Goal: Task Accomplishment & Management: Manage account settings

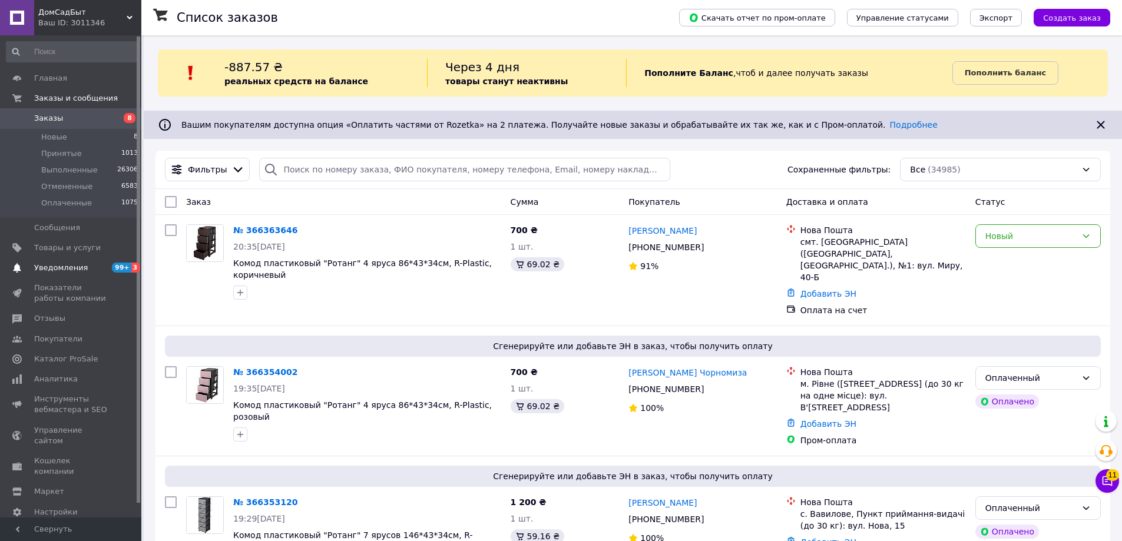
click at [47, 264] on span "Уведомления" at bounding box center [61, 268] width 54 height 11
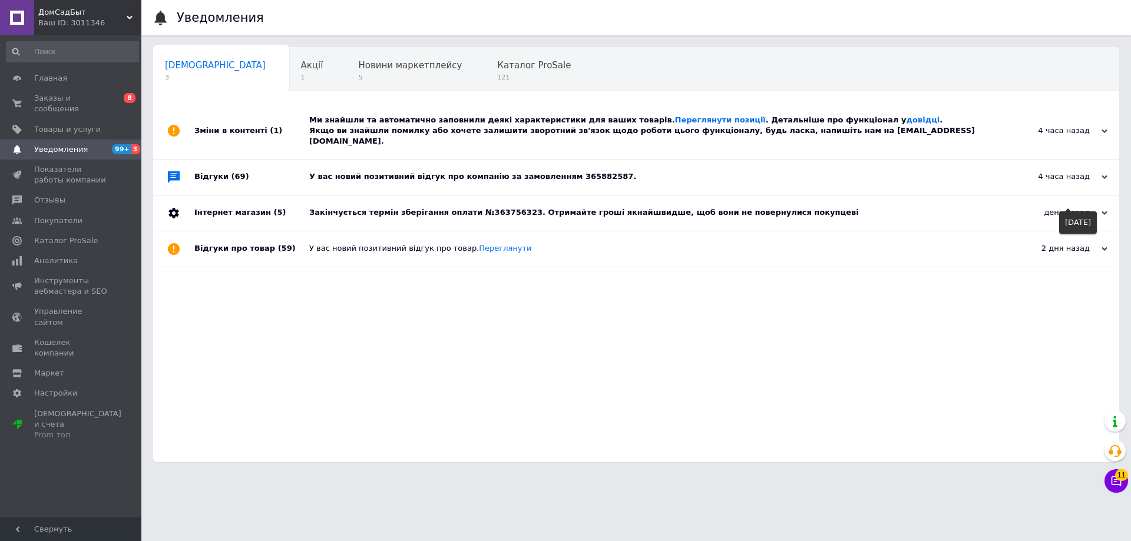
click at [1075, 207] on div "день назад" at bounding box center [1048, 212] width 118 height 11
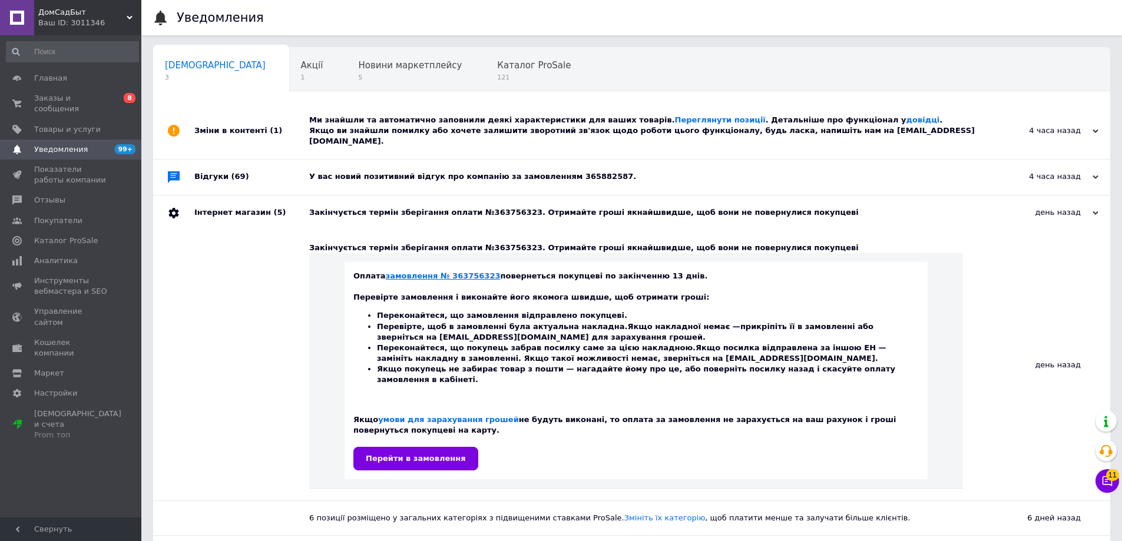
click at [443, 271] on link "замовлення № 363756323" at bounding box center [443, 275] width 115 height 9
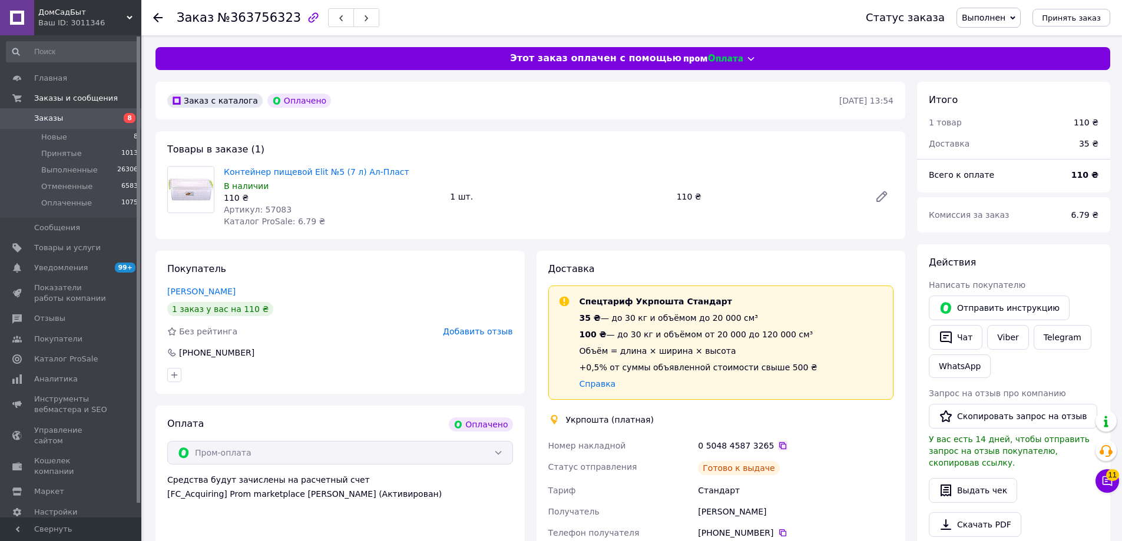
click at [778, 442] on icon at bounding box center [782, 445] width 9 height 9
click at [81, 270] on span "Уведомления" at bounding box center [61, 268] width 54 height 11
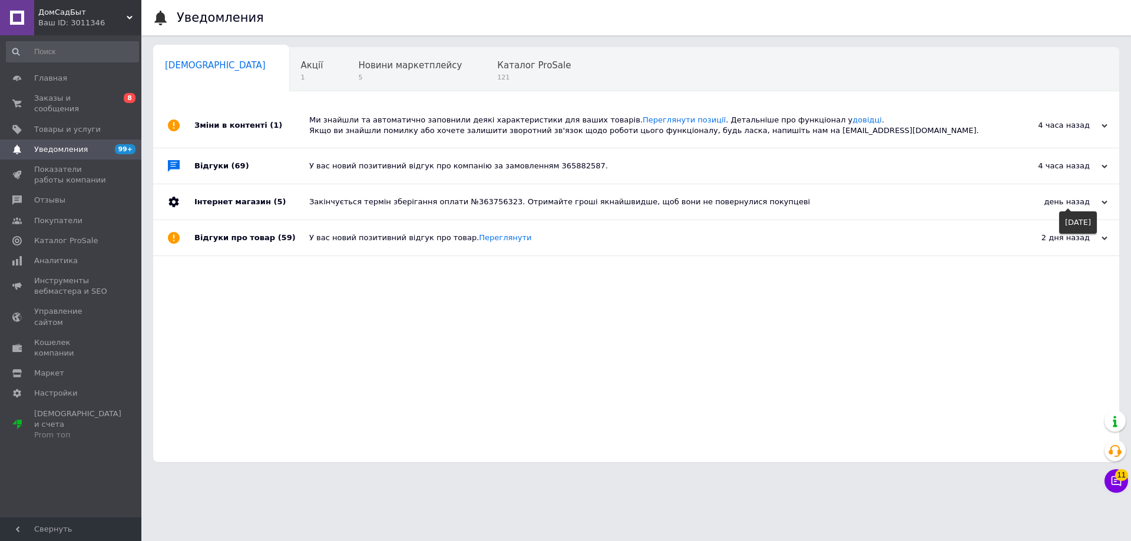
click at [1087, 207] on div "день назад" at bounding box center [1048, 202] width 118 height 11
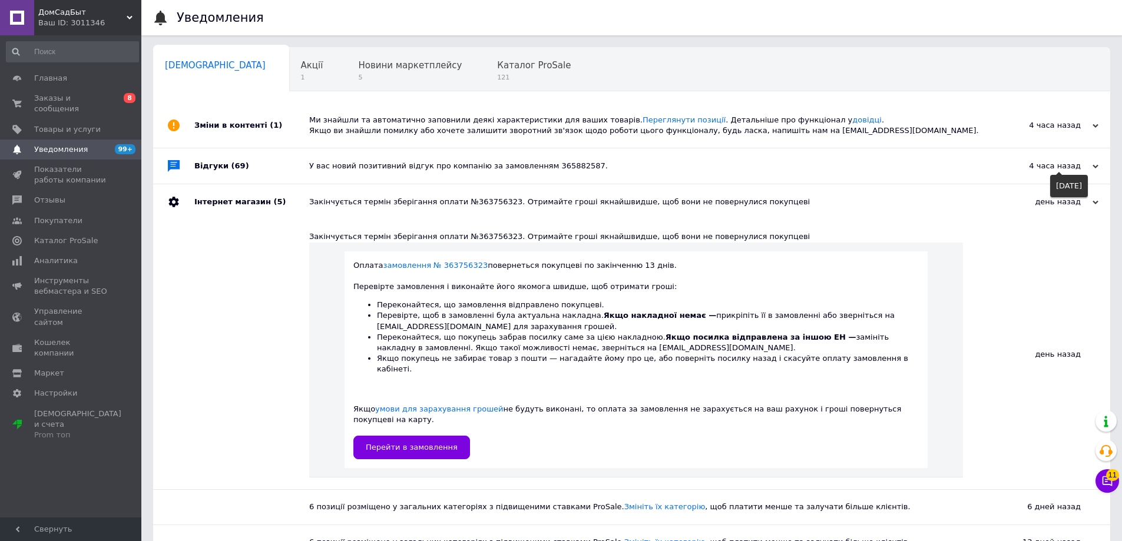
click at [1084, 168] on div "4 часа назад" at bounding box center [1039, 166] width 118 height 11
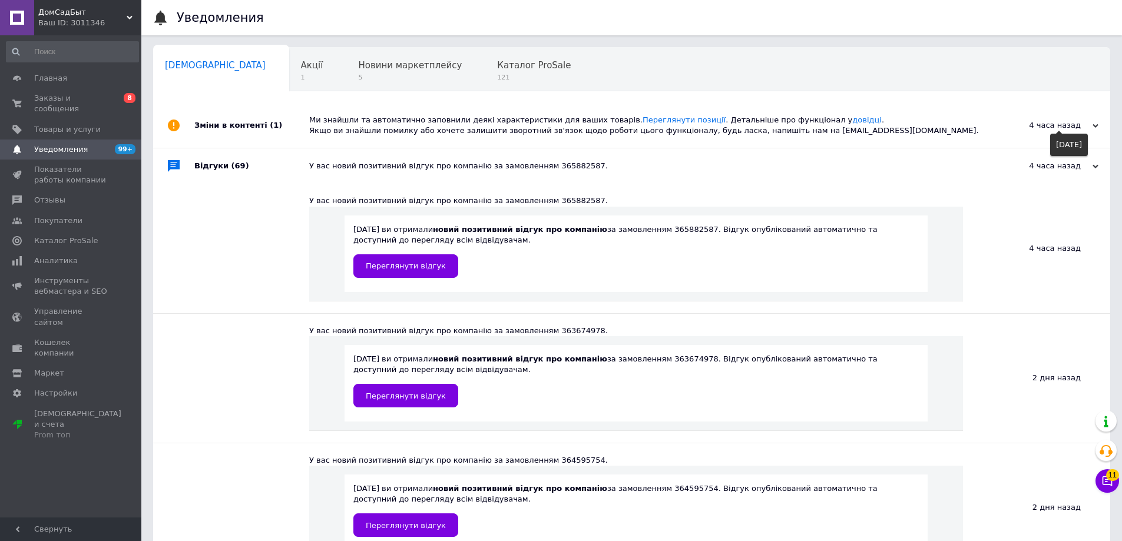
click at [1089, 128] on div "4 часа назад" at bounding box center [1039, 125] width 118 height 11
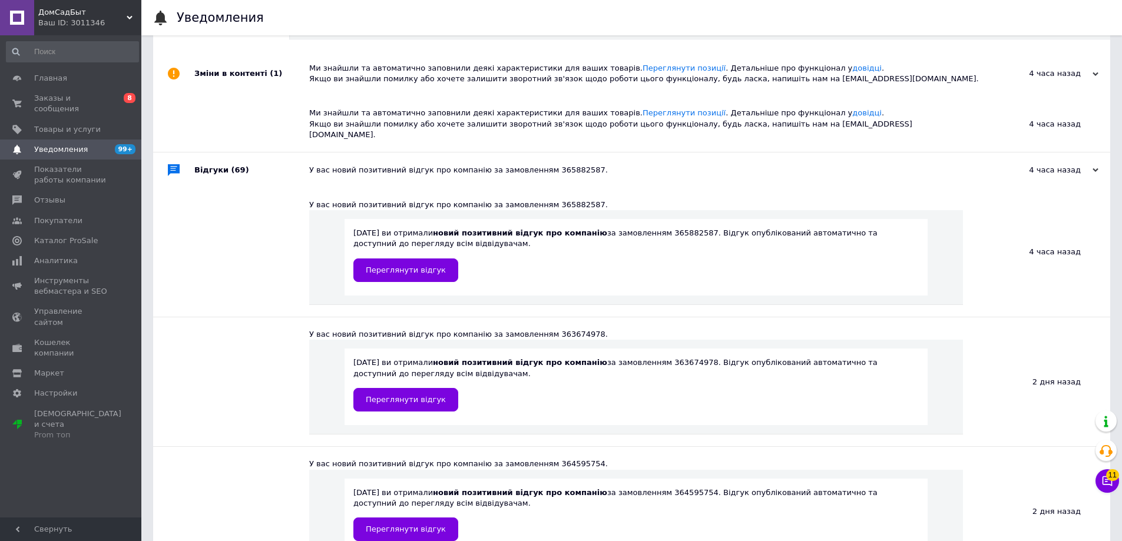
scroll to position [118, 0]
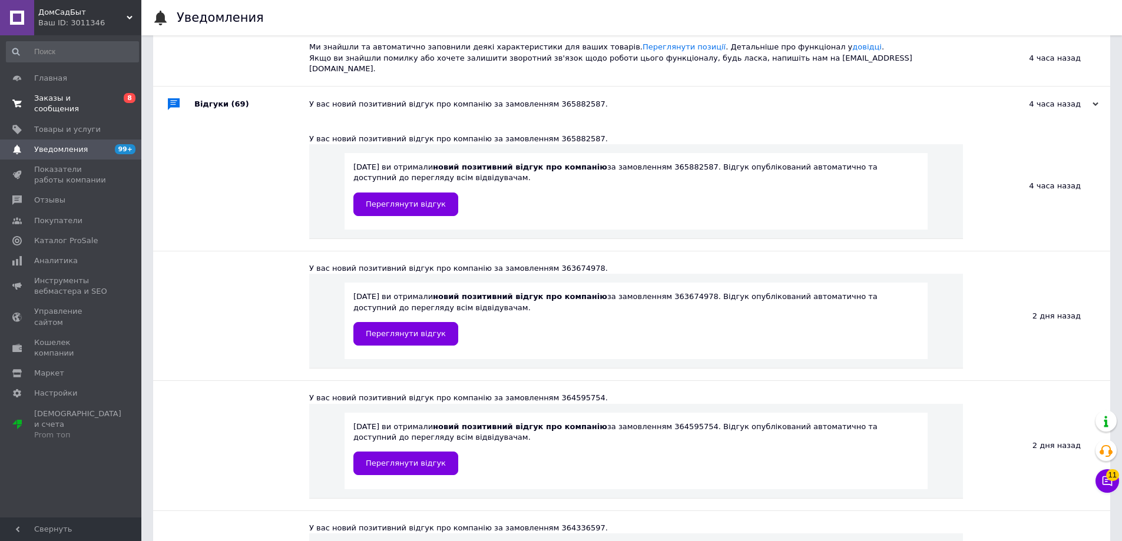
click at [86, 102] on span "Заказы и сообщения" at bounding box center [71, 103] width 75 height 21
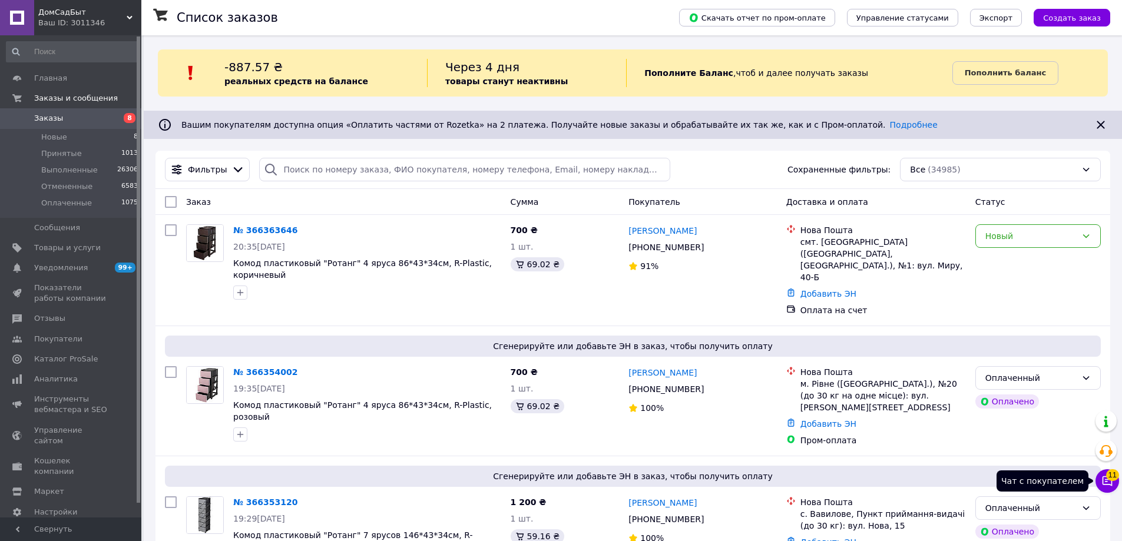
click at [1111, 483] on icon at bounding box center [1107, 481] width 10 height 10
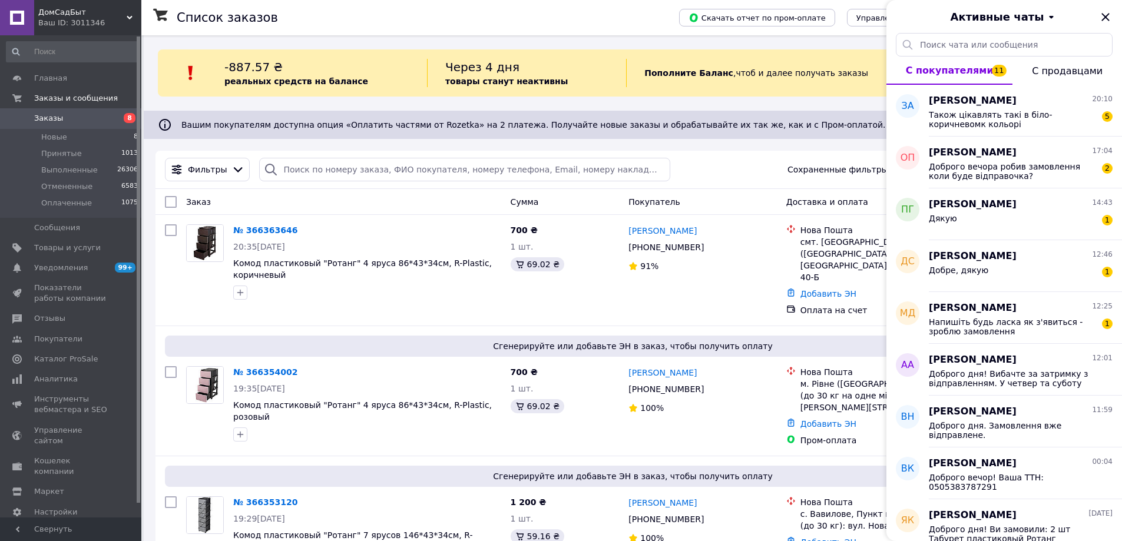
click at [523, 17] on div "Список заказов" at bounding box center [416, 17] width 479 height 35
click at [1106, 16] on icon "Закрыть" at bounding box center [1105, 17] width 8 height 8
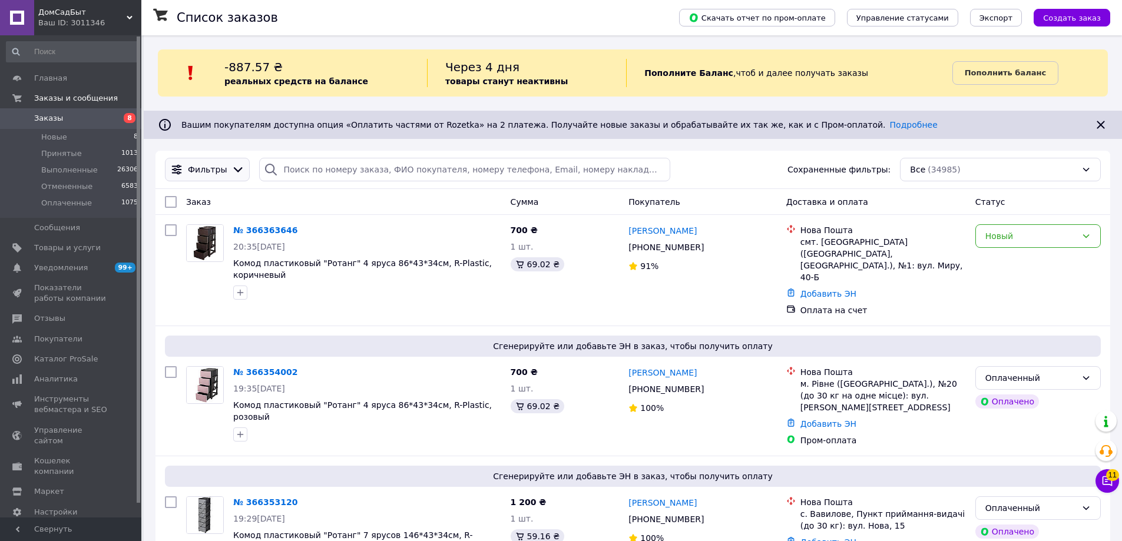
click at [231, 165] on icon at bounding box center [237, 169] width 13 height 13
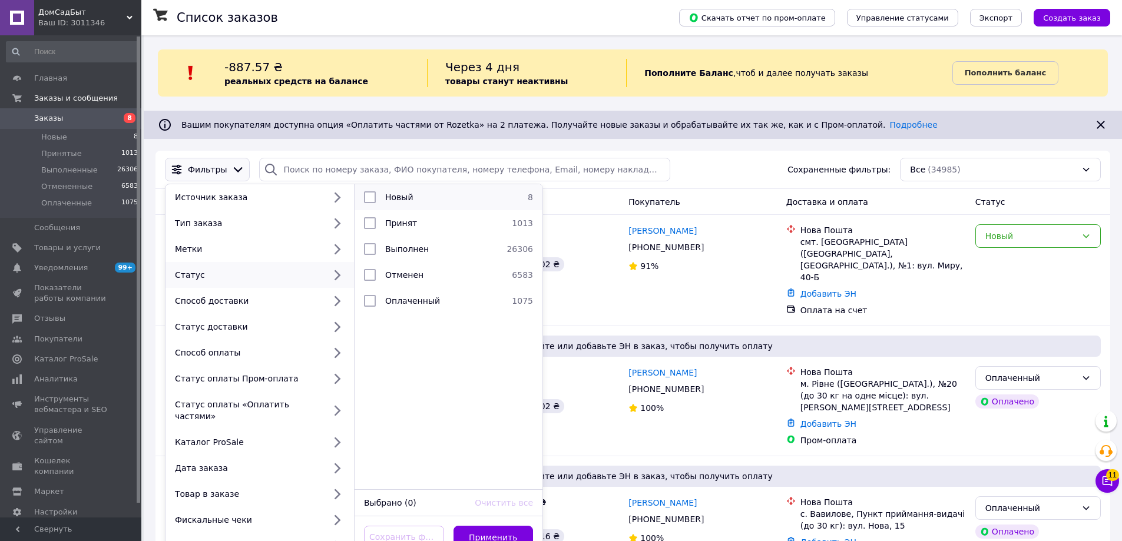
click at [370, 197] on input "checkbox" at bounding box center [370, 197] width 12 height 12
checkbox input "true"
click at [521, 529] on button "Применить" at bounding box center [493, 538] width 80 height 24
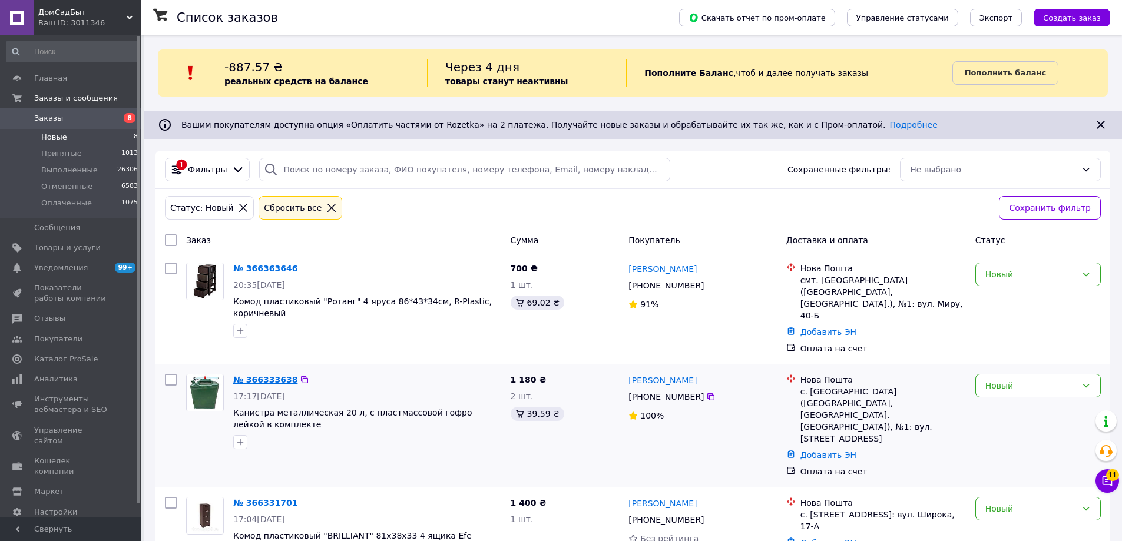
click at [283, 375] on link "№ 366333638" at bounding box center [265, 379] width 64 height 9
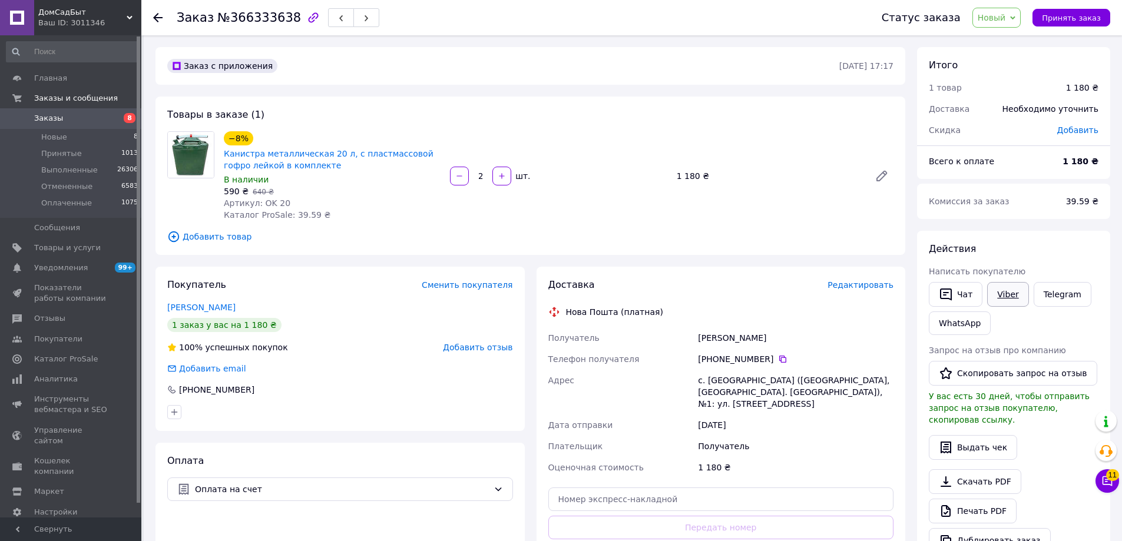
click at [1011, 292] on link "Viber" at bounding box center [1007, 294] width 41 height 25
click at [811, 124] on div "Товары в заказе (1) −8% Канистра металлическая 20 л, с пластмассовой гофро лейк…" at bounding box center [530, 176] width 750 height 158
drag, startPoint x: 220, startPoint y: 154, endPoint x: 323, endPoint y: 168, distance: 104.6
click at [323, 168] on div "−8% Канистра металлическая 20 л, с пластмассовой гофро лейкой в комплекте В нал…" at bounding box center [332, 176] width 226 height 94
copy link "Канистра металлическая 20 л, с пластмассовой гофро лейкой в комплекте"
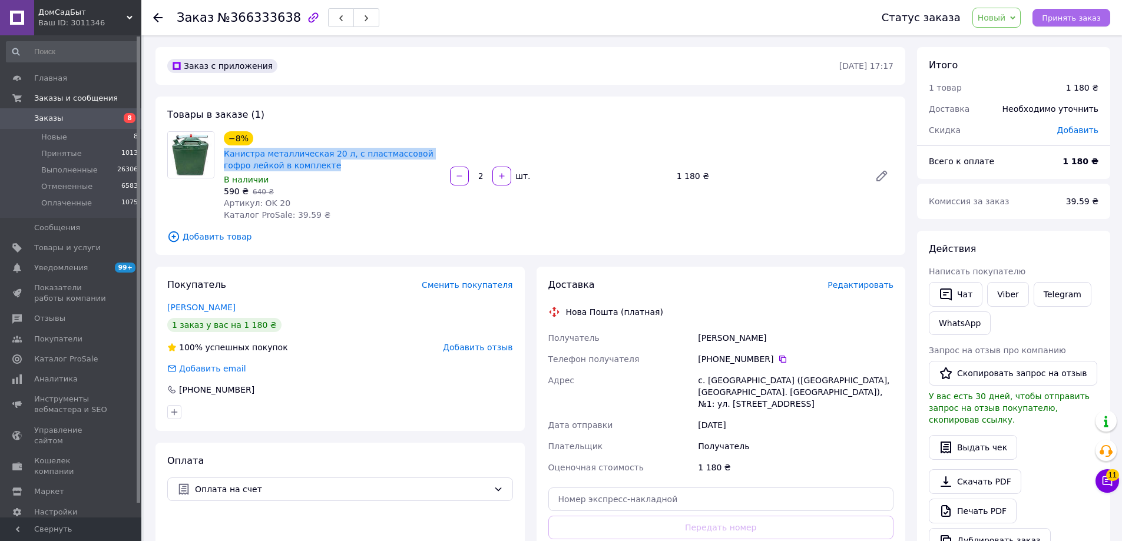
click at [1091, 19] on span "Принять заказ" at bounding box center [1071, 18] width 59 height 9
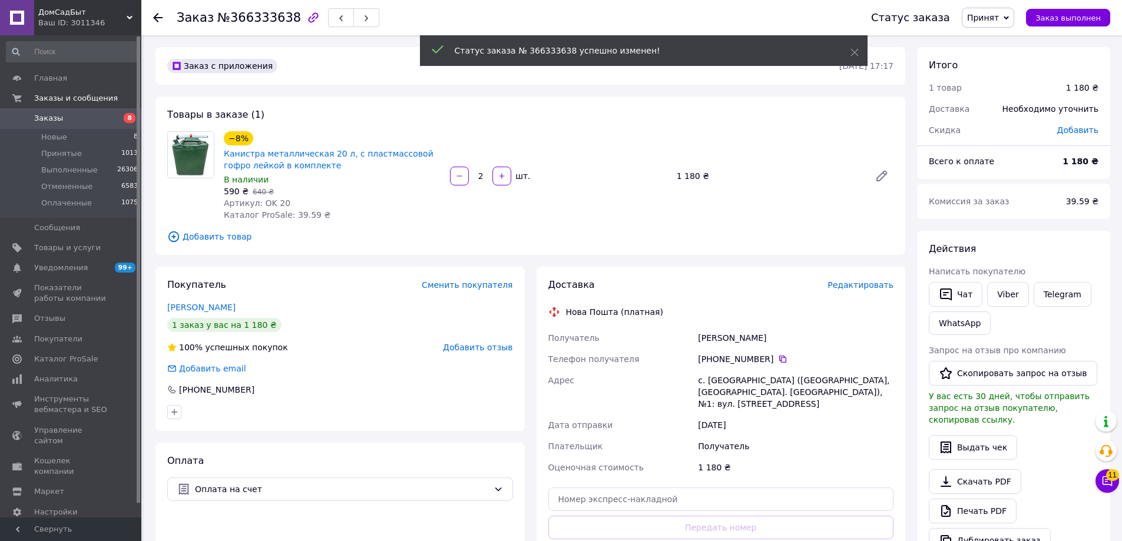
click at [962, 277] on div "Написать покупателю" at bounding box center [1014, 272] width 170 height 12
click at [961, 289] on button "Чат" at bounding box center [956, 294] width 54 height 25
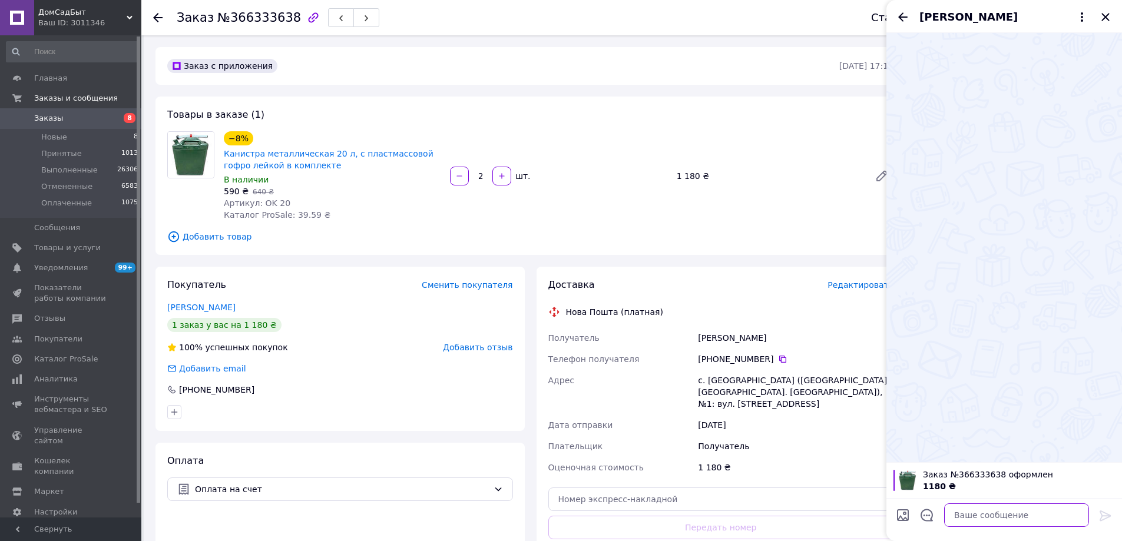
paste textarea "Доброго дня! Ви замовили: 2 шт Каністра металева 20 л, з пластмасовою гофро-лій…"
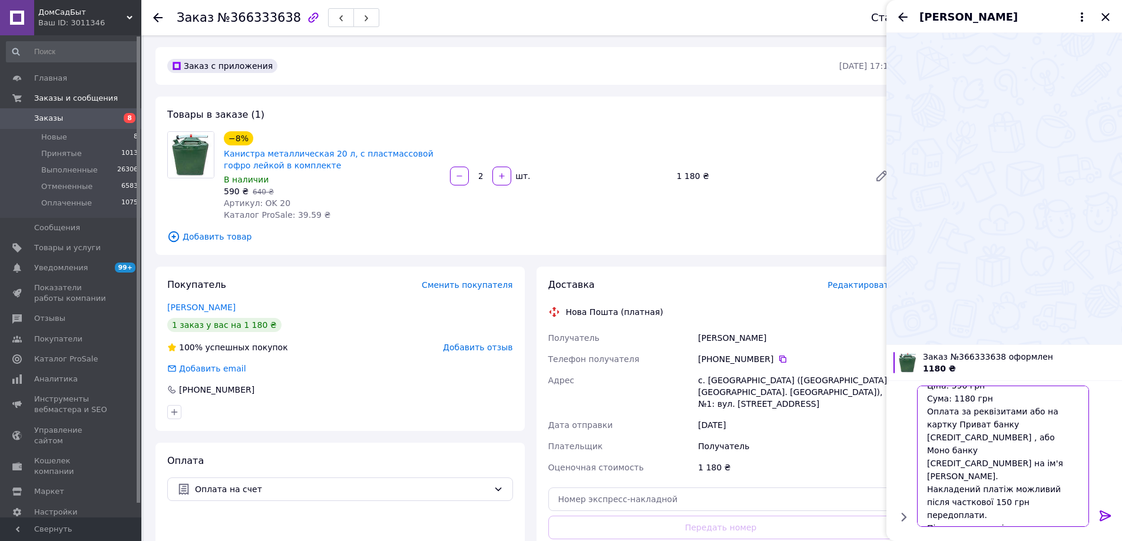
scroll to position [51, 0]
type textarea "Доброго дня! Ви замовили: 2 шт Каністра металева 20 л, з пластмасовою гофро-лій…"
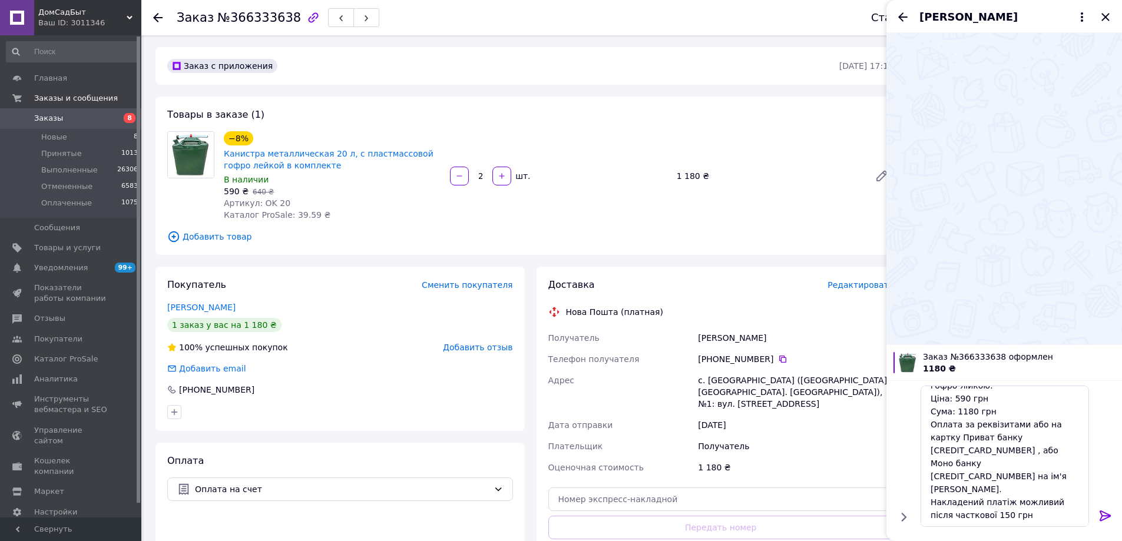
click at [1101, 510] on icon at bounding box center [1105, 516] width 14 height 14
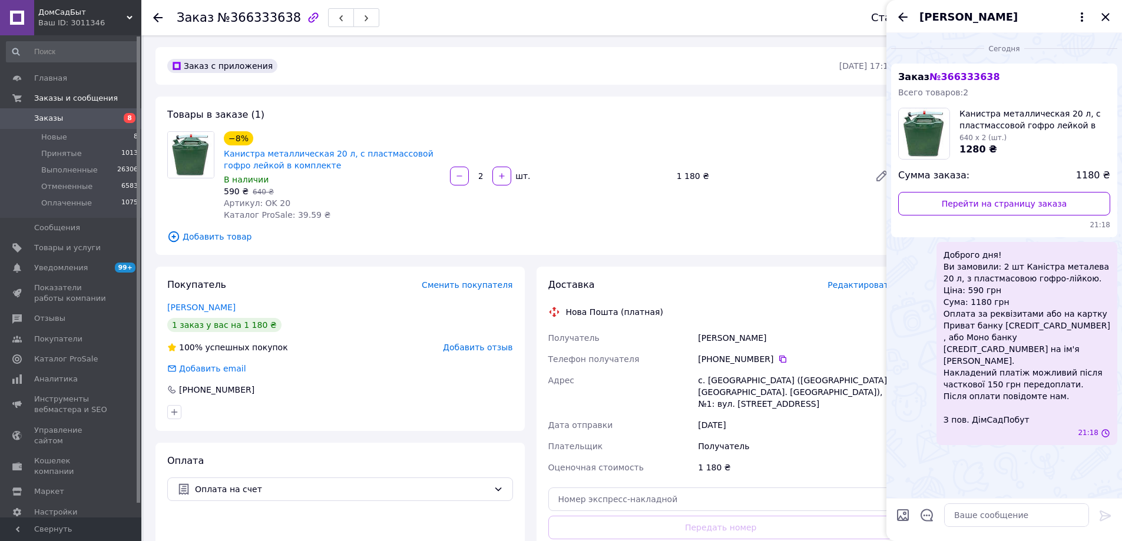
scroll to position [0, 0]
click at [1110, 15] on icon "Закрыть" at bounding box center [1105, 17] width 14 height 14
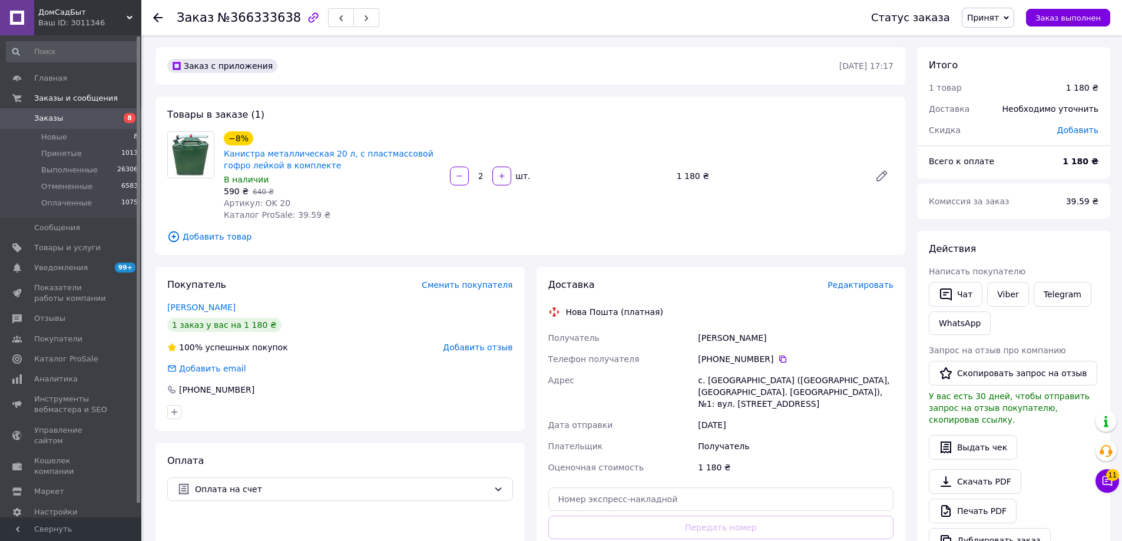
click at [797, 166] on div "−8% Канистра металлическая 20 л, с пластмассовой гофро лейкой в комплекте В нал…" at bounding box center [558, 176] width 679 height 94
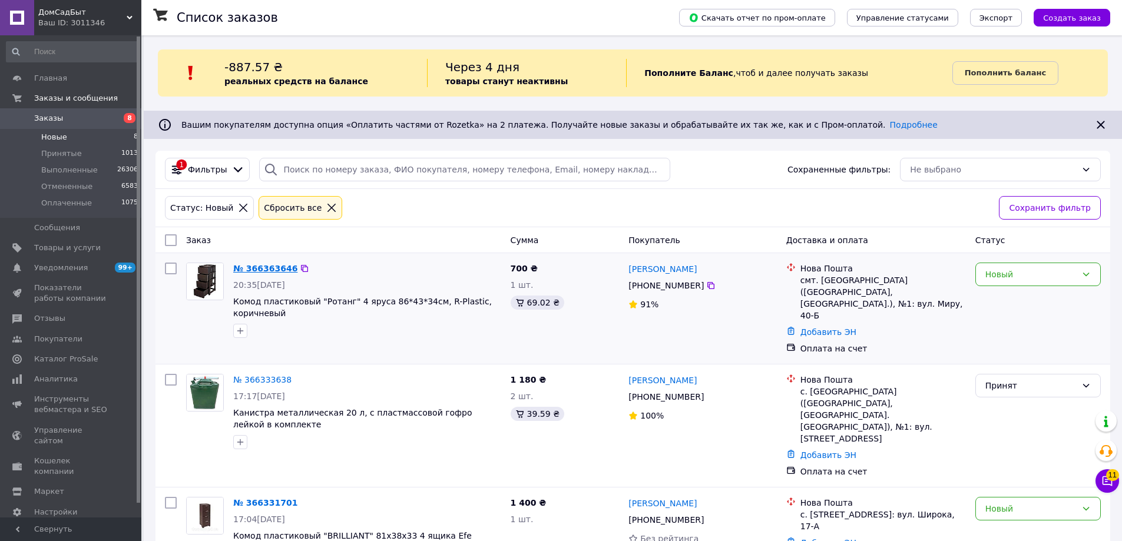
click at [250, 270] on link "№ 366363646" at bounding box center [265, 268] width 64 height 9
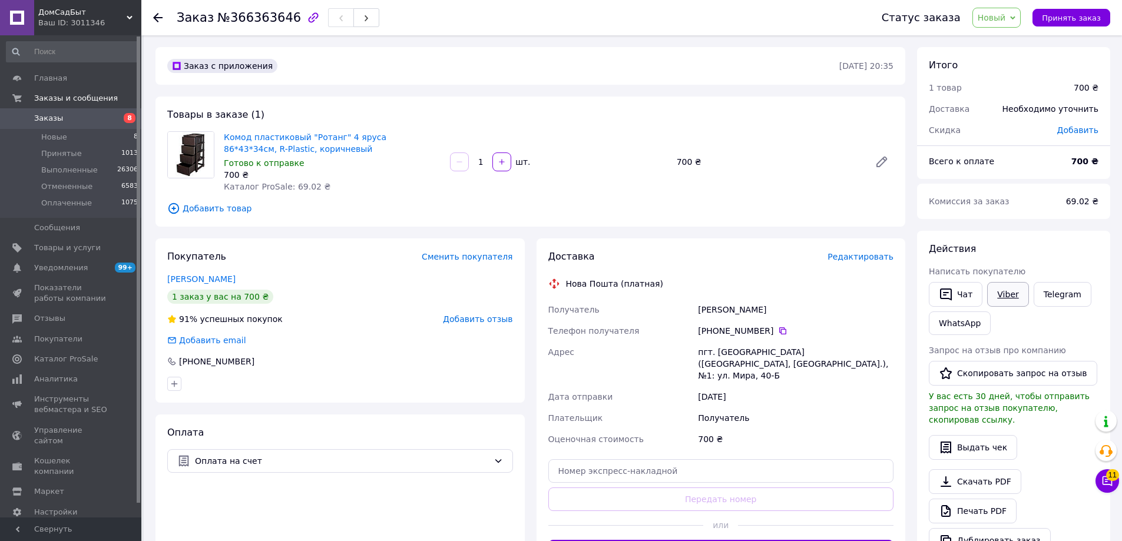
click at [1004, 294] on link "Viber" at bounding box center [1007, 294] width 41 height 25
click at [787, 127] on div "Товары в заказе (1) Комод пластиковый "Ротанг" 4 яруса 86*43*34см, R-Plastic, к…" at bounding box center [530, 162] width 750 height 130
drag, startPoint x: 220, startPoint y: 136, endPoint x: 310, endPoint y: 150, distance: 91.7
click at [310, 150] on div "Комод пластиковый "Ротанг" 4 яруса 86*43*34см, R-Plastic, коричневый Готово к о…" at bounding box center [332, 162] width 226 height 66
copy link "Комод пластиковый "Ротанг" 4 яруса 86*43*34см, R-Plastic, коричневый"
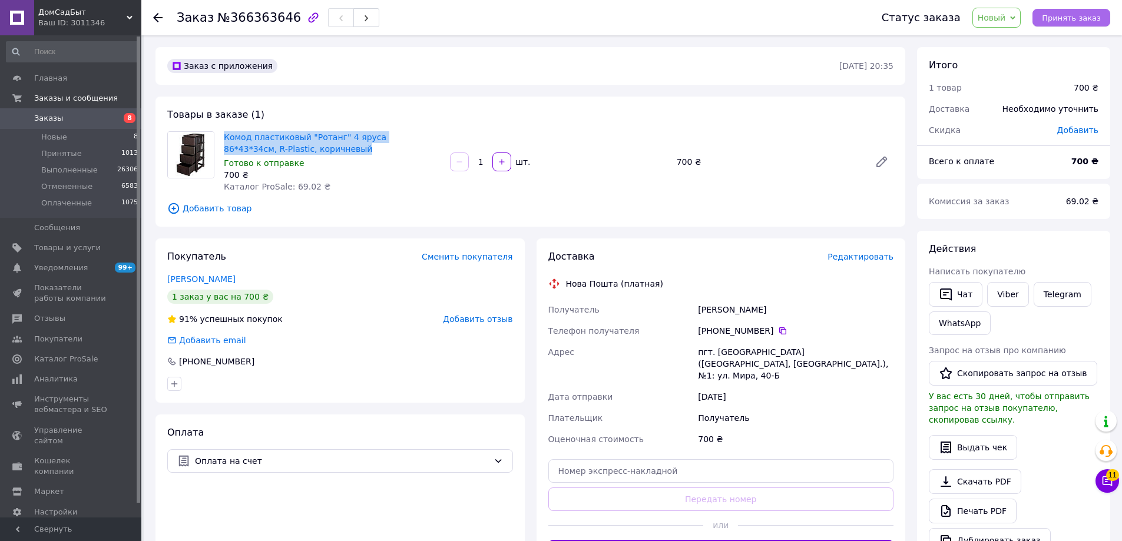
click at [1082, 18] on span "Принять заказ" at bounding box center [1071, 18] width 59 height 9
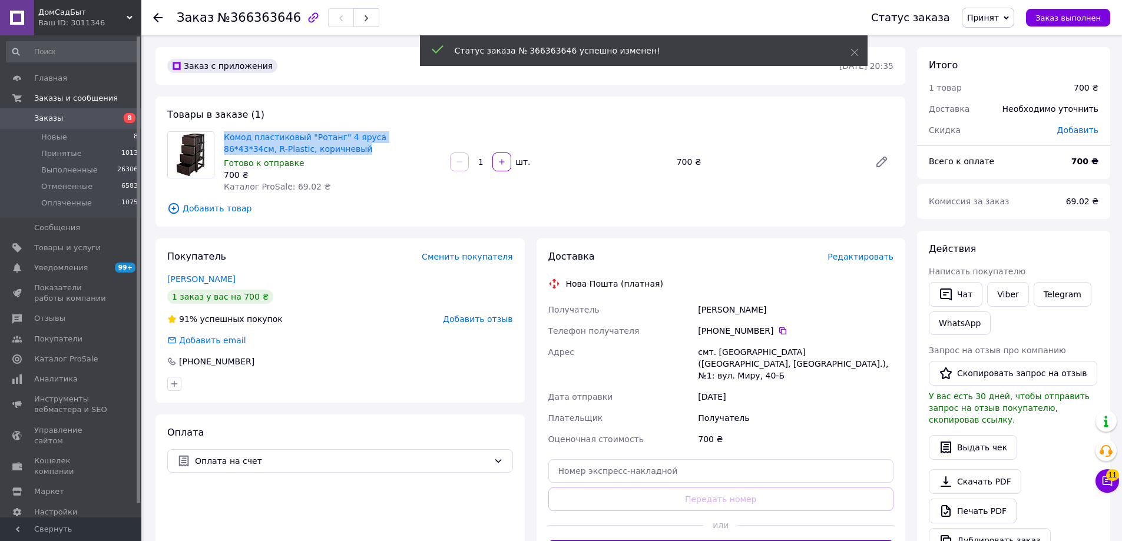
click at [962, 290] on button "Чат" at bounding box center [956, 294] width 54 height 25
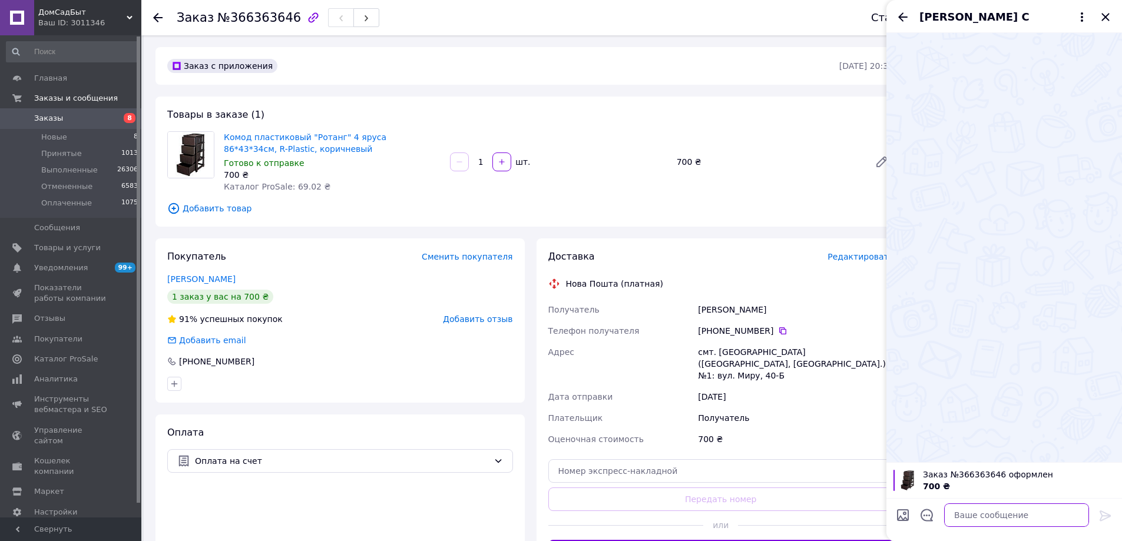
paste textarea "Доброго дня! Ви замовили: Комод пластиковий "Ротанг" 4 яруси 86*43*34см, R-Plas…"
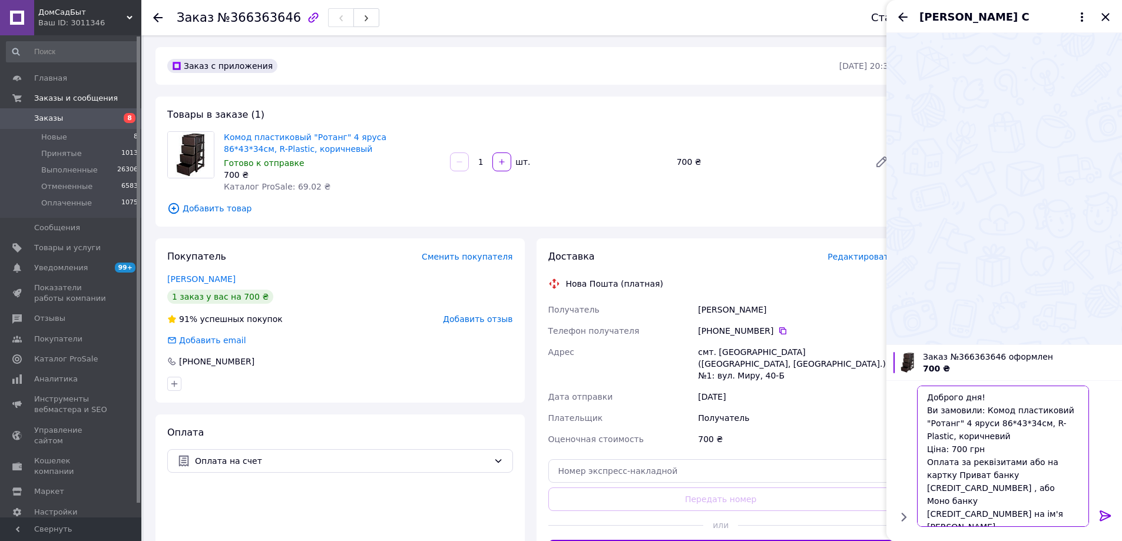
scroll to position [51, 0]
type textarea "Доброго дня! Ви замовили: Комод пластиковий "Ротанг" 4 яруси 86*43*34см, R-Plas…"
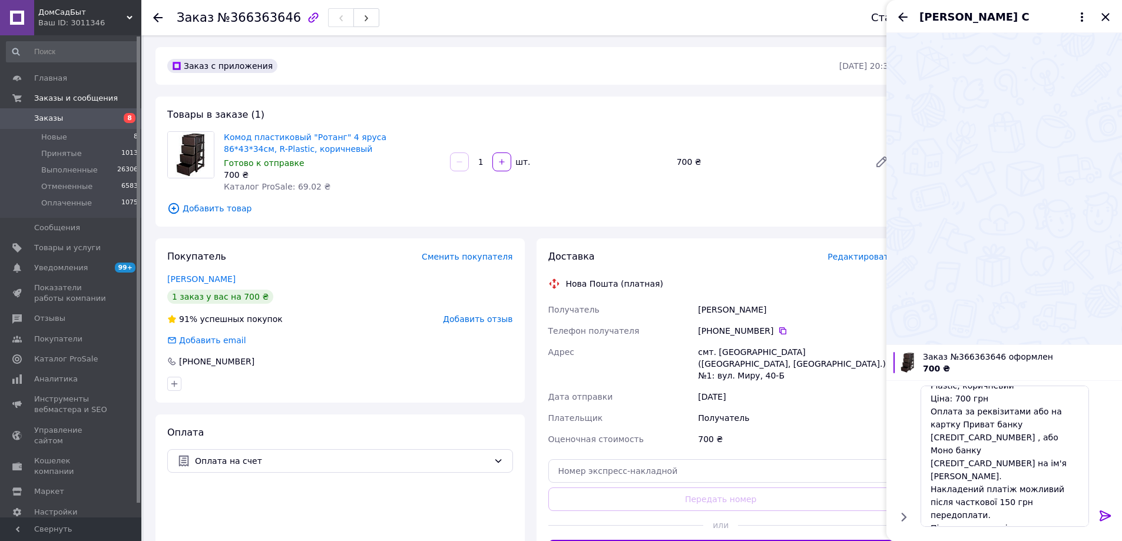
click at [1106, 513] on icon at bounding box center [1104, 516] width 11 height 11
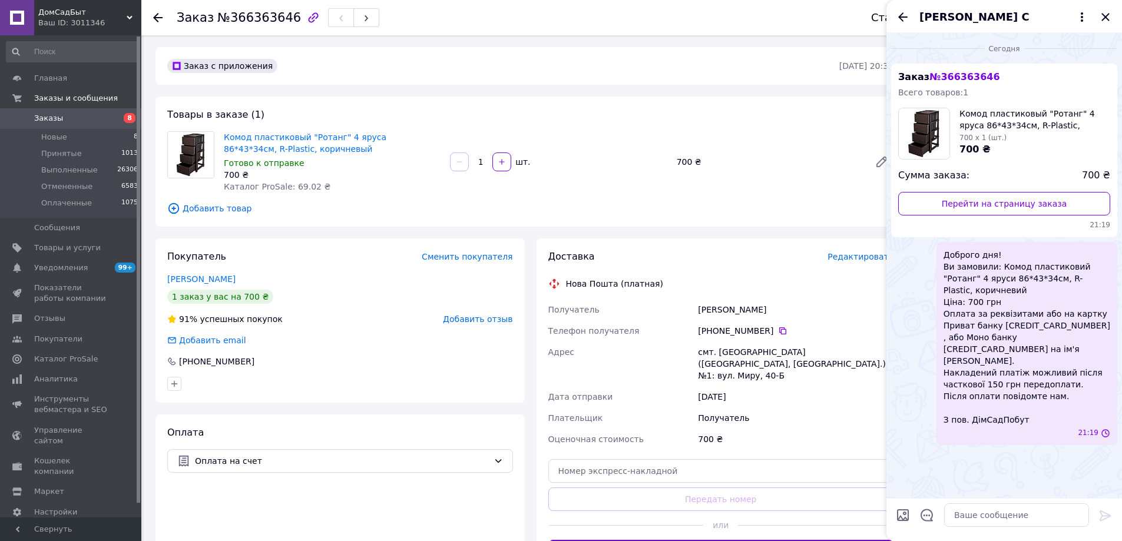
scroll to position [0, 0]
drag, startPoint x: 1108, startPoint y: 12, endPoint x: 1071, endPoint y: 19, distance: 38.3
click at [1108, 12] on icon "Закрыть" at bounding box center [1105, 17] width 14 height 14
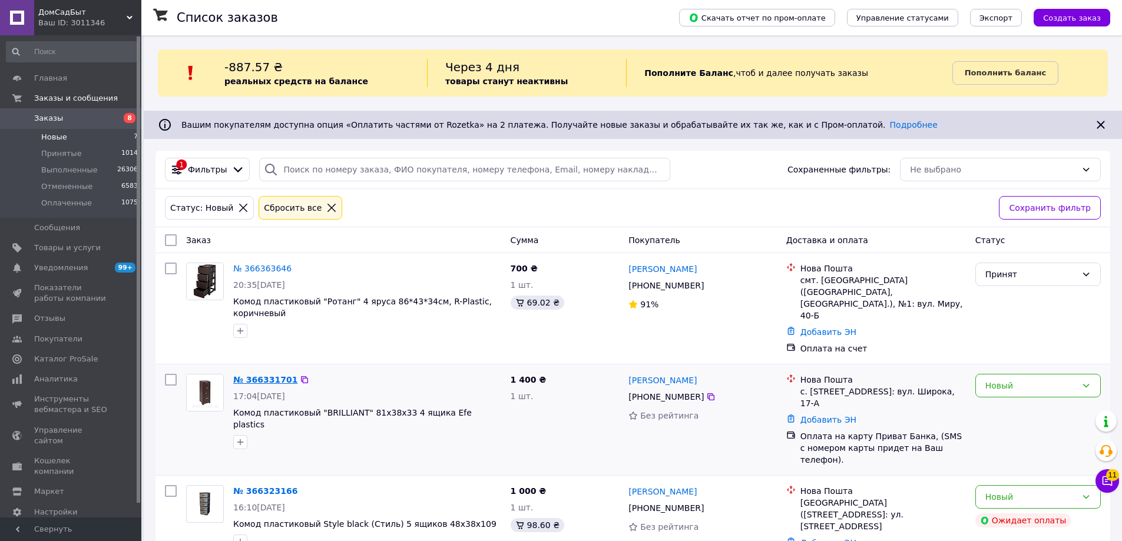
click at [262, 375] on link "№ 366331701" at bounding box center [265, 379] width 64 height 9
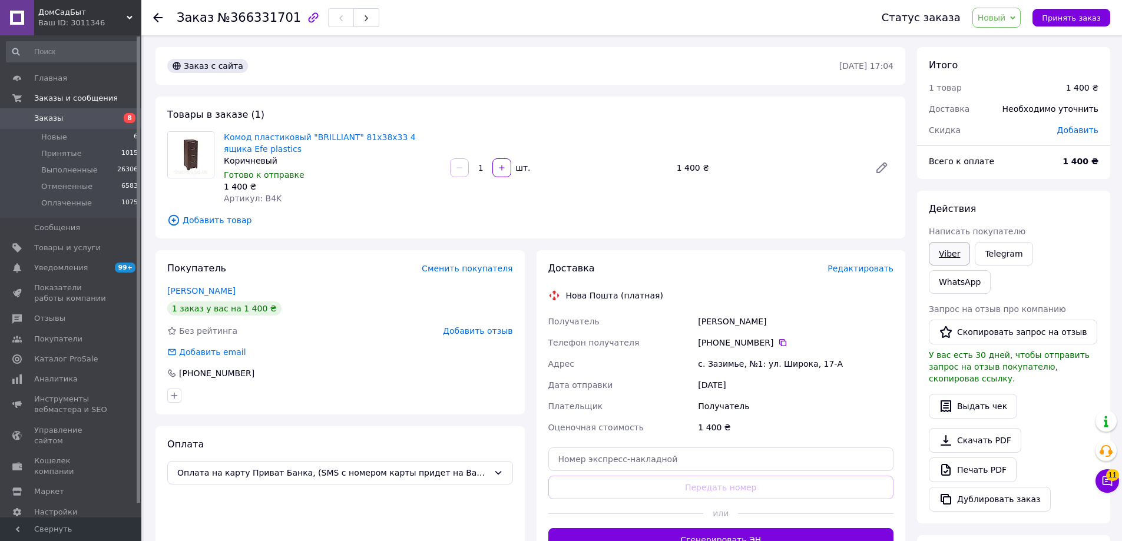
click at [944, 251] on link "Viber" at bounding box center [949, 254] width 41 height 24
click at [804, 151] on div "Комод пластиковый "BRILLIANT" 81х38х33 4 ящика Efe plastics Коричневый Готово к…" at bounding box center [558, 168] width 679 height 78
drag, startPoint x: 219, startPoint y: 135, endPoint x: 274, endPoint y: 145, distance: 55.7
click at [274, 145] on div "Комод пластиковый "BRILLIANT" 81х38х33 4 ящика Efe plastics Коричневый Готово к…" at bounding box center [332, 168] width 226 height 78
drag, startPoint x: 243, startPoint y: 147, endPoint x: 503, endPoint y: 104, distance: 264.3
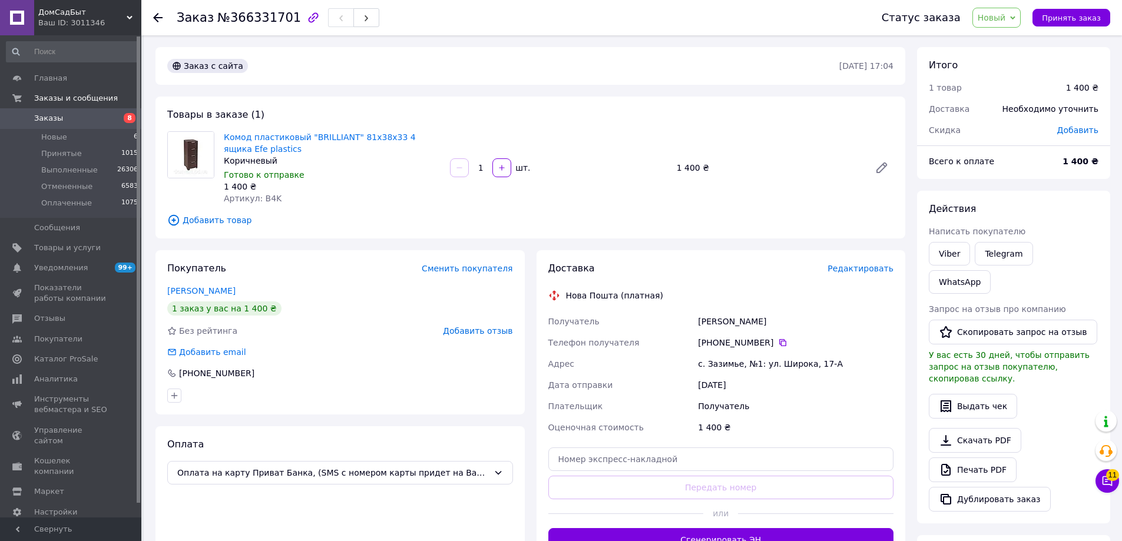
click at [503, 104] on div "Товары в заказе (1) Комод пластиковый "BRILLIANT" 81х38х33 4 ящика Efe plastics…" at bounding box center [530, 168] width 750 height 142
drag, startPoint x: 221, startPoint y: 136, endPoint x: 273, endPoint y: 155, distance: 54.8
click at [274, 155] on div "Комод пластиковый "BRILLIANT" 81х38х33 4 ящика Efe plastics Коричневый Готово к…" at bounding box center [332, 168] width 226 height 78
copy div "Комод пластиковый "BRILLIANT" 81х38х33 4 ящика Efe plastics Коричневый"
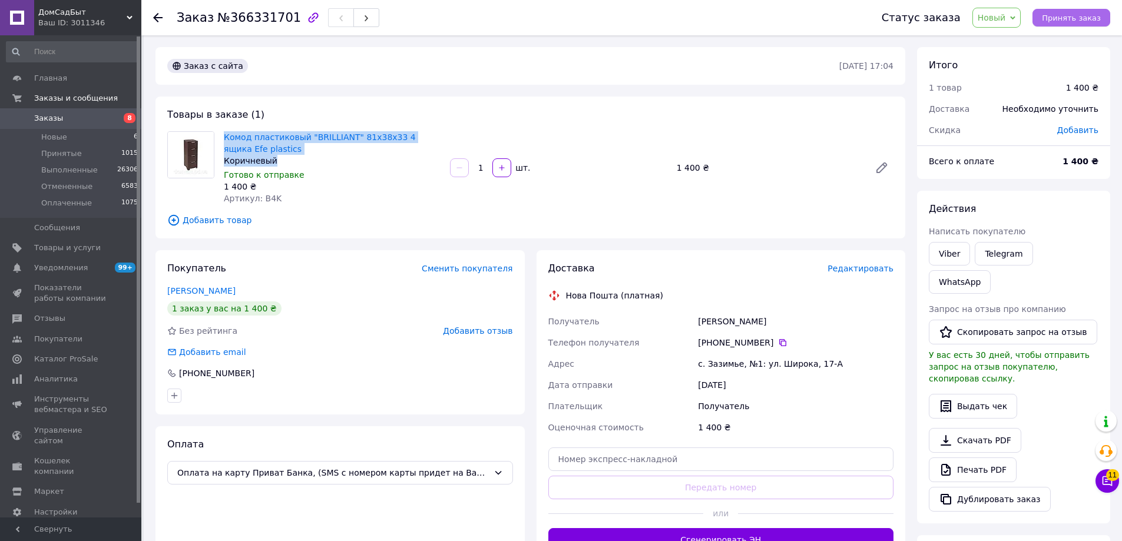
click at [1062, 15] on span "Принять заказ" at bounding box center [1071, 18] width 59 height 9
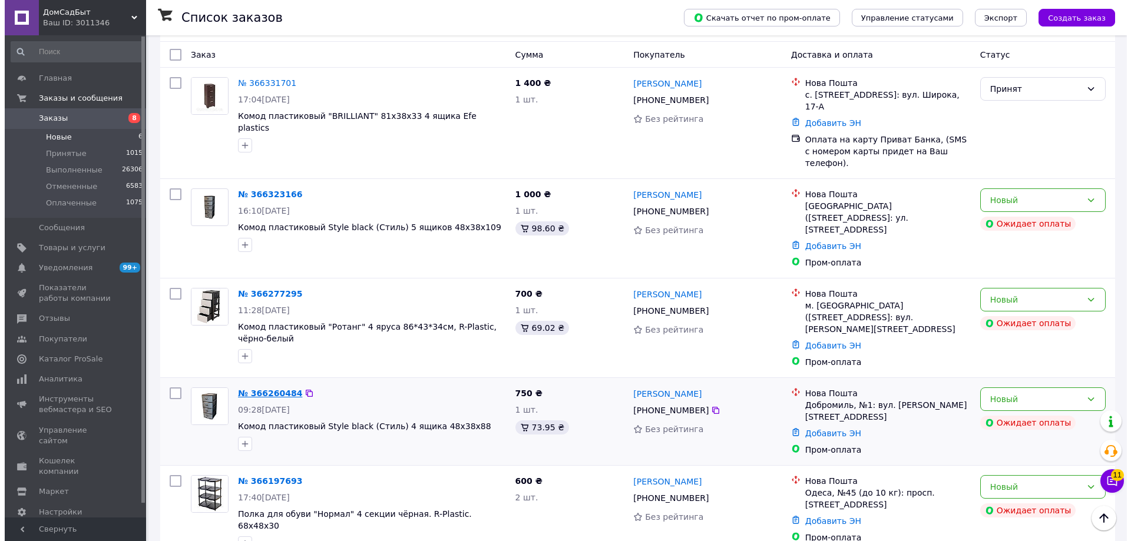
scroll to position [248, 0]
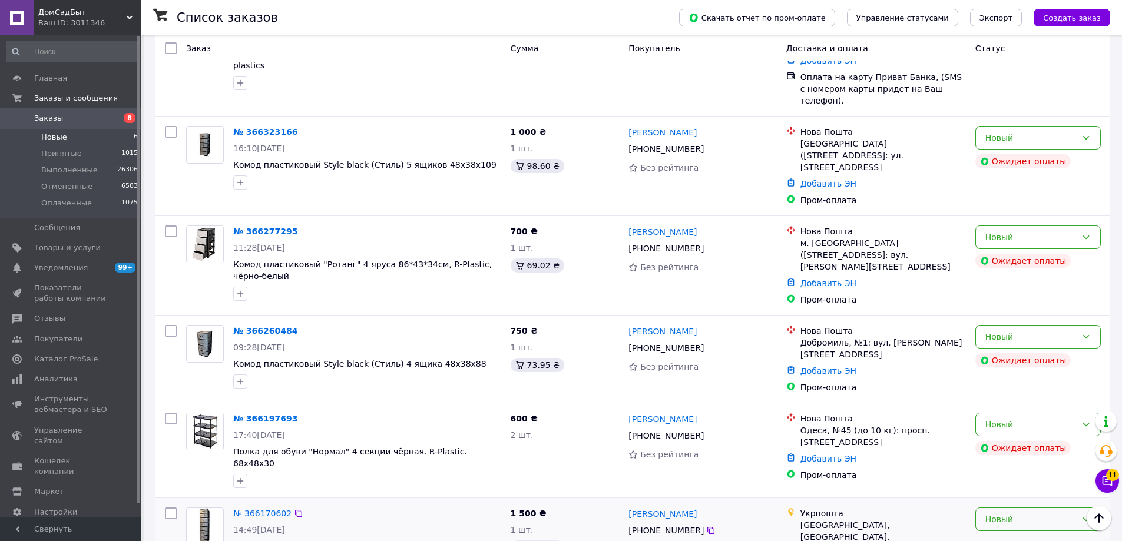
click at [994, 513] on div "Новый" at bounding box center [1030, 519] width 91 height 13
click at [1015, 422] on li "Отменен" at bounding box center [1038, 421] width 124 height 21
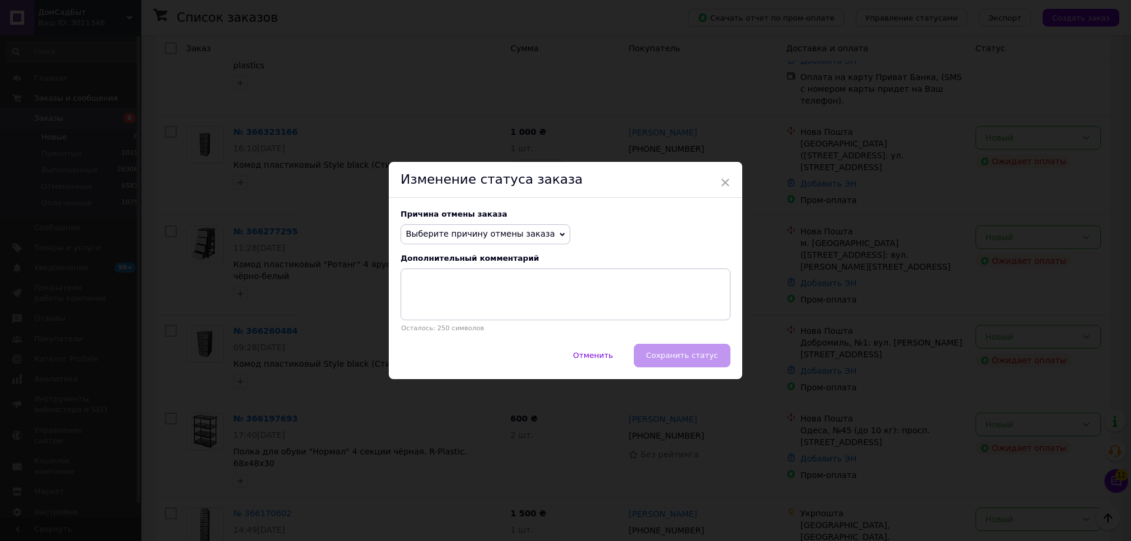
click at [524, 228] on span "Выберите причину отмены заказа" at bounding box center [485, 234] width 170 height 20
click at [458, 256] on li "Нет в наличии" at bounding box center [485, 257] width 168 height 16
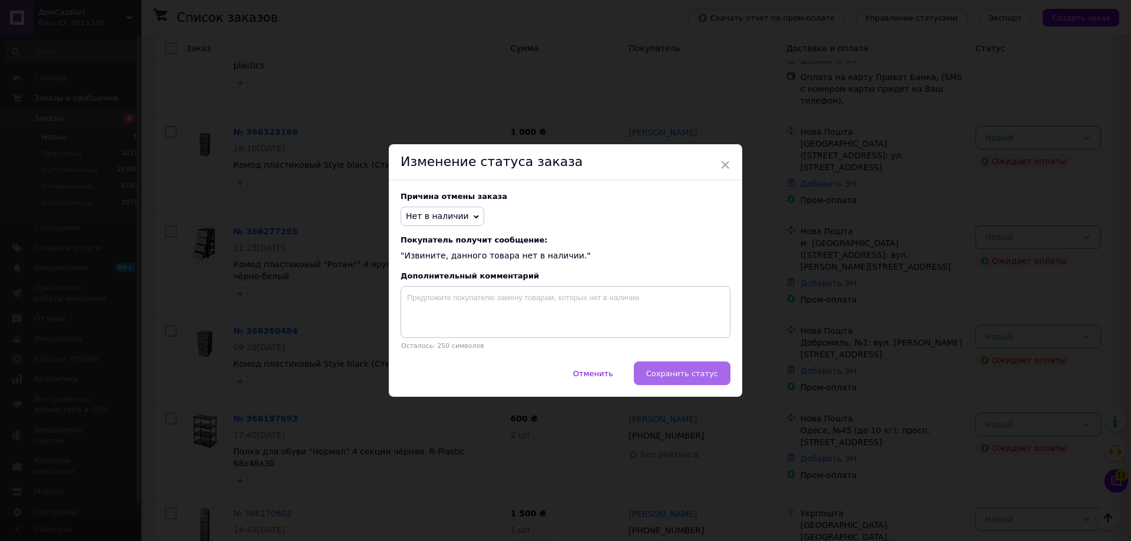
click at [695, 371] on span "Сохранить статус" at bounding box center [682, 373] width 72 height 9
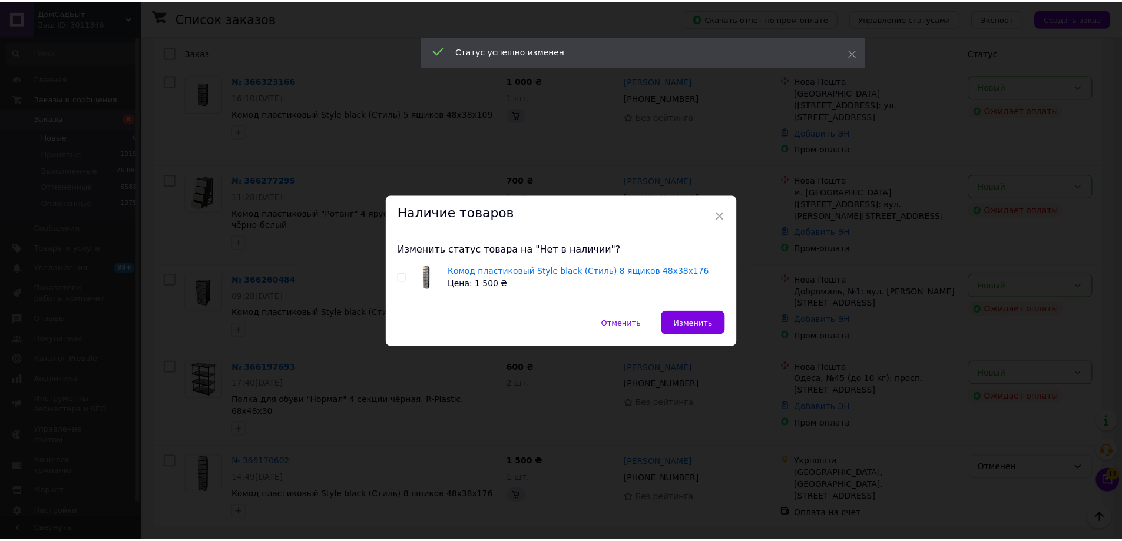
scroll to position [160, 0]
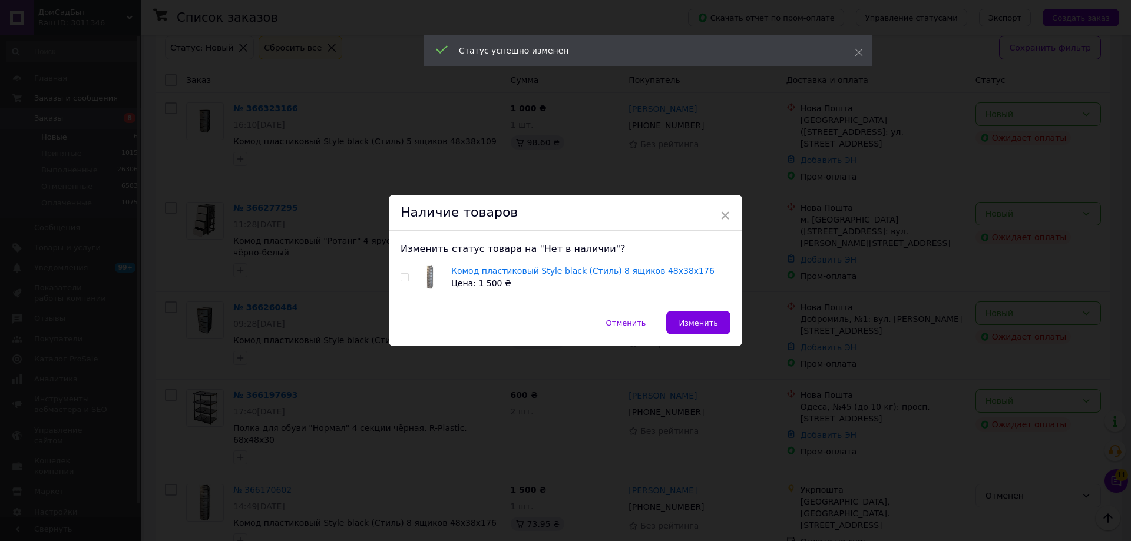
click at [402, 277] on input "checkbox" at bounding box center [404, 278] width 8 height 8
checkbox input "true"
click at [700, 326] on span "Изменить" at bounding box center [697, 323] width 39 height 9
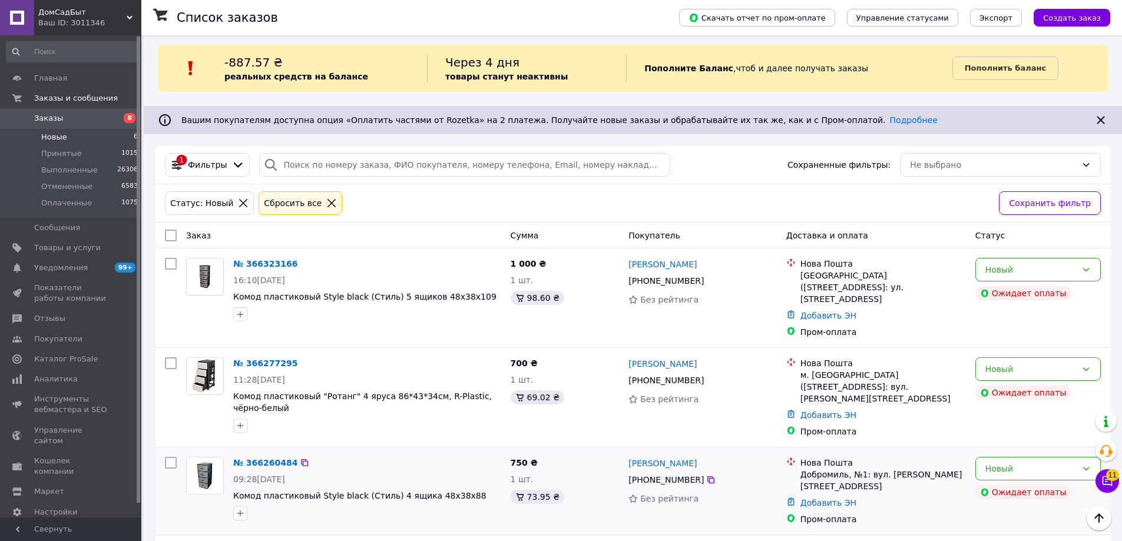
scroll to position [0, 0]
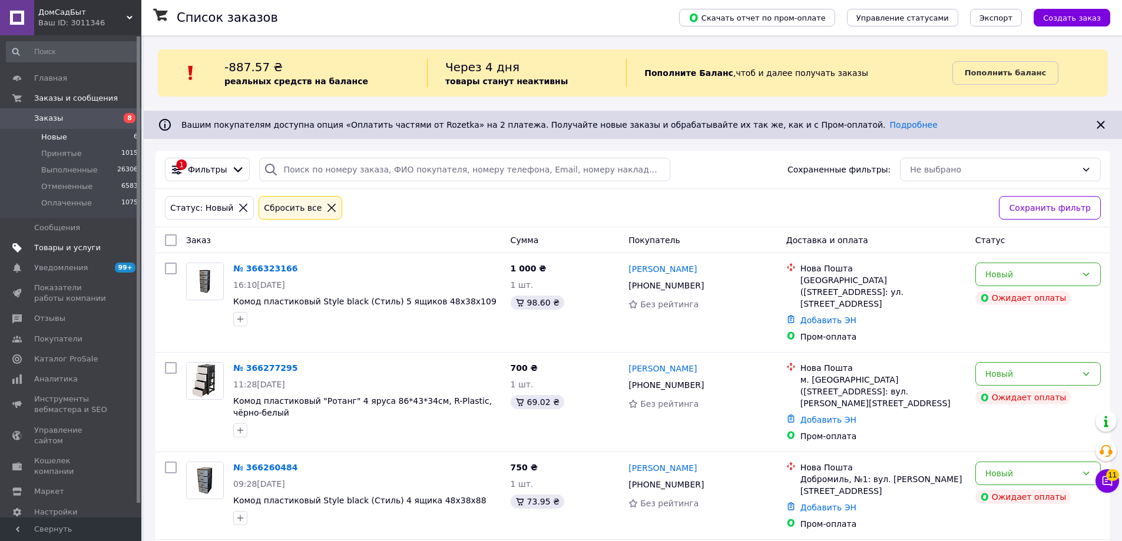
click at [81, 249] on span "Товары и услуги" at bounding box center [67, 248] width 67 height 11
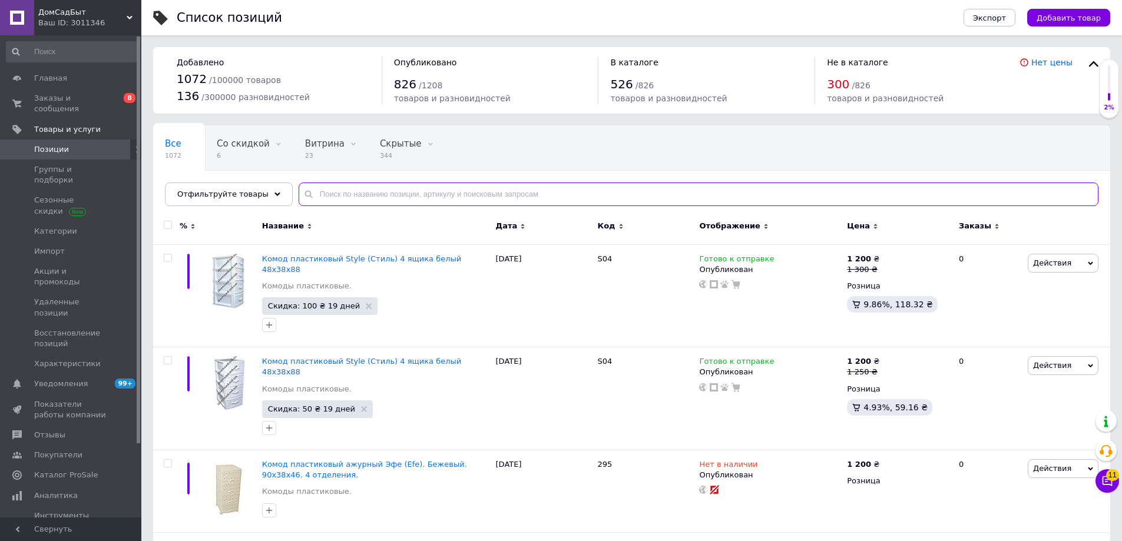
click at [369, 194] on input "text" at bounding box center [699, 195] width 800 height 24
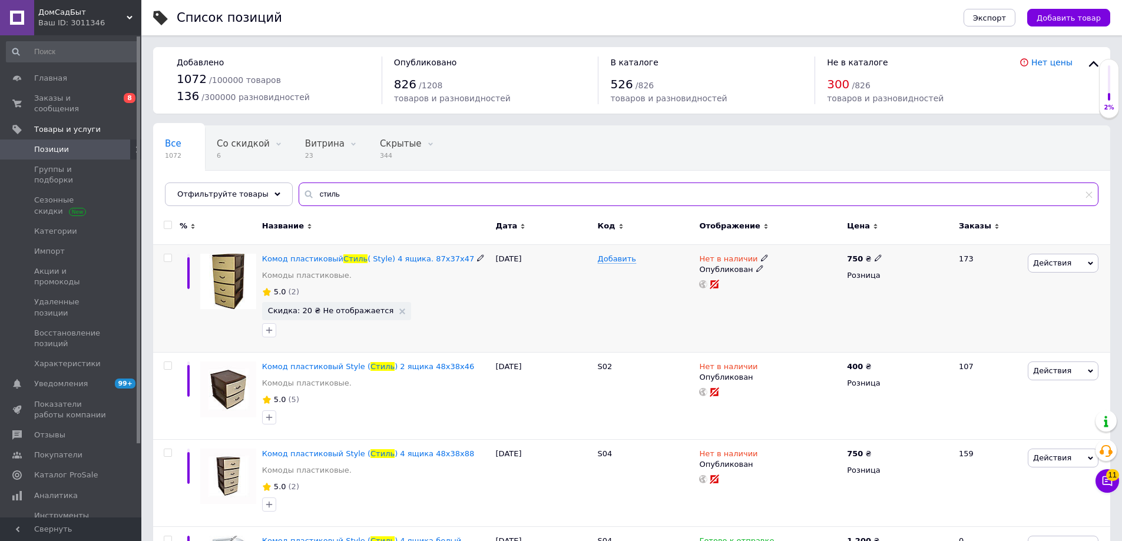
type input "стиль"
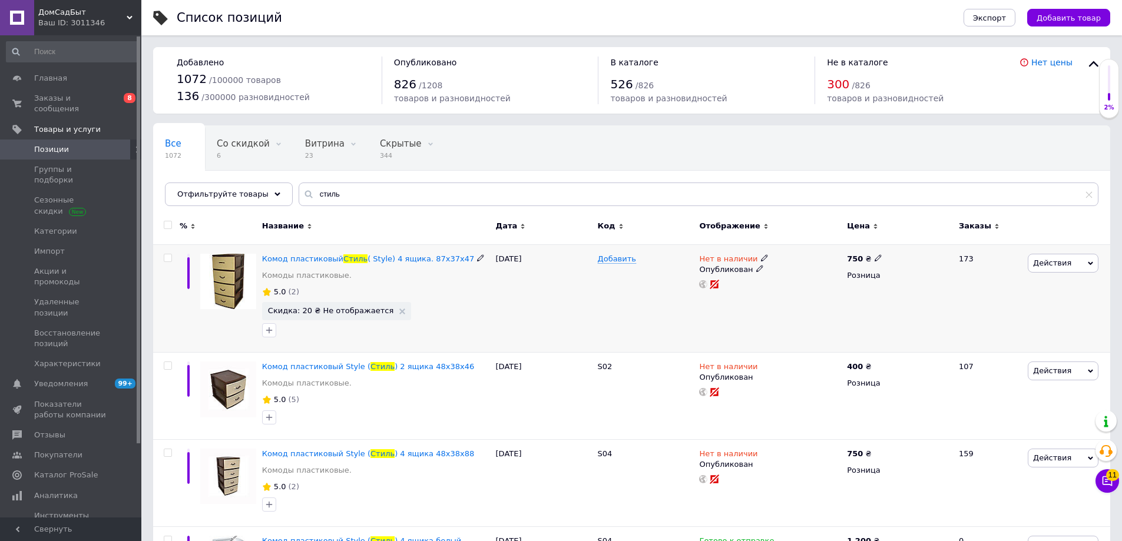
click at [170, 260] on input "checkbox" at bounding box center [168, 258] width 8 height 8
checkbox input "true"
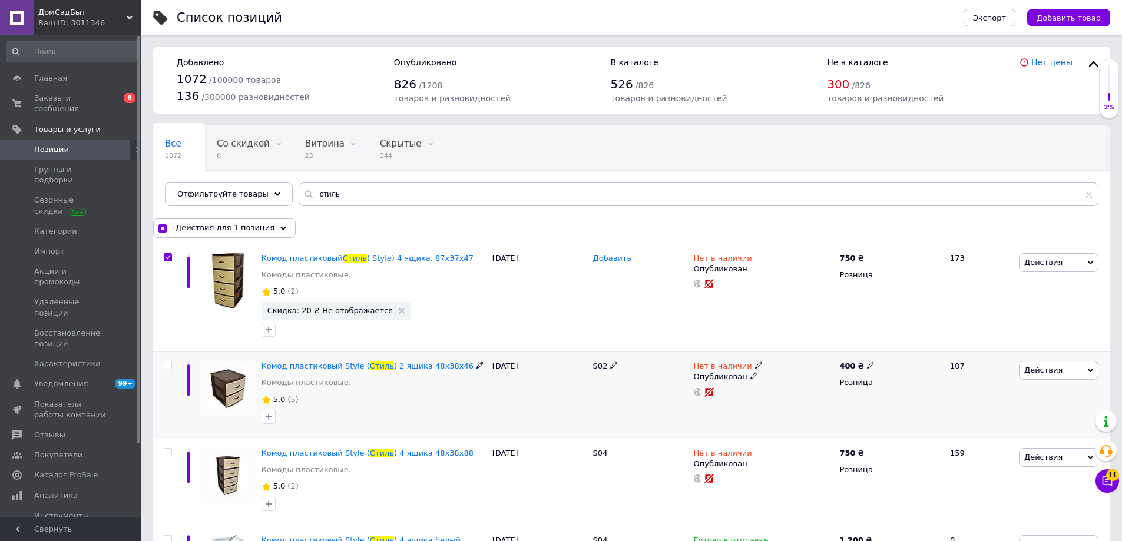
click at [168, 366] on input "checkbox" at bounding box center [168, 366] width 8 height 8
checkbox input "true"
click at [167, 364] on input "checkbox" at bounding box center [168, 366] width 8 height 8
checkbox input "false"
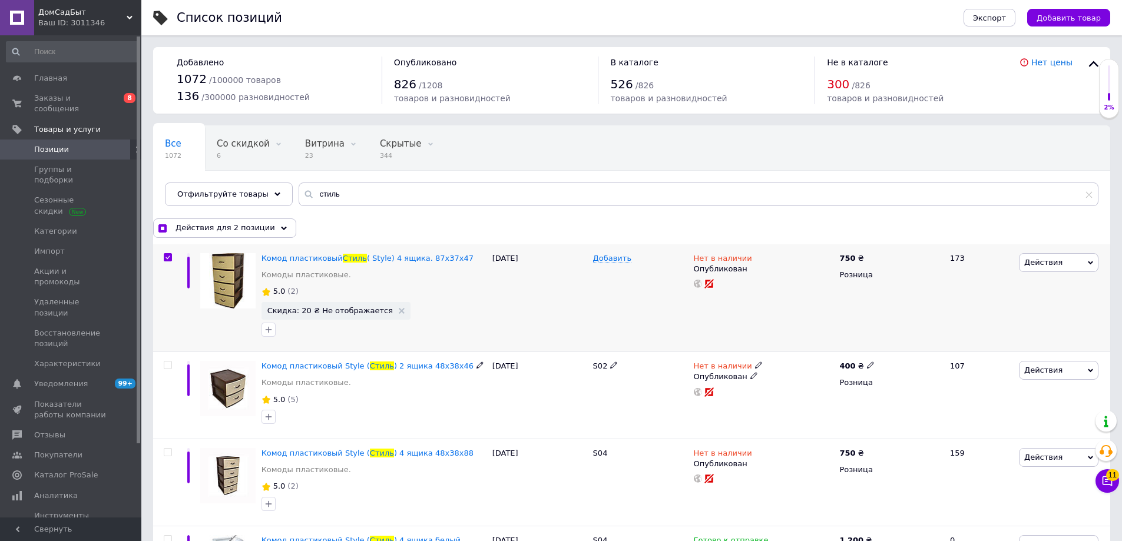
checkbox input "true"
click at [170, 257] on input "checkbox" at bounding box center [168, 258] width 8 height 8
checkbox input "false"
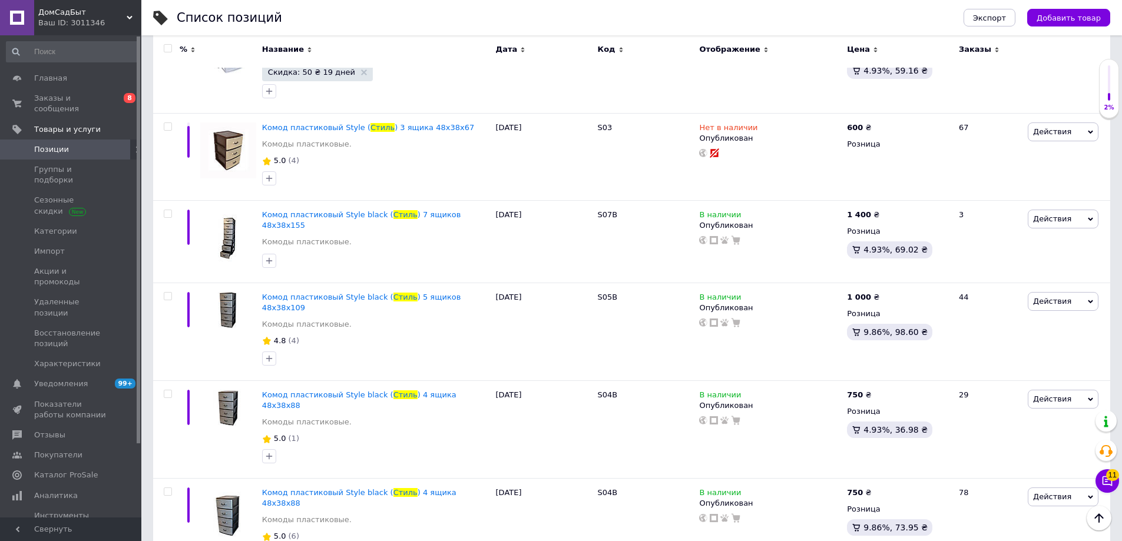
scroll to position [648, 0]
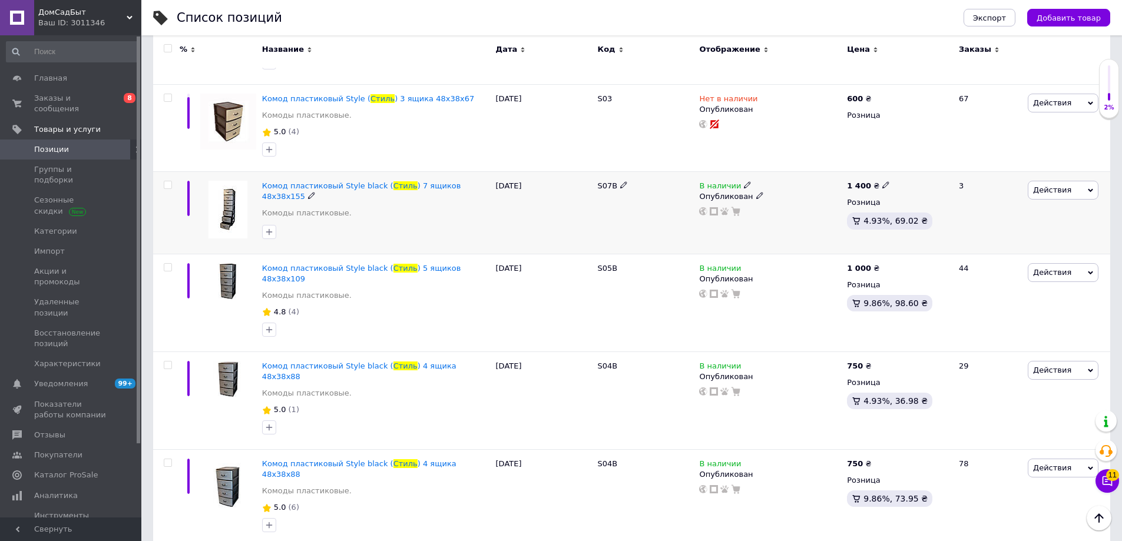
click at [166, 181] on input "checkbox" at bounding box center [168, 185] width 8 height 8
checkbox input "true"
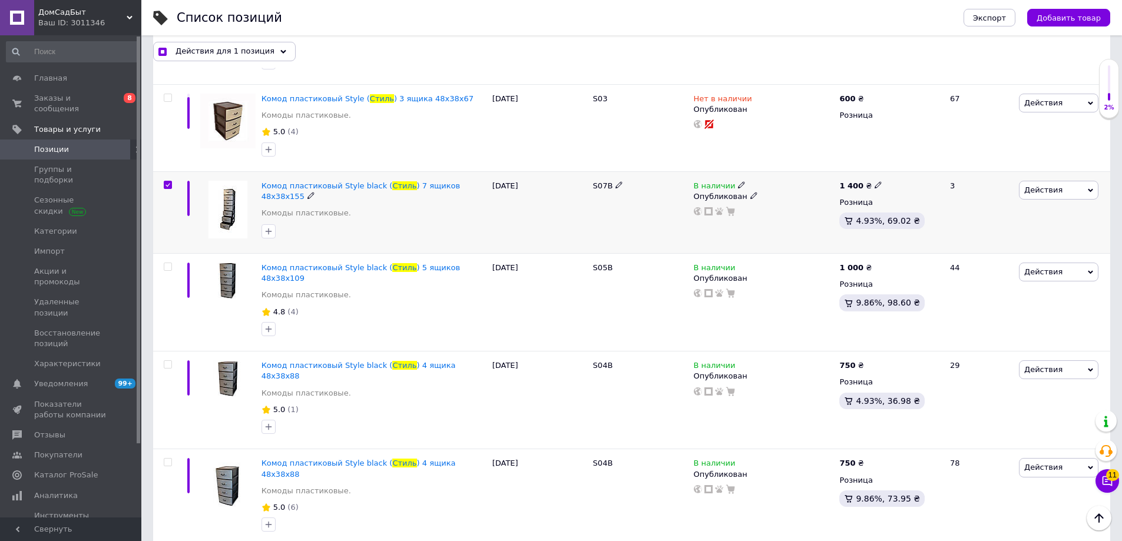
scroll to position [647, 0]
click at [170, 264] on input "checkbox" at bounding box center [168, 268] width 8 height 8
checkbox input "true"
click at [171, 361] on span at bounding box center [168, 365] width 8 height 8
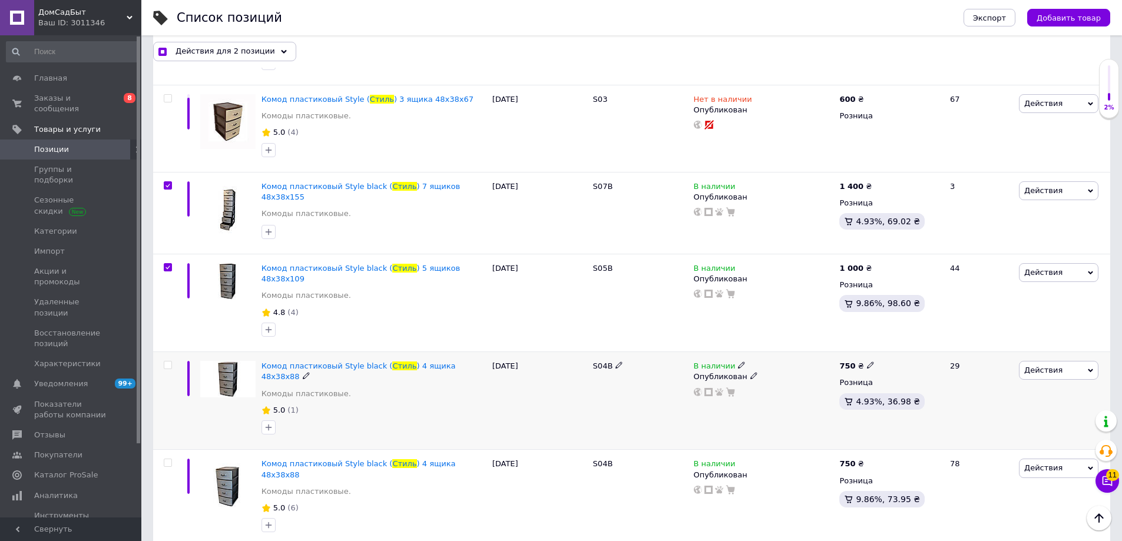
click at [171, 362] on input "checkbox" at bounding box center [168, 366] width 8 height 8
checkbox input "true"
click at [168, 459] on input "checkbox" at bounding box center [168, 463] width 8 height 8
checkbox input "true"
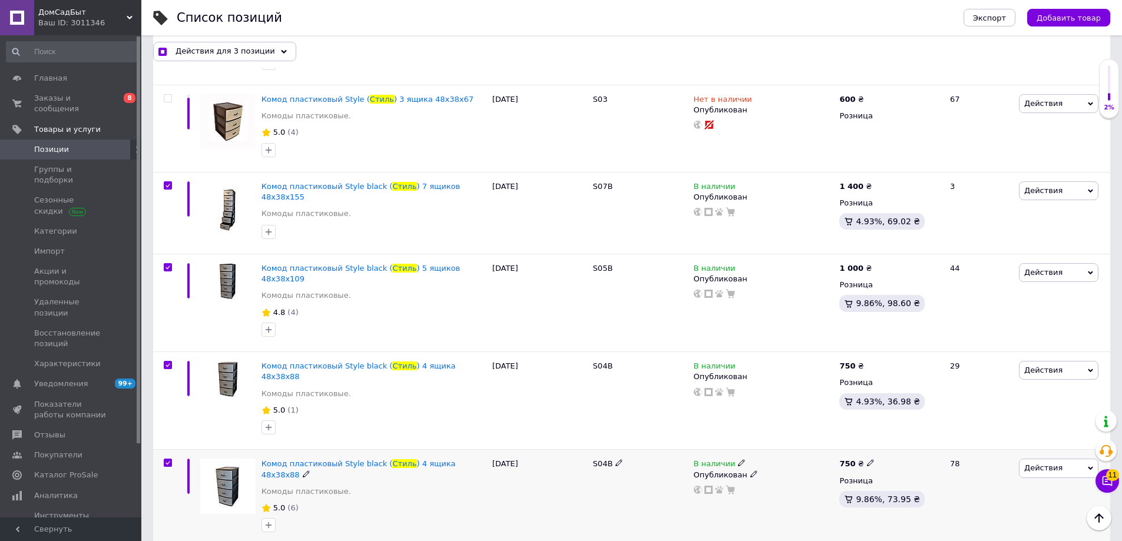
checkbox input "true"
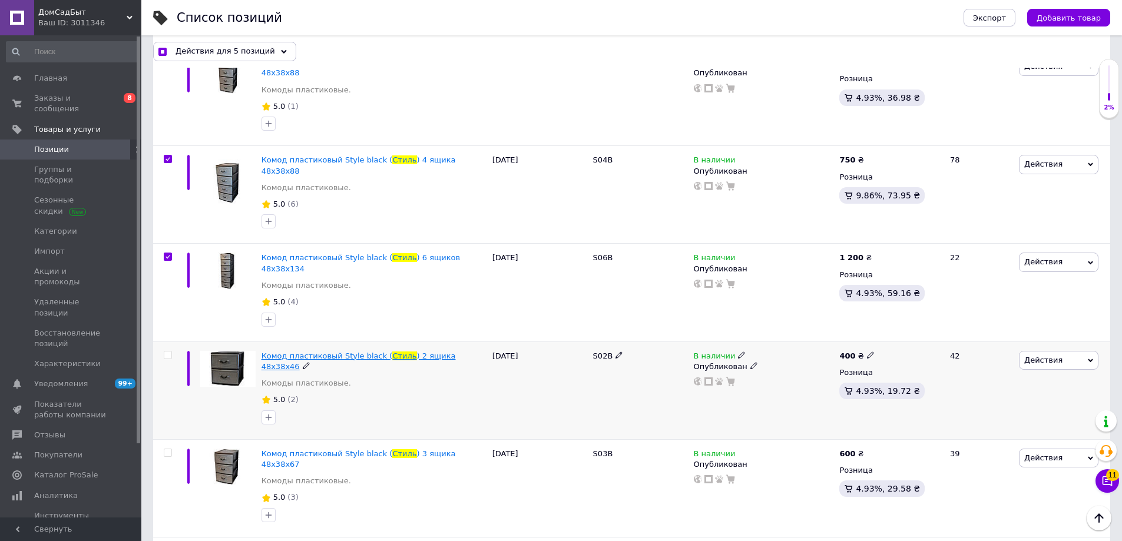
scroll to position [1000, 0]
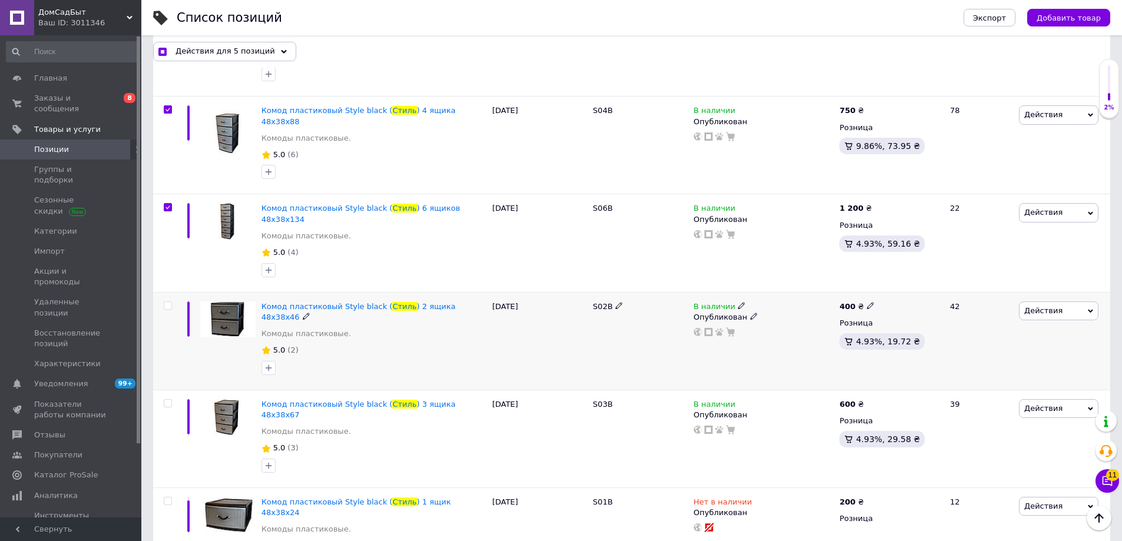
click at [167, 302] on input "checkbox" at bounding box center [168, 306] width 8 height 8
checkbox input "true"
click at [167, 400] on input "checkbox" at bounding box center [168, 404] width 8 height 8
checkbox input "true"
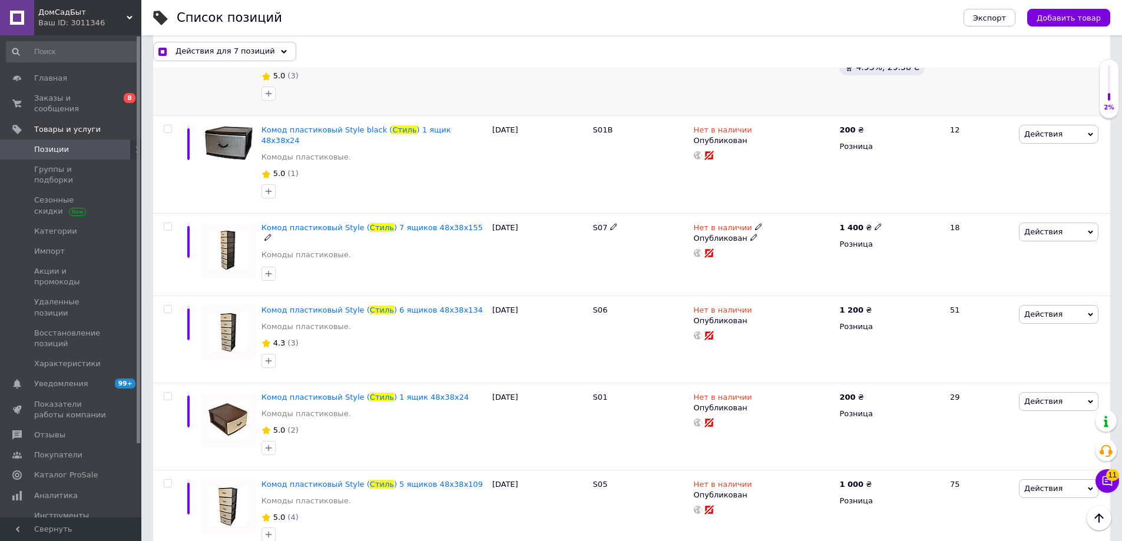
scroll to position [1376, 0]
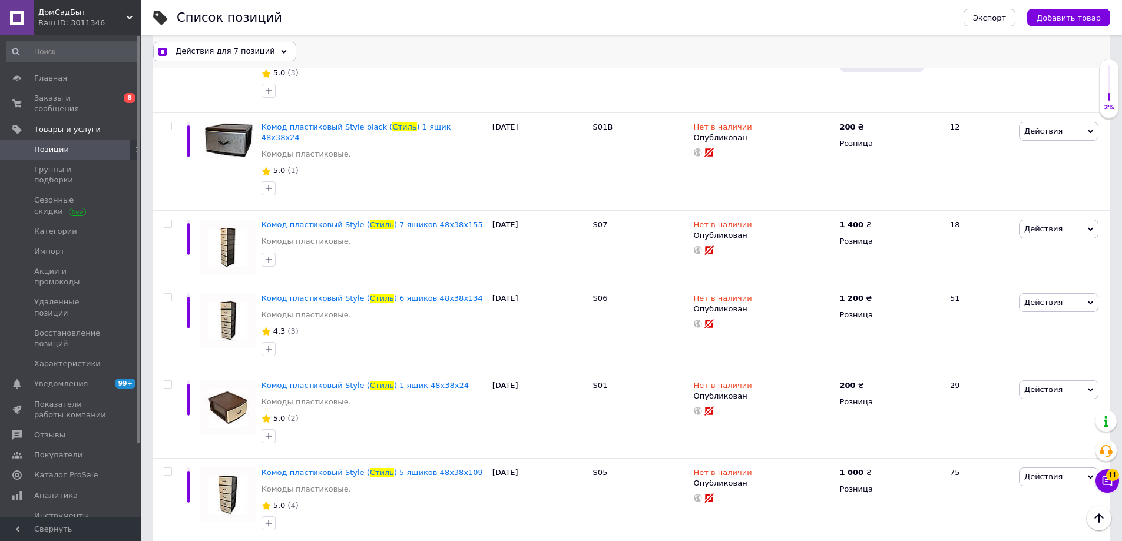
click at [266, 49] on div "Действия для 7 позиций" at bounding box center [224, 51] width 143 height 19
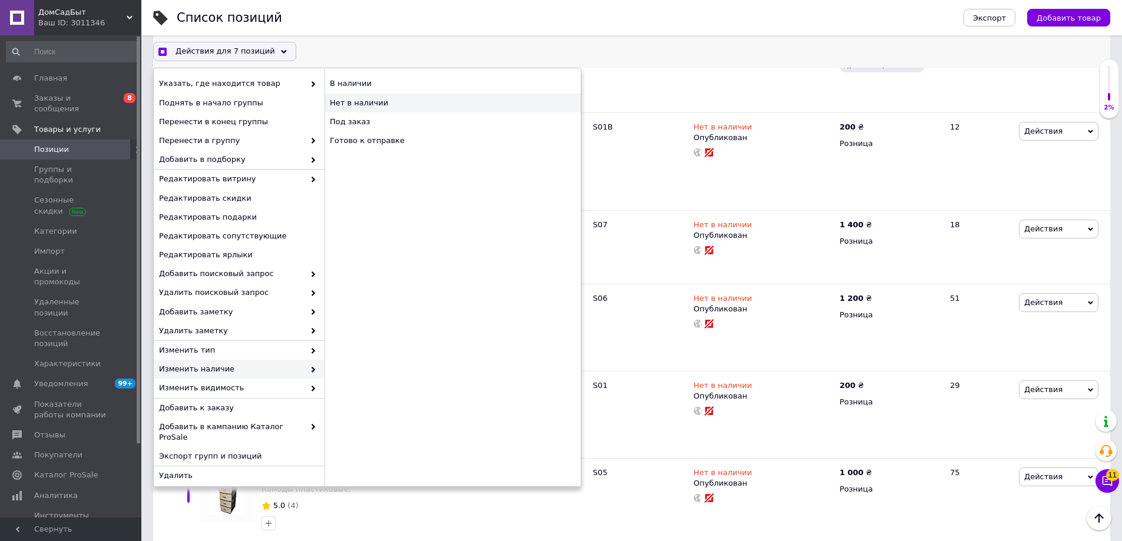
checkbox input "true"
click at [374, 102] on div "Нет в наличии" at bounding box center [452, 103] width 256 height 19
checkbox input "false"
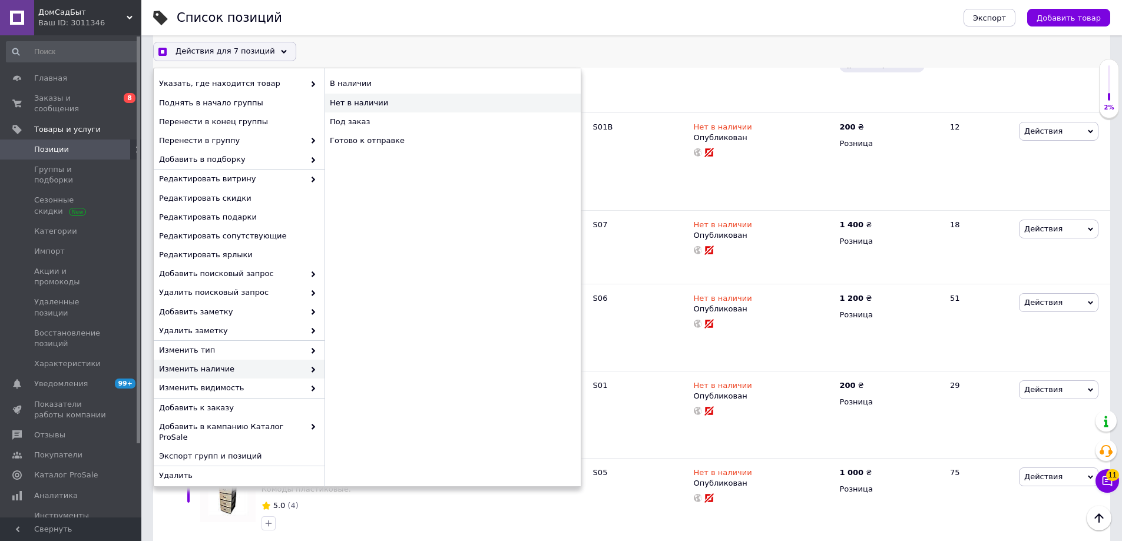
checkbox input "false"
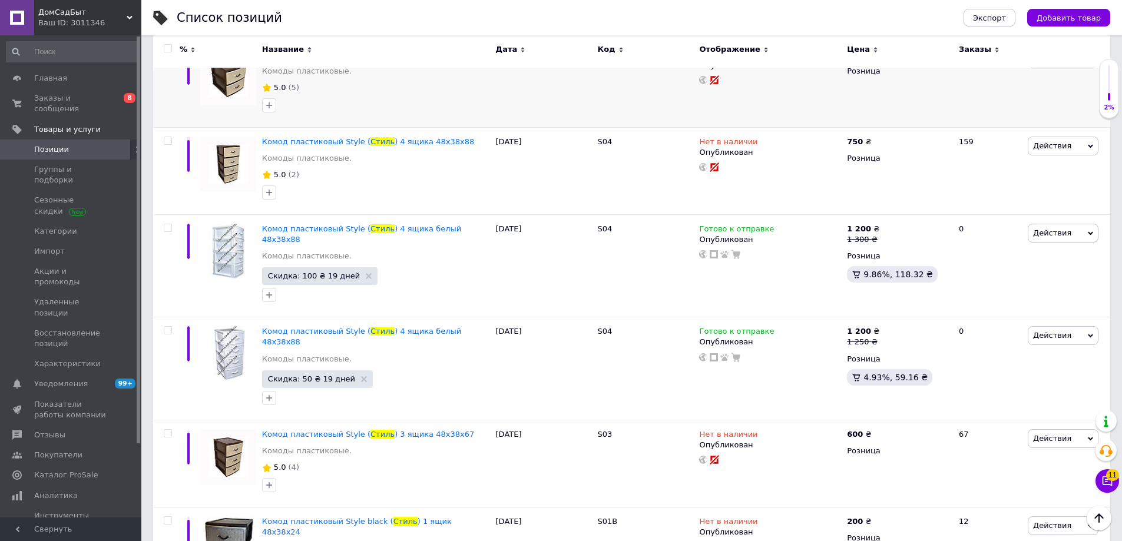
scroll to position [0, 0]
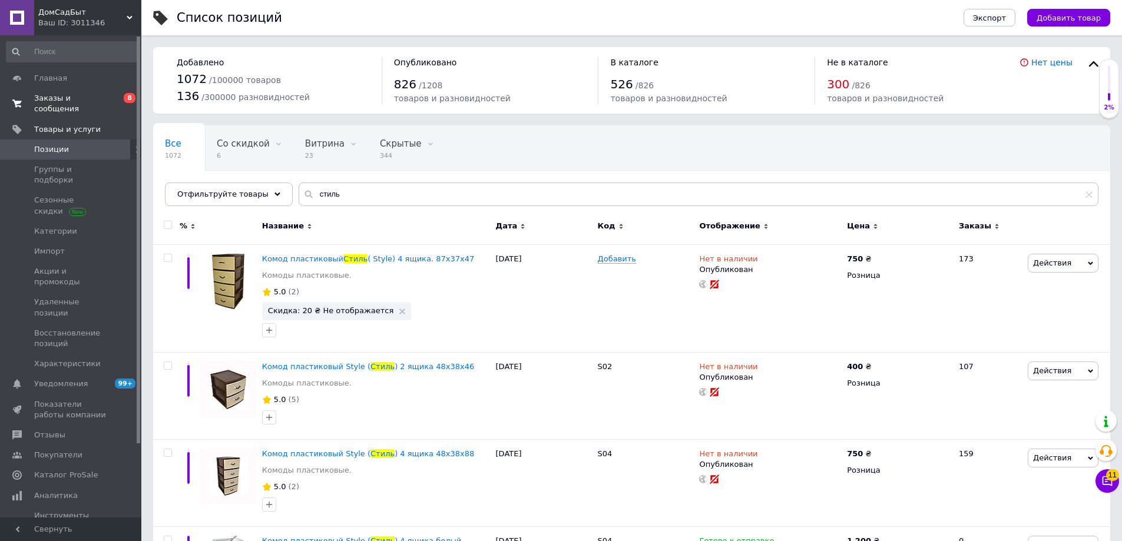
click at [55, 98] on span "Заказы и сообщения" at bounding box center [71, 103] width 75 height 21
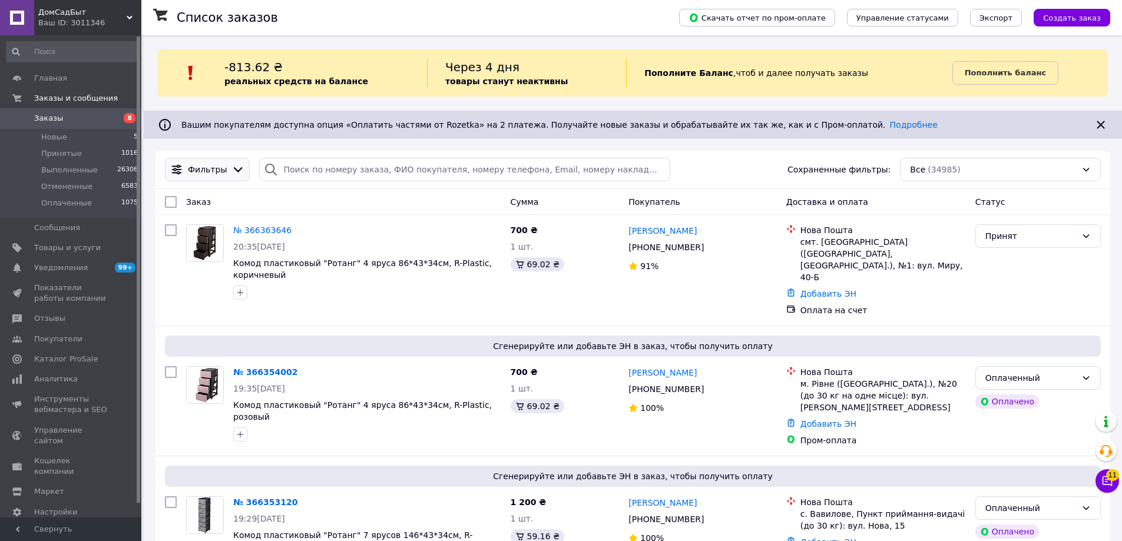
click at [231, 167] on icon at bounding box center [237, 169] width 13 height 13
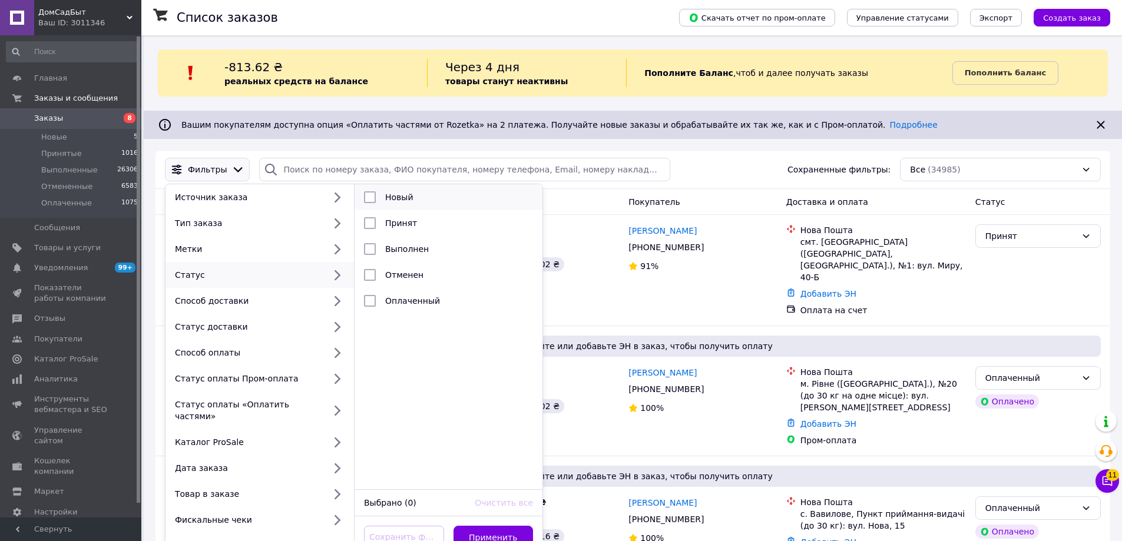
click at [369, 194] on input "checkbox" at bounding box center [370, 197] width 12 height 12
checkbox input "true"
drag, startPoint x: 368, startPoint y: 21, endPoint x: 307, endPoint y: 264, distance: 250.7
click at [307, 264] on div "Статус" at bounding box center [259, 275] width 188 height 26
click at [506, 526] on button "Применить" at bounding box center [493, 538] width 80 height 24
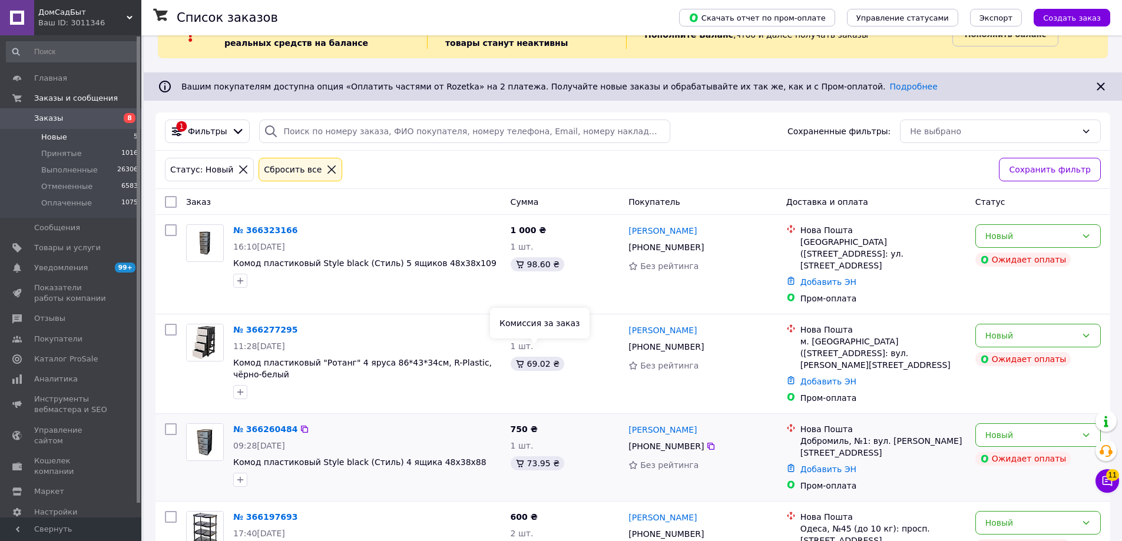
scroll to position [77, 0]
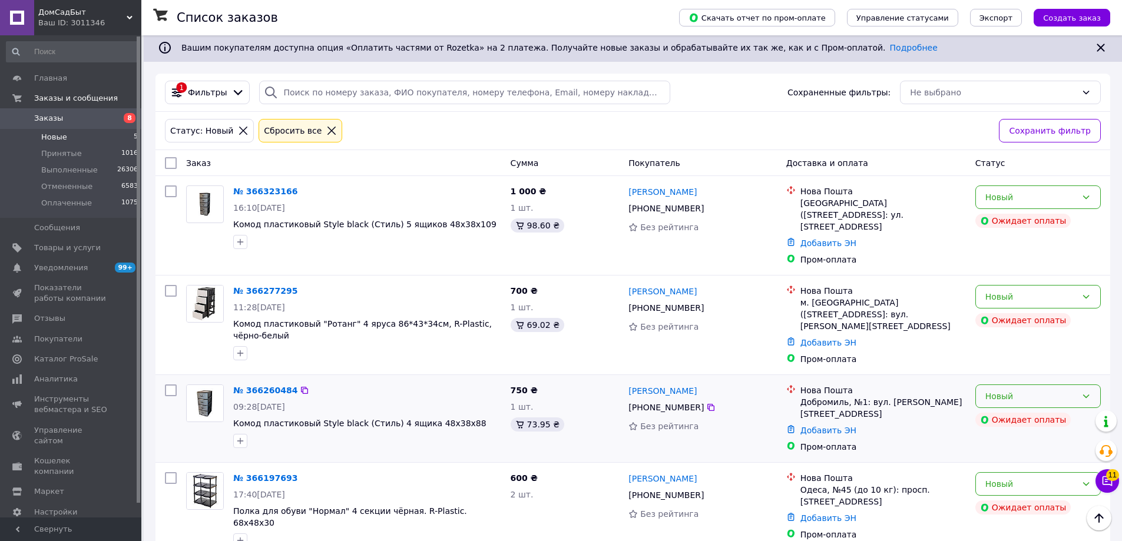
click at [1009, 390] on div "Новый" at bounding box center [1030, 396] width 91 height 13
click at [1016, 446] on li "Отменен" at bounding box center [1038, 448] width 124 height 21
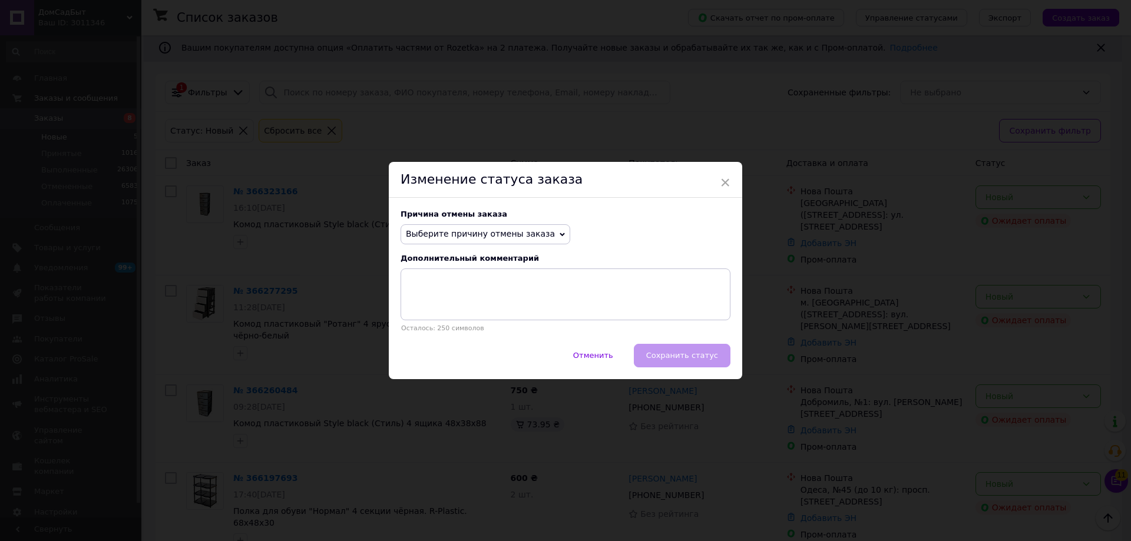
click at [519, 231] on span "Выберите причину отмены заказа" at bounding box center [480, 233] width 149 height 9
click at [496, 290] on li "Оплата не поступила" at bounding box center [485, 290] width 168 height 16
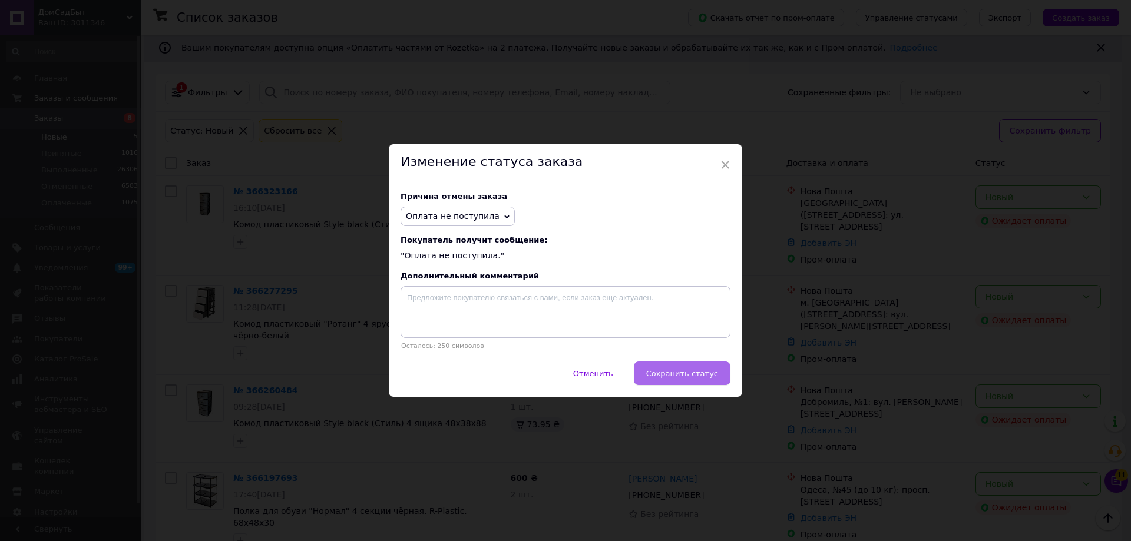
click at [695, 377] on span "Сохранить статус" at bounding box center [682, 373] width 72 height 9
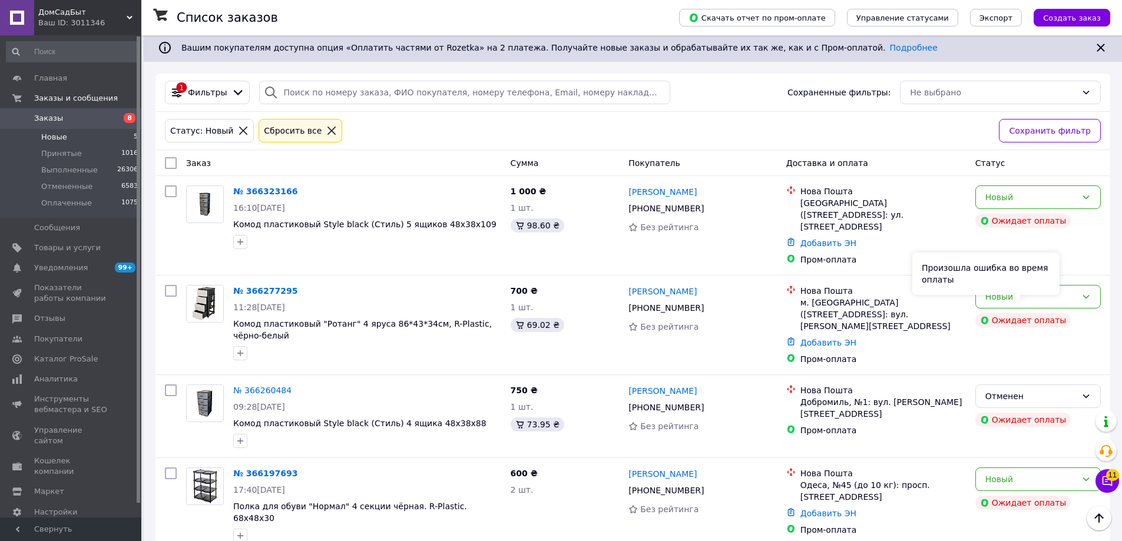
click at [1042, 293] on div "Произошла ошибка во время оплаты" at bounding box center [985, 274] width 147 height 42
click at [1080, 285] on div "Новый" at bounding box center [1037, 297] width 125 height 24
click at [1028, 352] on li "Отменен" at bounding box center [1038, 353] width 124 height 21
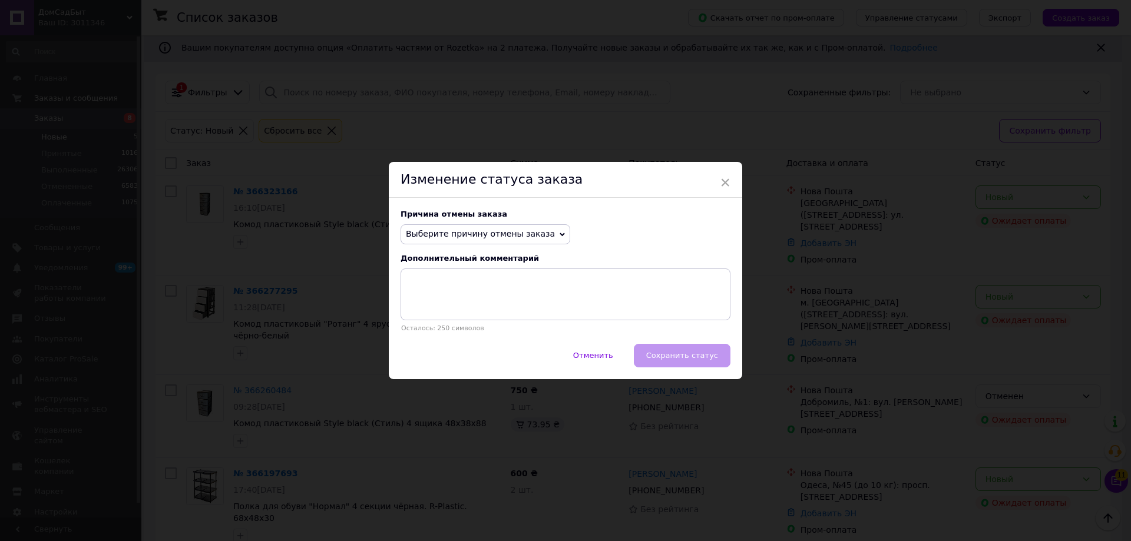
click at [518, 230] on span "Выберите причину отмены заказа" at bounding box center [480, 233] width 149 height 9
click at [485, 289] on li "Оплата не поступила" at bounding box center [485, 290] width 168 height 16
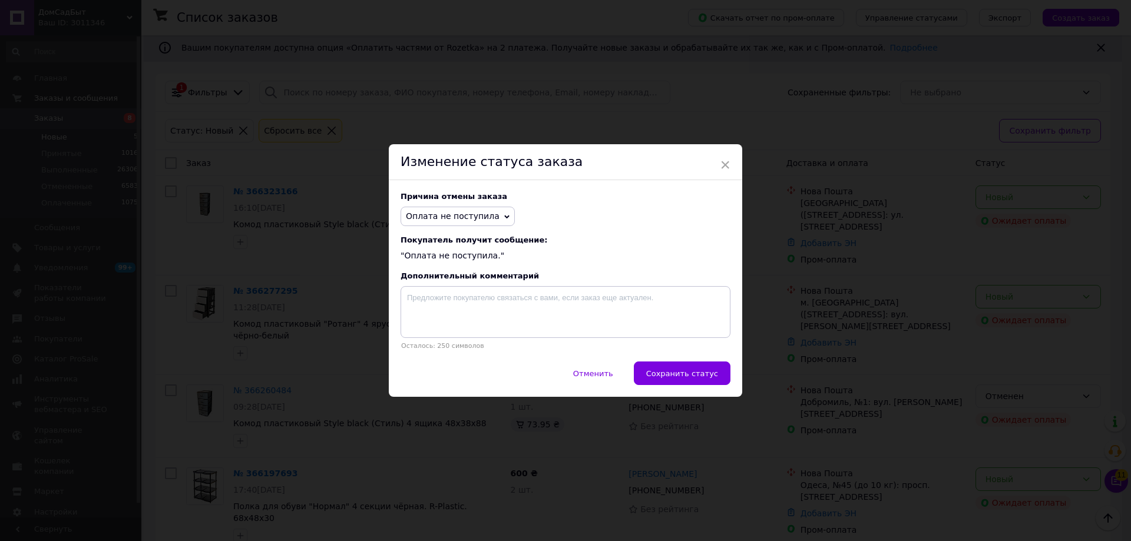
click at [671, 373] on span "Сохранить статус" at bounding box center [682, 373] width 72 height 9
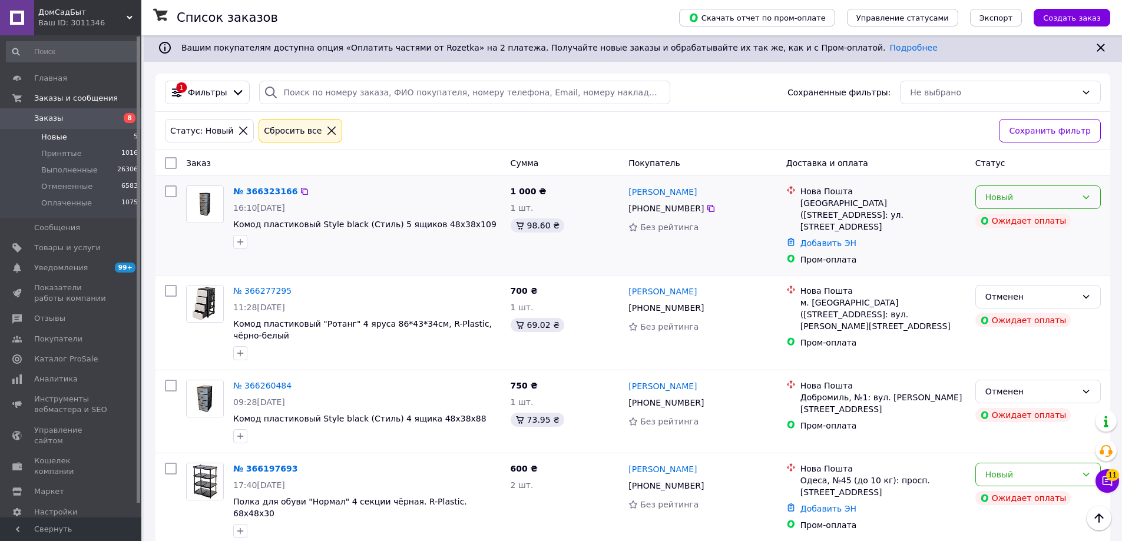
click at [1082, 200] on icon at bounding box center [1085, 197] width 9 height 9
click at [1020, 269] on li "Отменен" at bounding box center [1038, 265] width 124 height 21
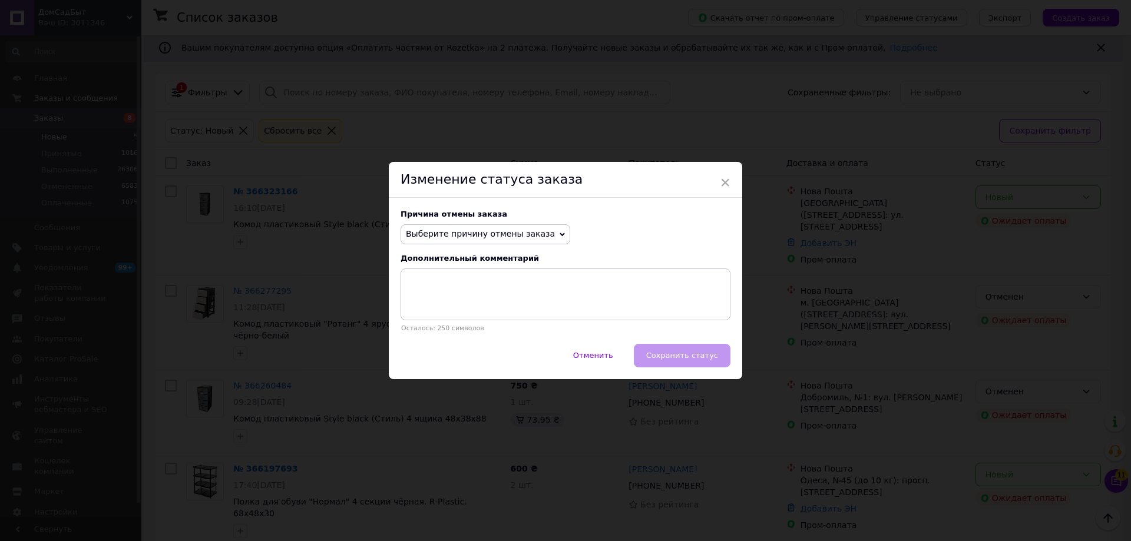
click at [512, 234] on span "Выберите причину отмены заказа" at bounding box center [480, 233] width 149 height 9
click at [477, 293] on li "Оплата не поступила" at bounding box center [485, 290] width 168 height 16
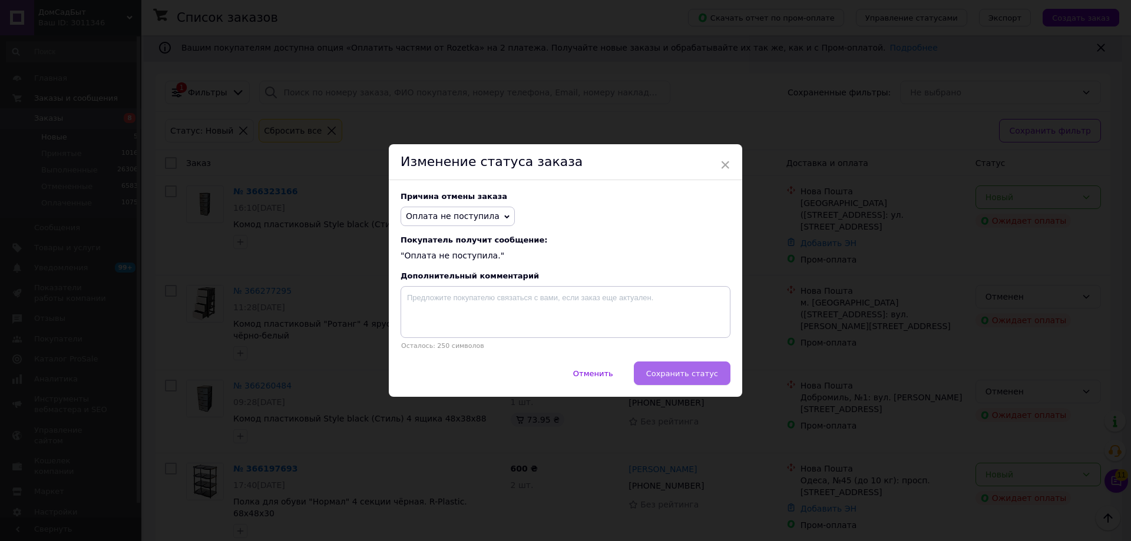
click at [688, 375] on span "Сохранить статус" at bounding box center [682, 373] width 72 height 9
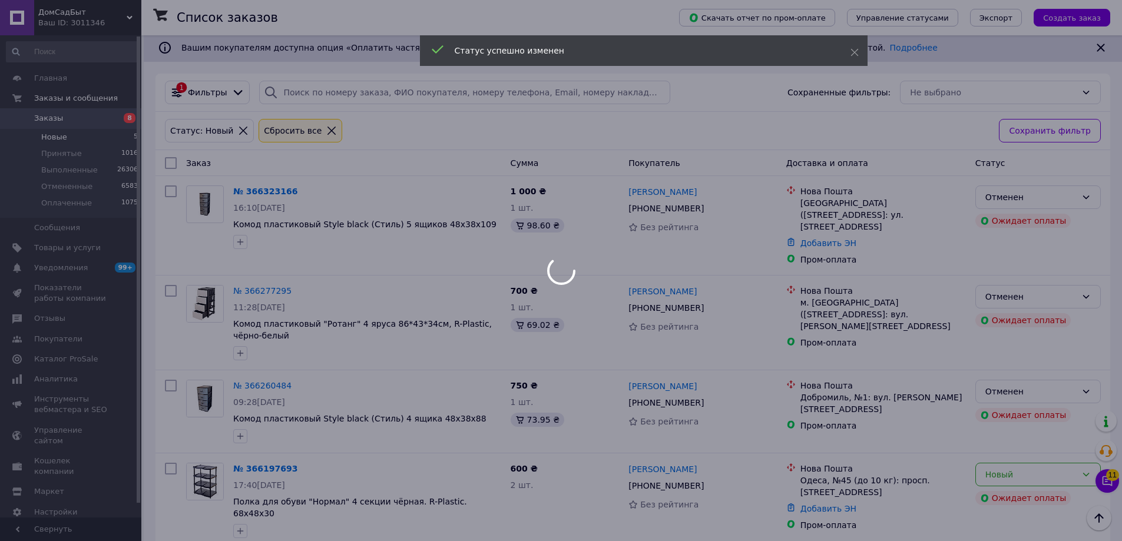
scroll to position [72, 0]
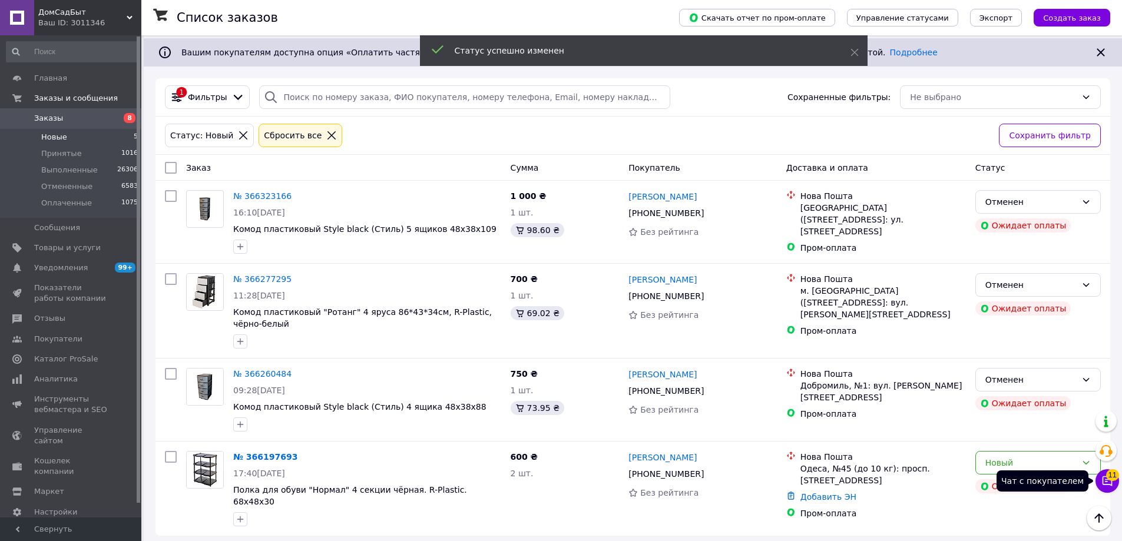
click at [1102, 485] on icon at bounding box center [1107, 481] width 12 height 12
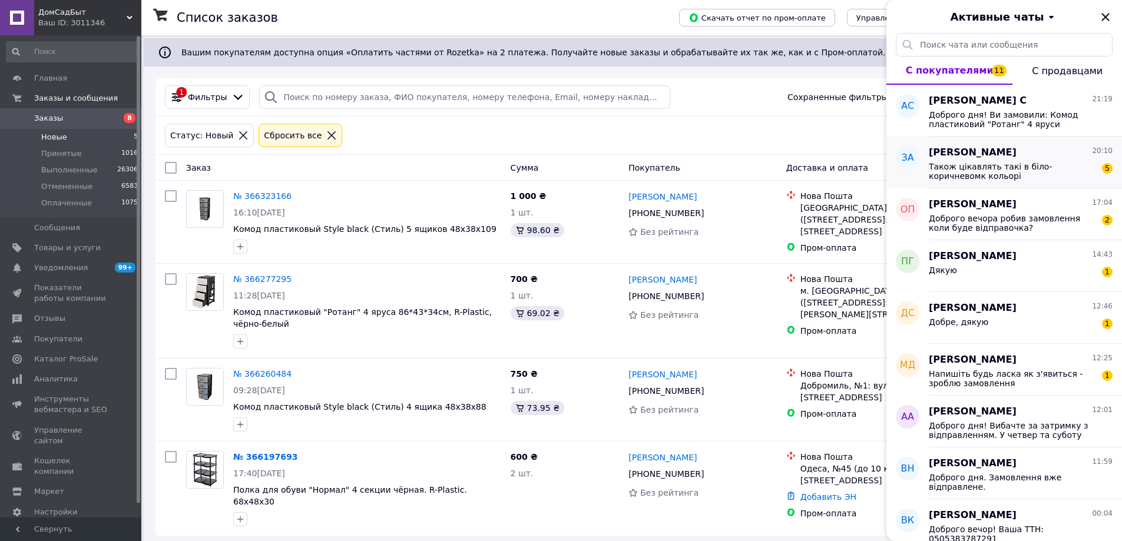
click at [956, 169] on span "Також цікавлять такі в біло-коричневомк кольорі" at bounding box center [1012, 171] width 167 height 19
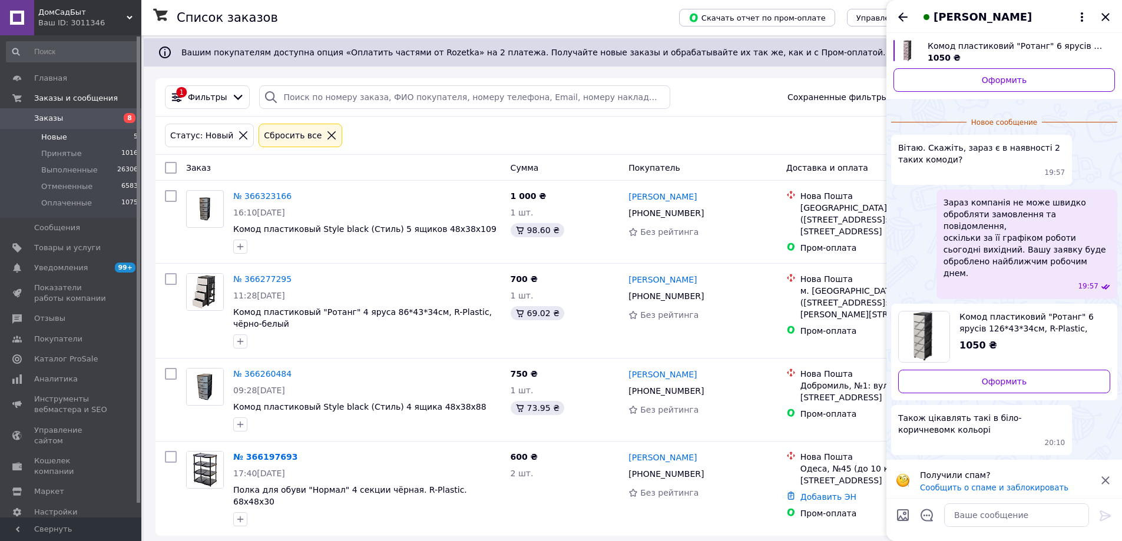
scroll to position [2, 0]
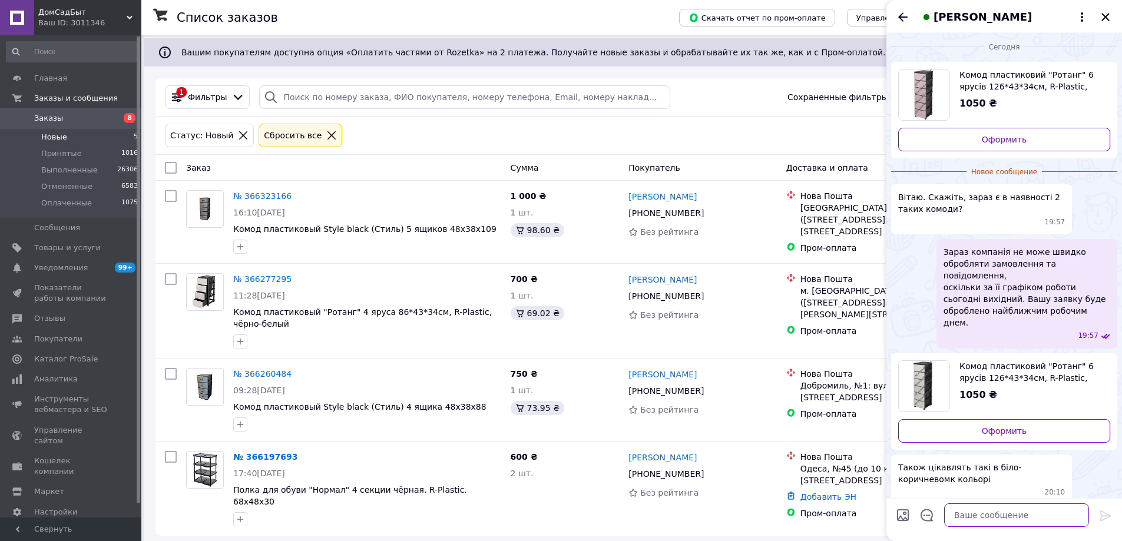
click at [1016, 512] on textarea at bounding box center [1016, 515] width 145 height 24
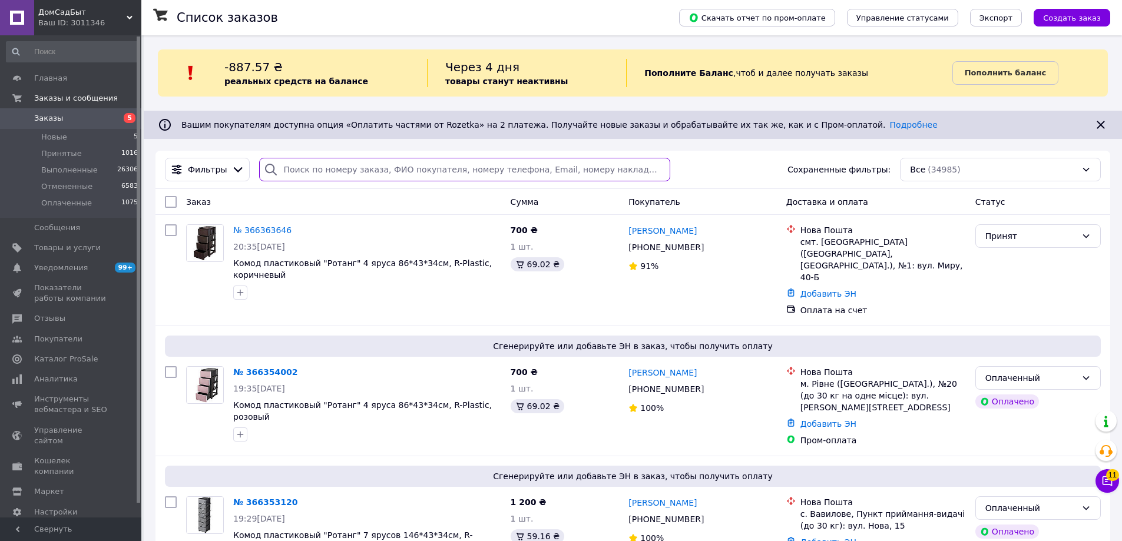
click at [340, 170] on input "search" at bounding box center [464, 170] width 410 height 24
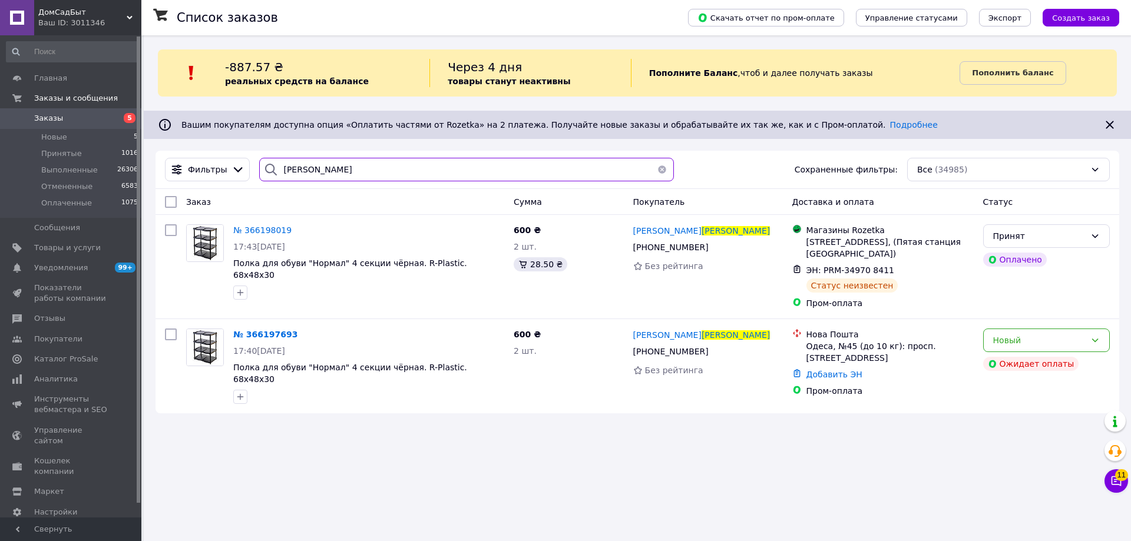
type input "литошко"
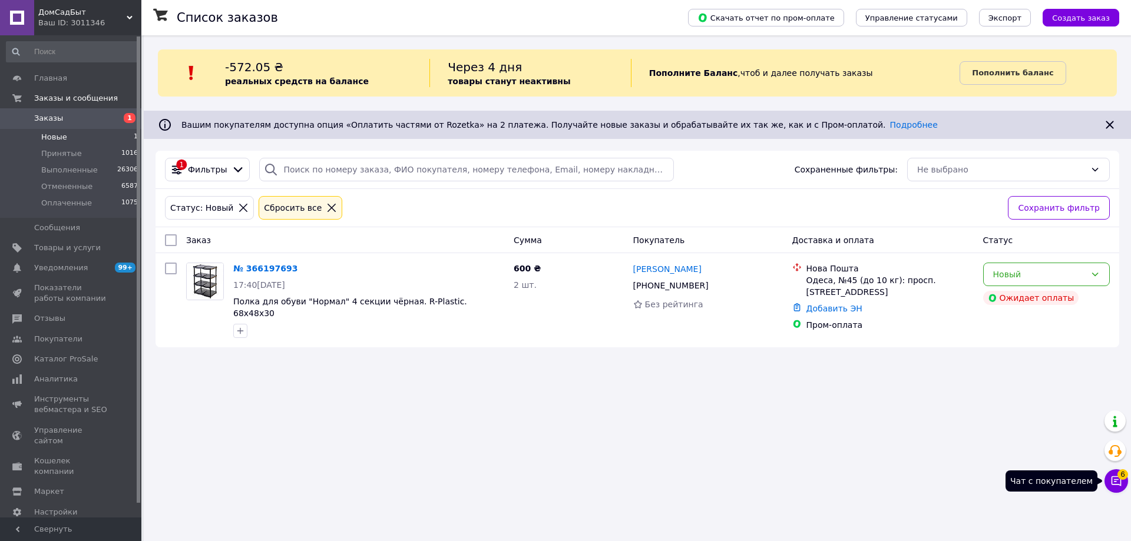
click at [1122, 482] on button "Чат с покупателем 6" at bounding box center [1116, 481] width 24 height 24
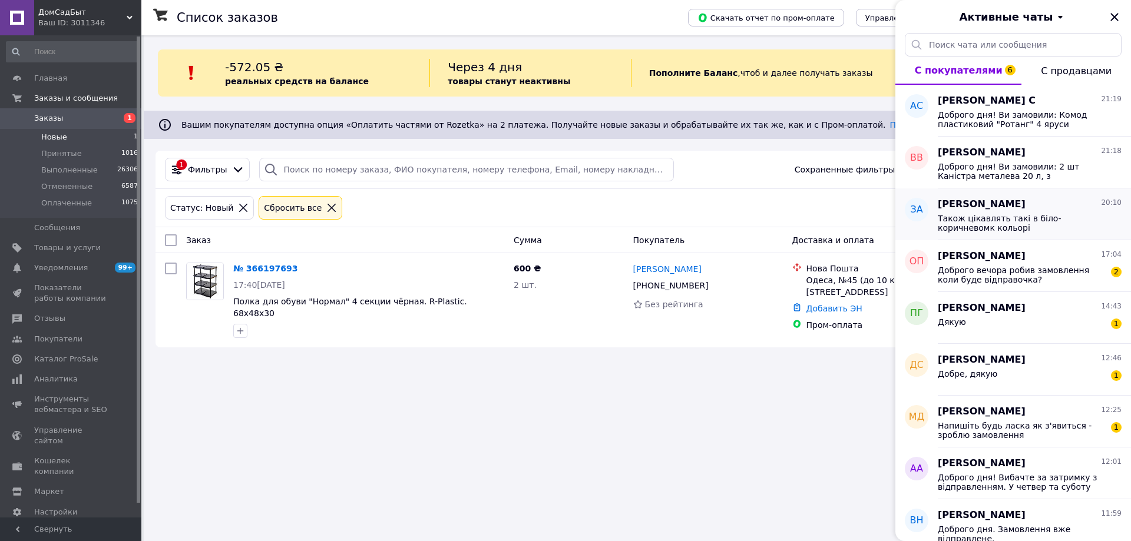
click at [1010, 205] on span "[PERSON_NAME]" at bounding box center [981, 205] width 88 height 14
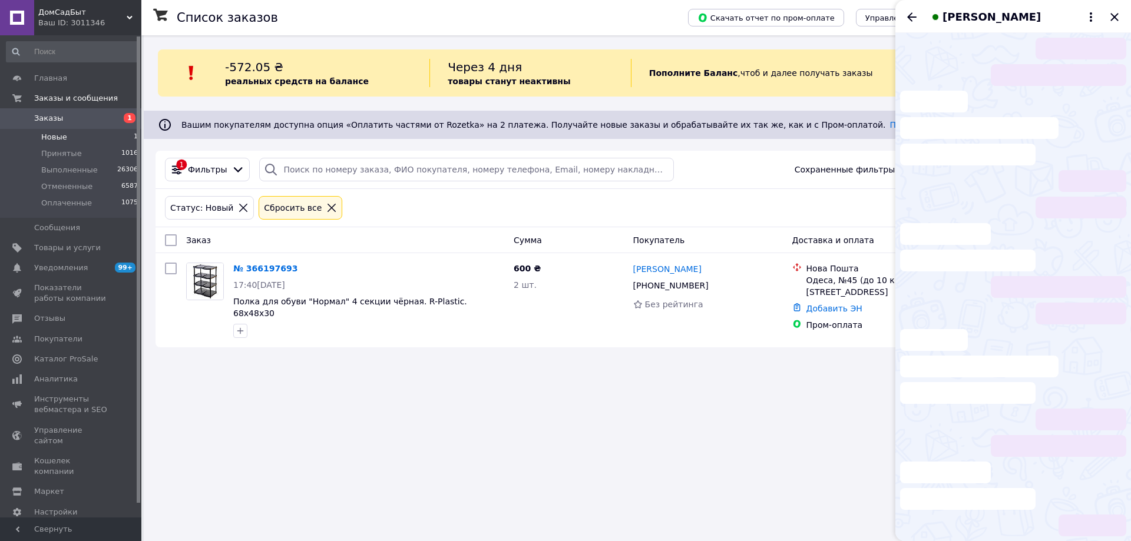
scroll to position [11, 0]
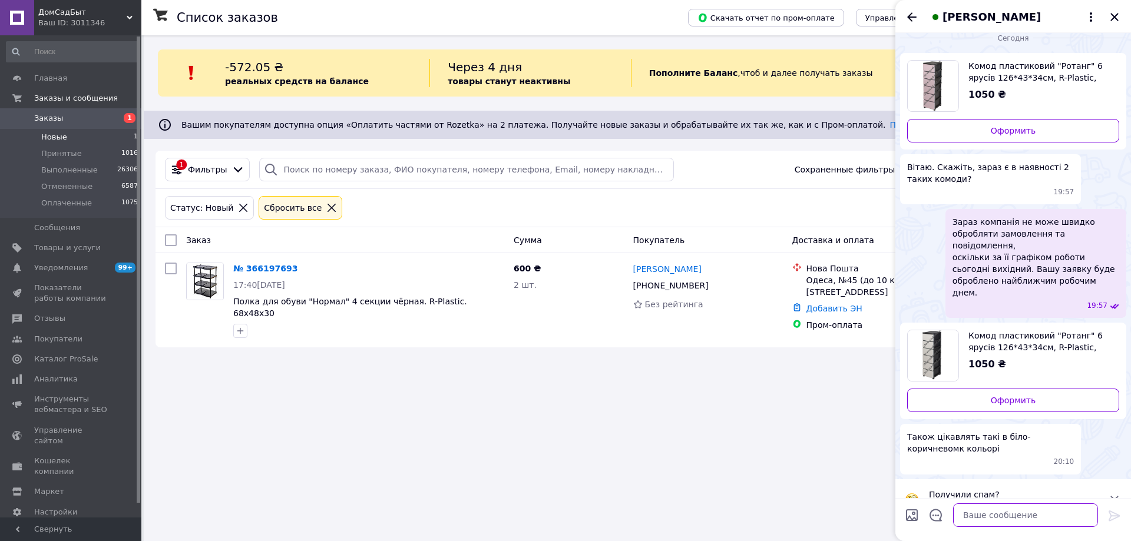
click at [1028, 518] on textarea at bounding box center [1025, 515] width 145 height 24
type textarea "Добого вечора! Зараз немає, очікуємо завтра на постачання."
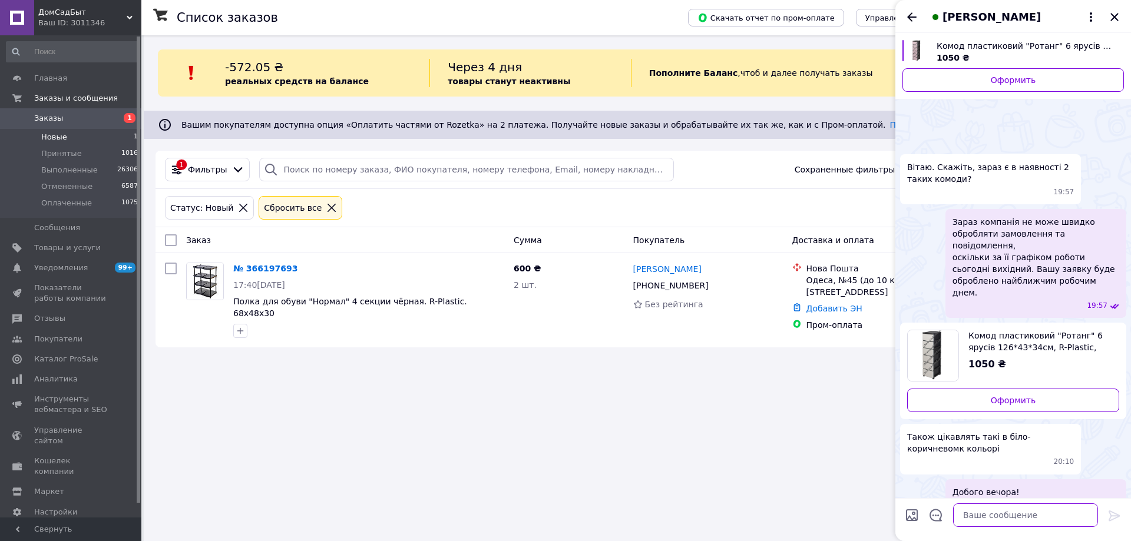
scroll to position [35, 0]
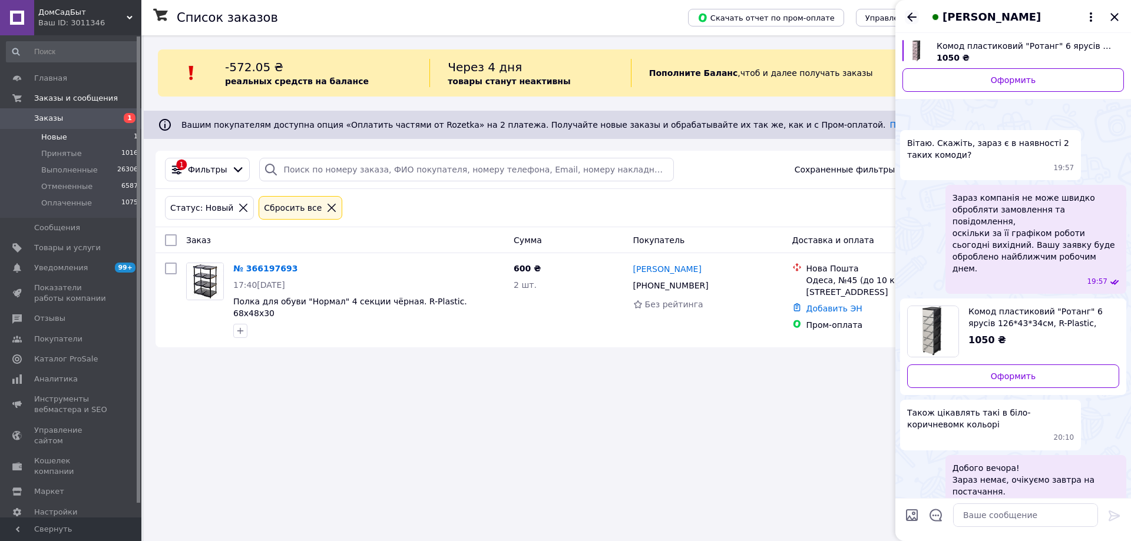
click at [909, 13] on icon "Назад" at bounding box center [912, 17] width 14 height 14
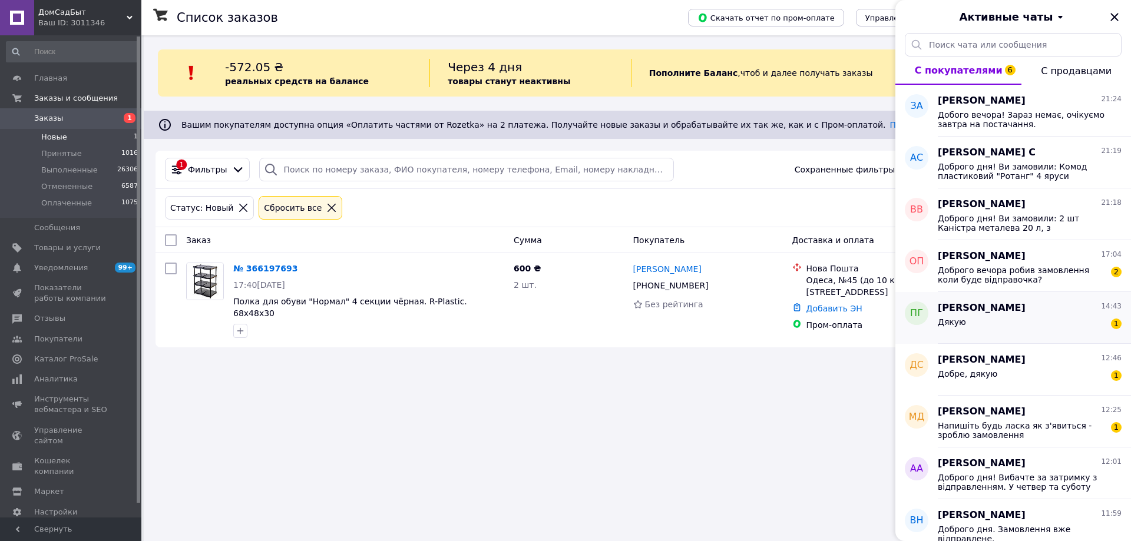
click at [989, 324] on div "Дякую 1" at bounding box center [1029, 324] width 184 height 19
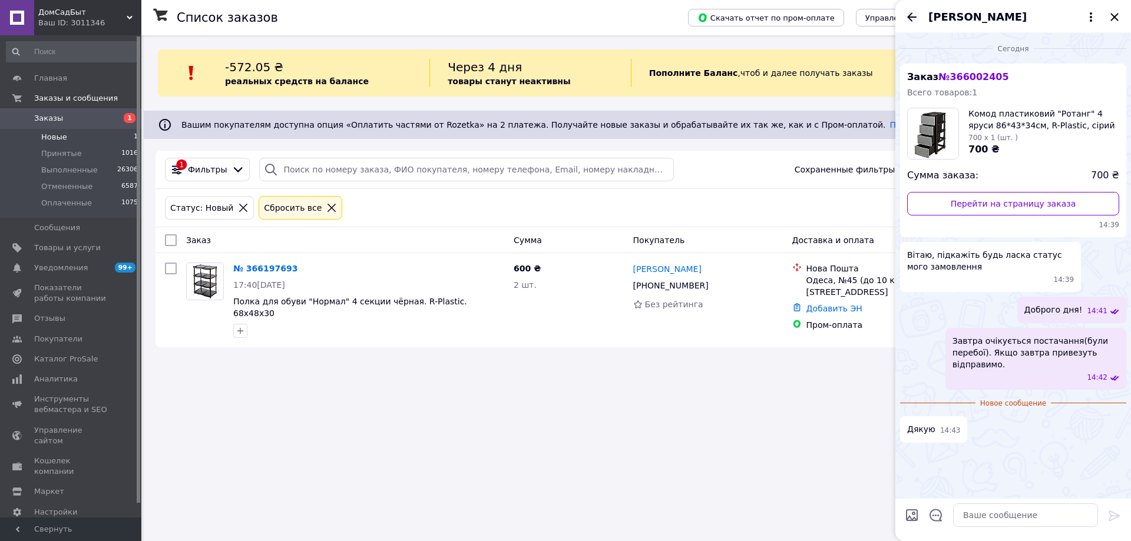
click at [908, 19] on icon "Назад" at bounding box center [912, 17] width 14 height 14
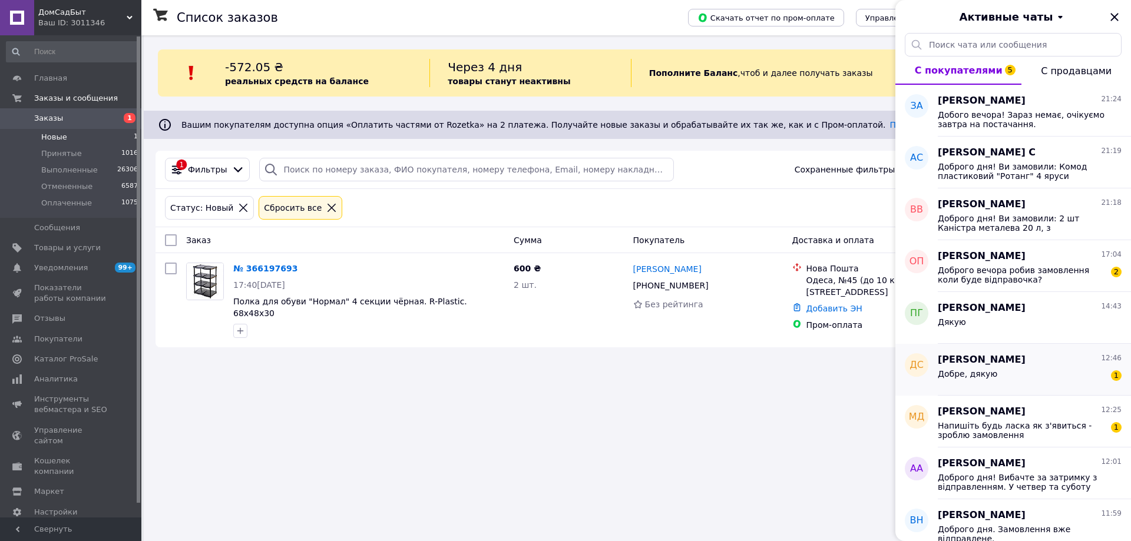
click at [1008, 371] on div "Добре, дякую 1" at bounding box center [1029, 376] width 184 height 19
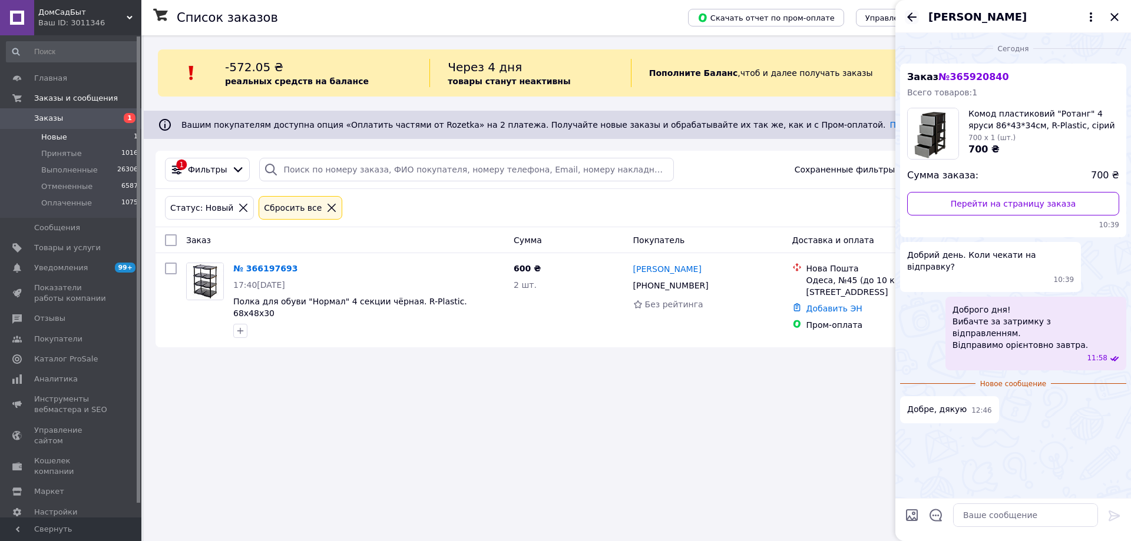
click at [905, 12] on icon "Назад" at bounding box center [912, 17] width 14 height 14
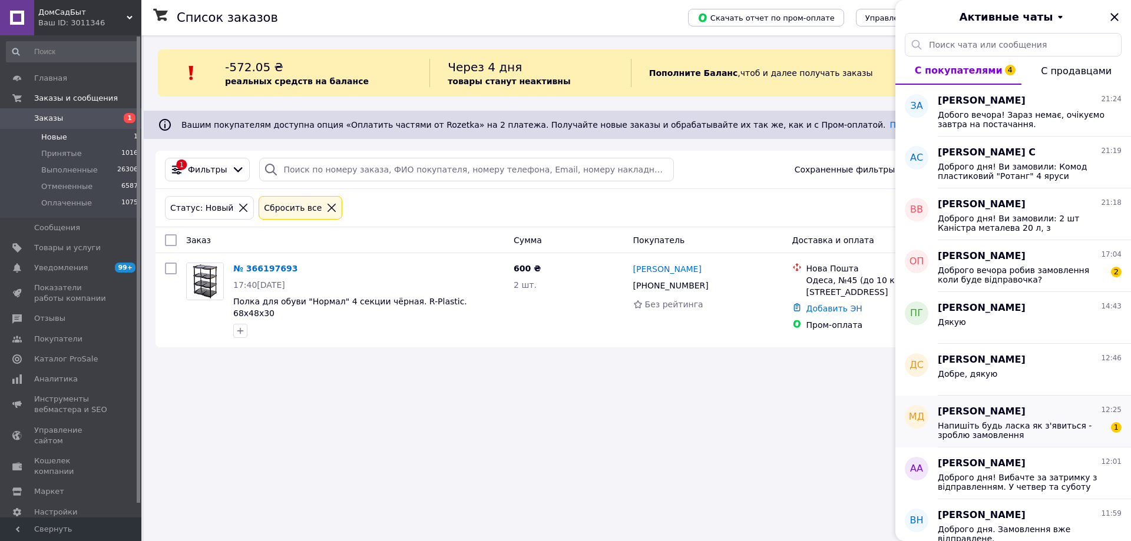
click at [1038, 427] on span "Напишіть будь ласка як з'явиться - зроблю замовлення" at bounding box center [1020, 430] width 167 height 19
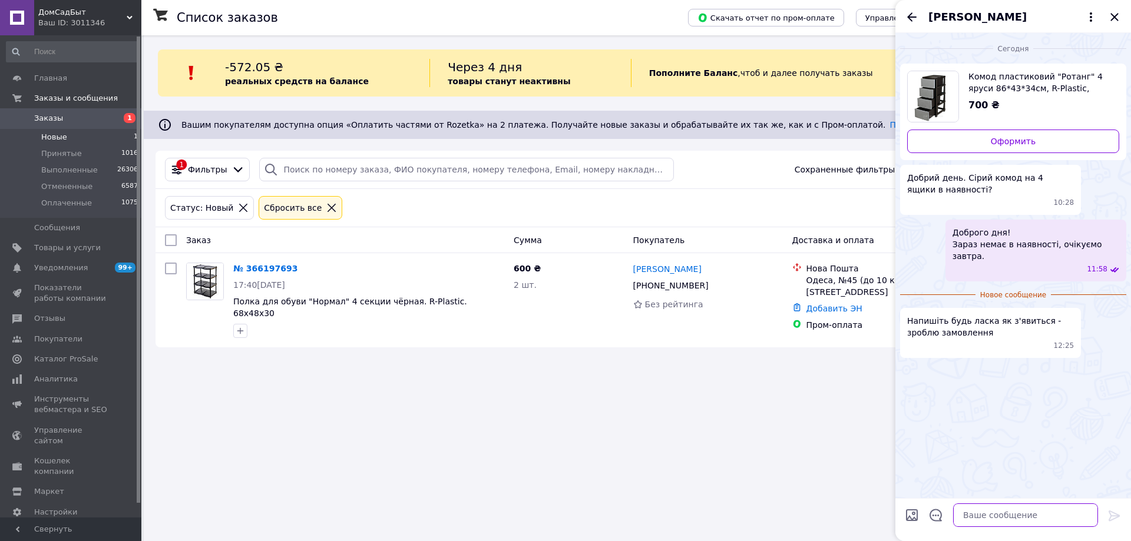
click at [1025, 512] on textarea at bounding box center [1025, 515] width 145 height 24
type textarea "Доброго вечор. Добре."
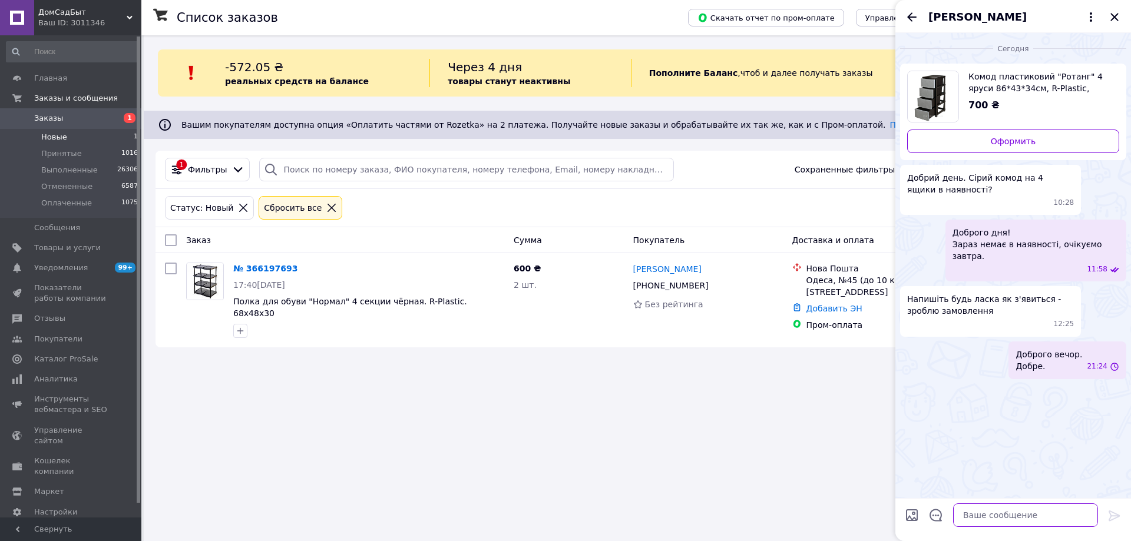
scroll to position [0, 0]
click at [908, 15] on icon "Назад" at bounding box center [912, 17] width 14 height 14
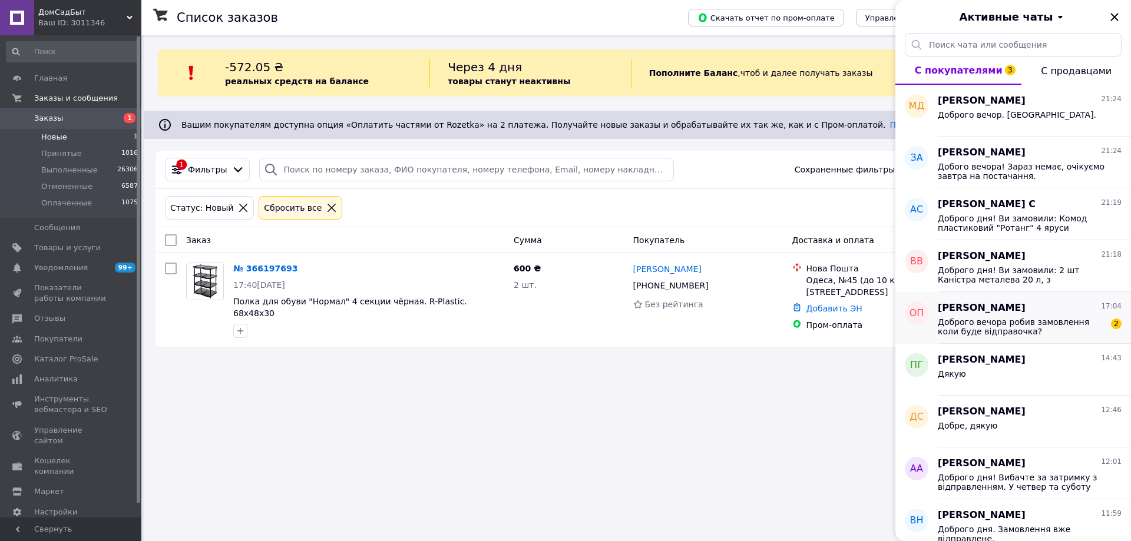
click at [1012, 324] on span "Доброго вечора робив замовлення коли буде відправочка?" at bounding box center [1020, 326] width 167 height 19
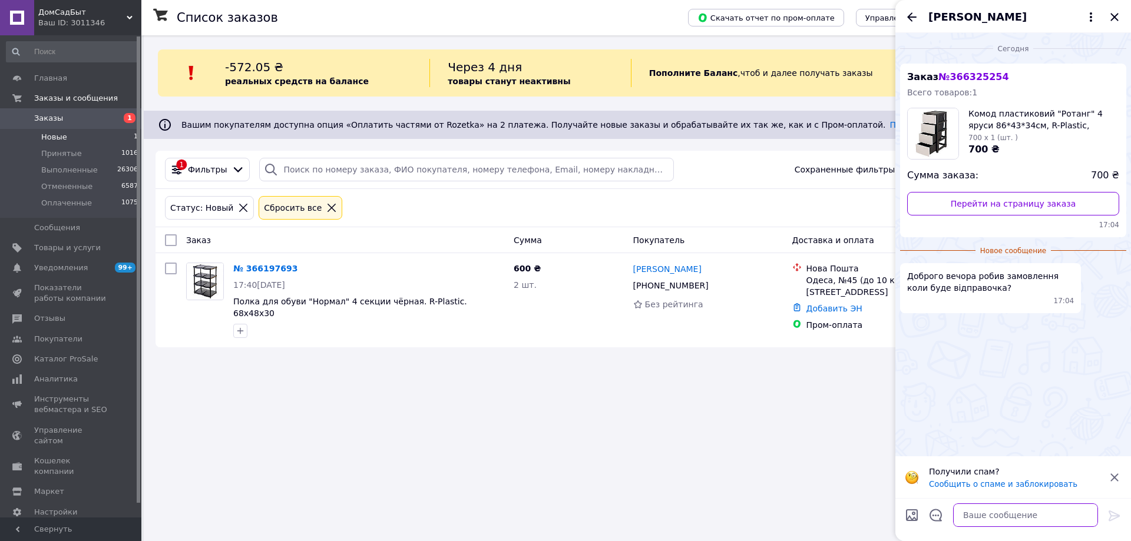
click at [1000, 511] on textarea at bounding box center [1025, 515] width 145 height 24
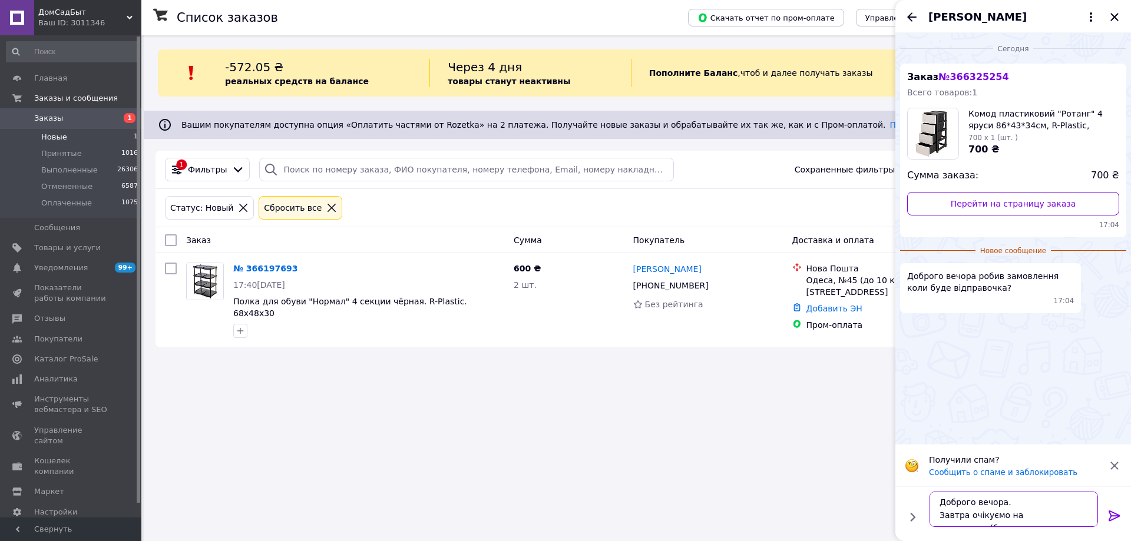
scroll to position [8, 0]
type textarea "Доброго вечора. Завтра очікуємо на поствчання(були перебої)."
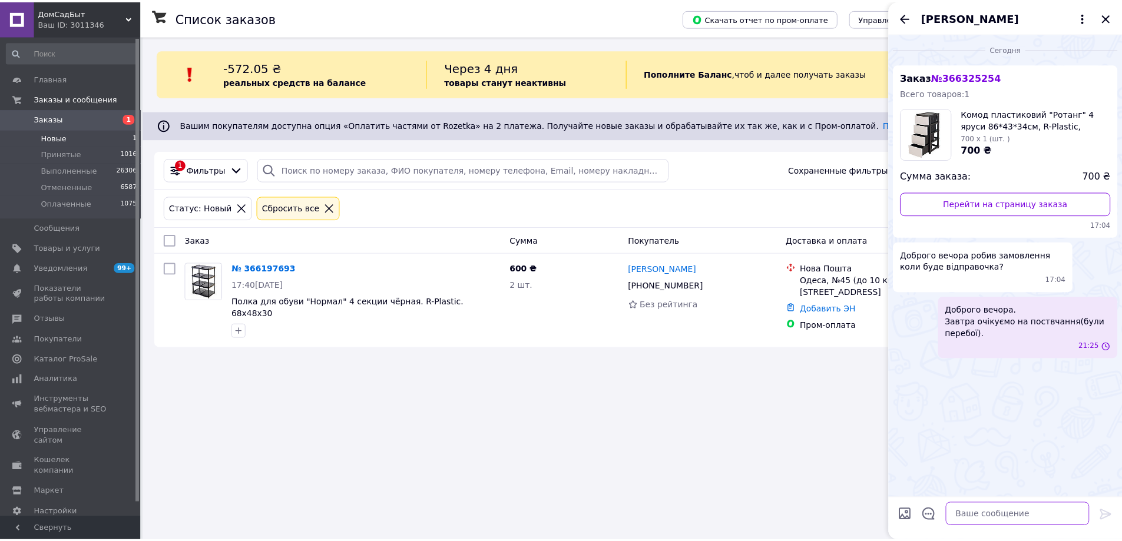
scroll to position [0, 0]
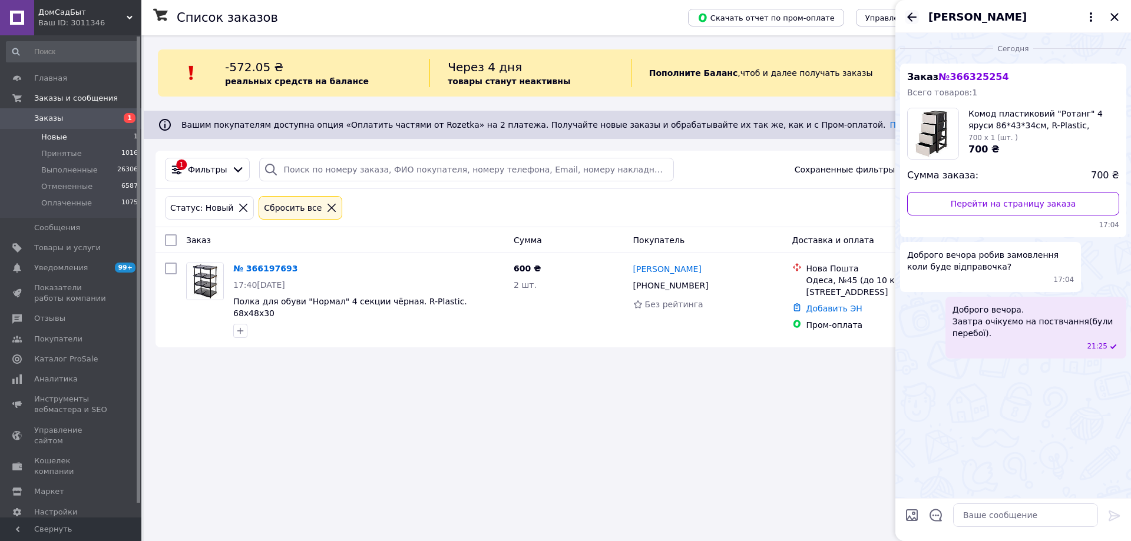
click at [910, 18] on icon "Назад" at bounding box center [912, 17] width 14 height 14
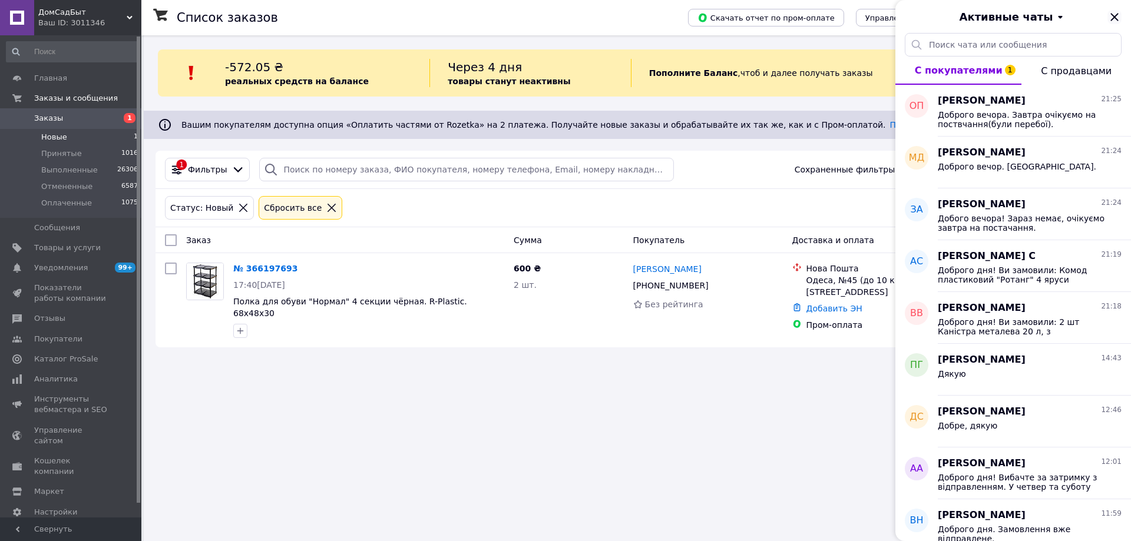
click at [1112, 21] on icon "Закрыть" at bounding box center [1114, 17] width 14 height 14
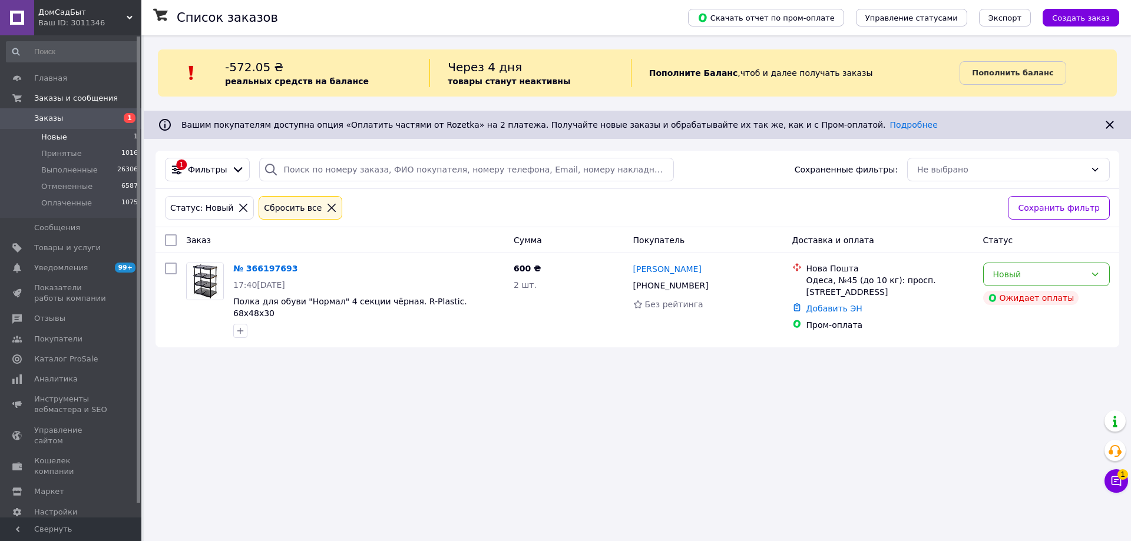
click at [48, 123] on span "Заказы" at bounding box center [48, 118] width 29 height 11
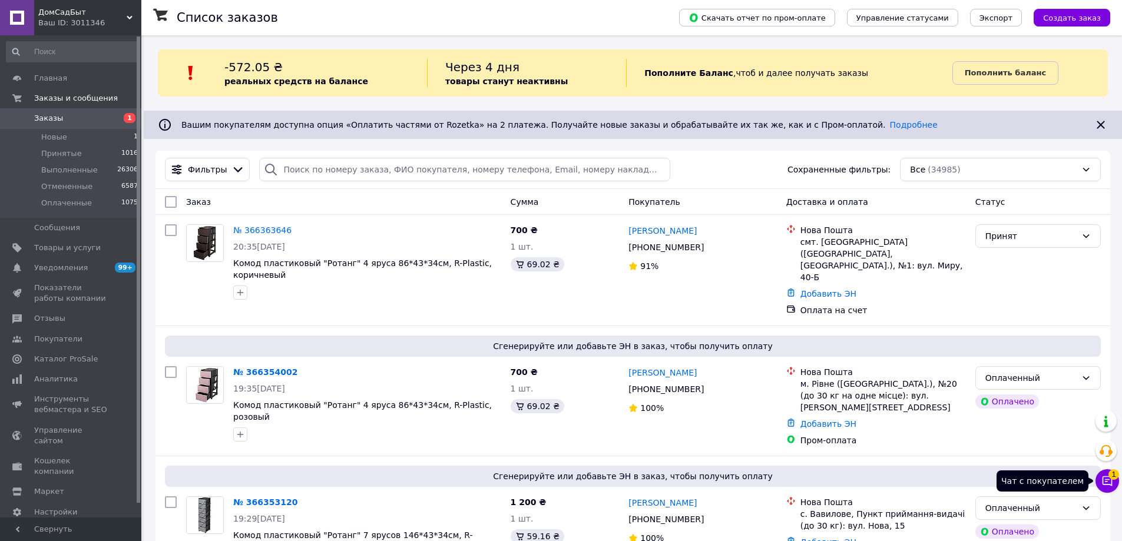
click at [1104, 483] on icon at bounding box center [1107, 481] width 12 height 12
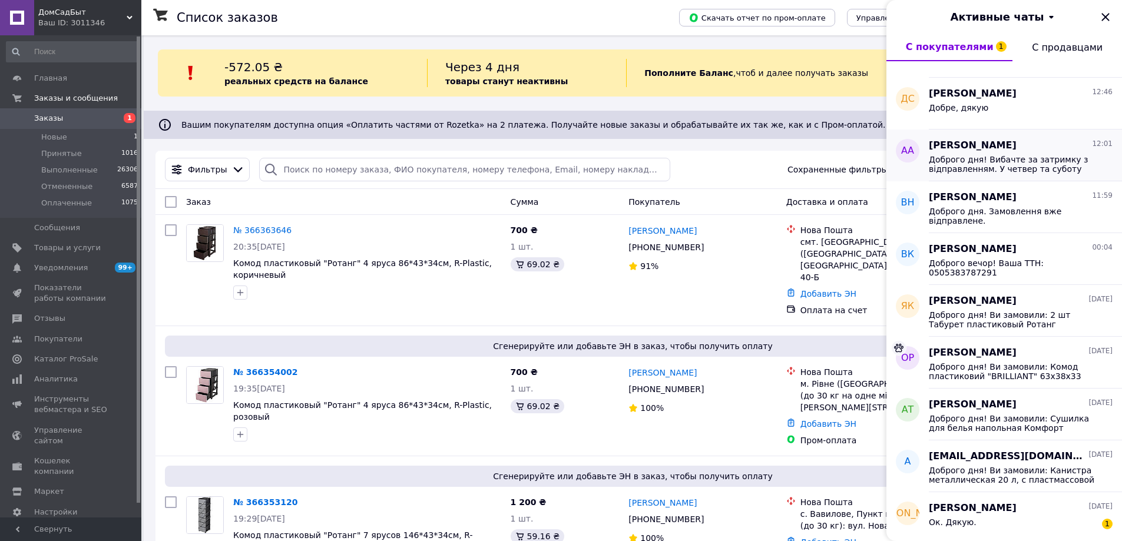
scroll to position [353, 0]
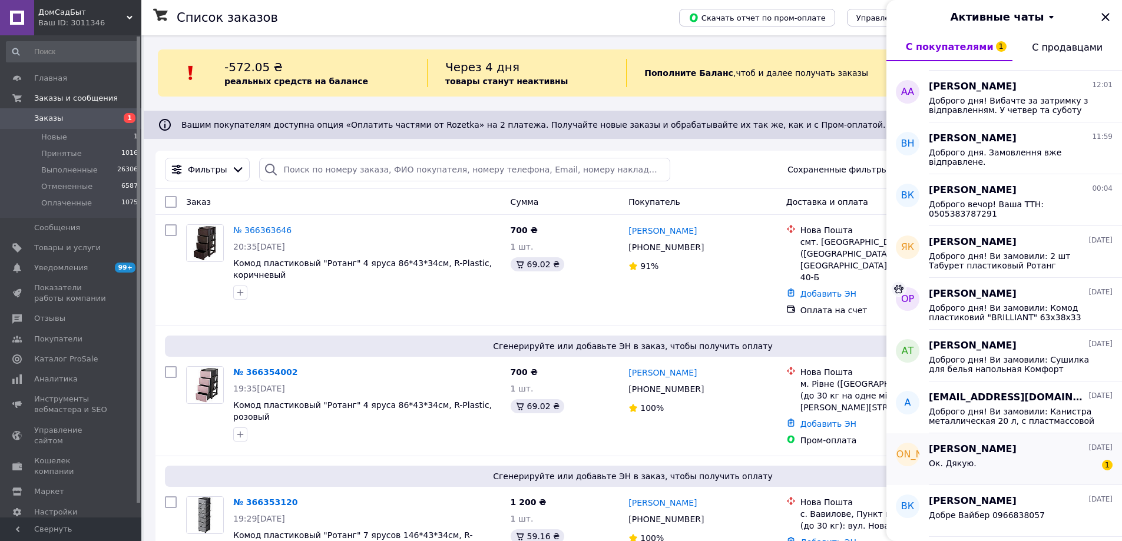
click at [1041, 461] on div "Ок. Дякую. 1" at bounding box center [1021, 465] width 184 height 19
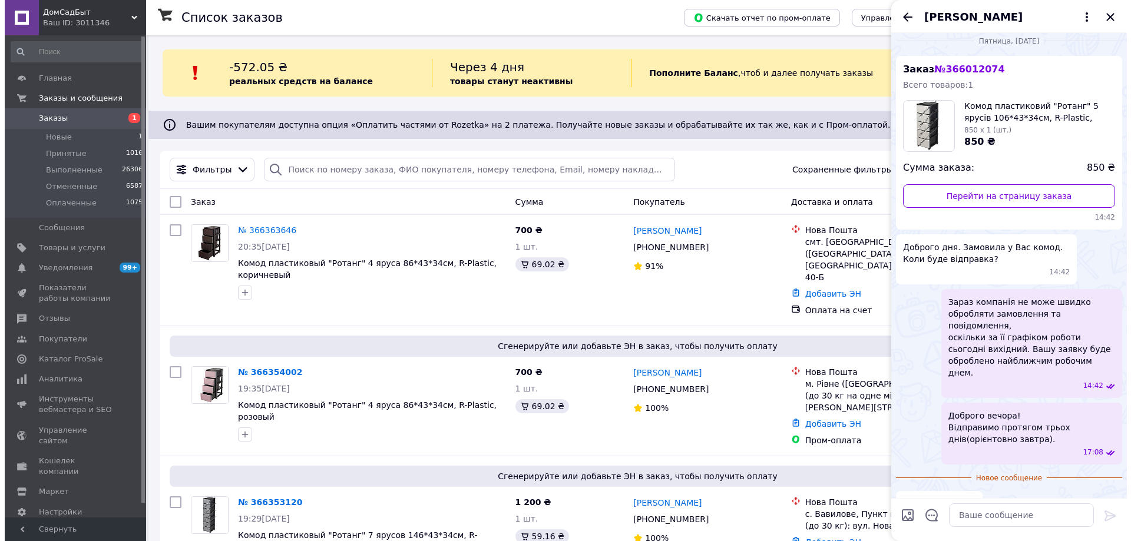
scroll to position [0, 0]
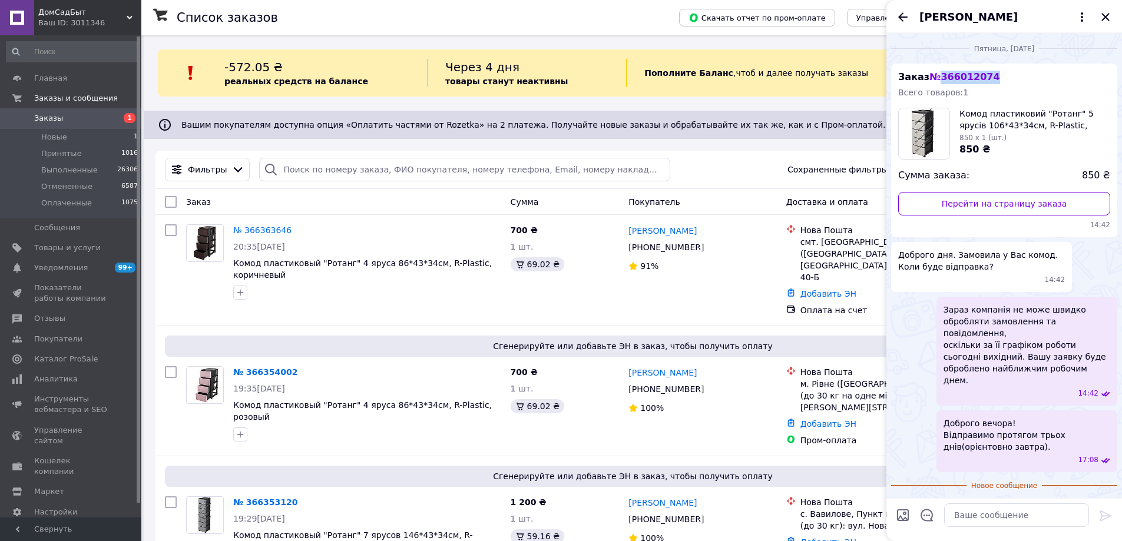
drag, startPoint x: 937, startPoint y: 70, endPoint x: 1009, endPoint y: 70, distance: 71.8
click at [1009, 70] on div "Заказ № 366012074 Всего товаров: 1 Комод пластиковий "Ротанг" 5 ярусів 106*43*3…" at bounding box center [1004, 151] width 226 height 174
copy span "366012074"
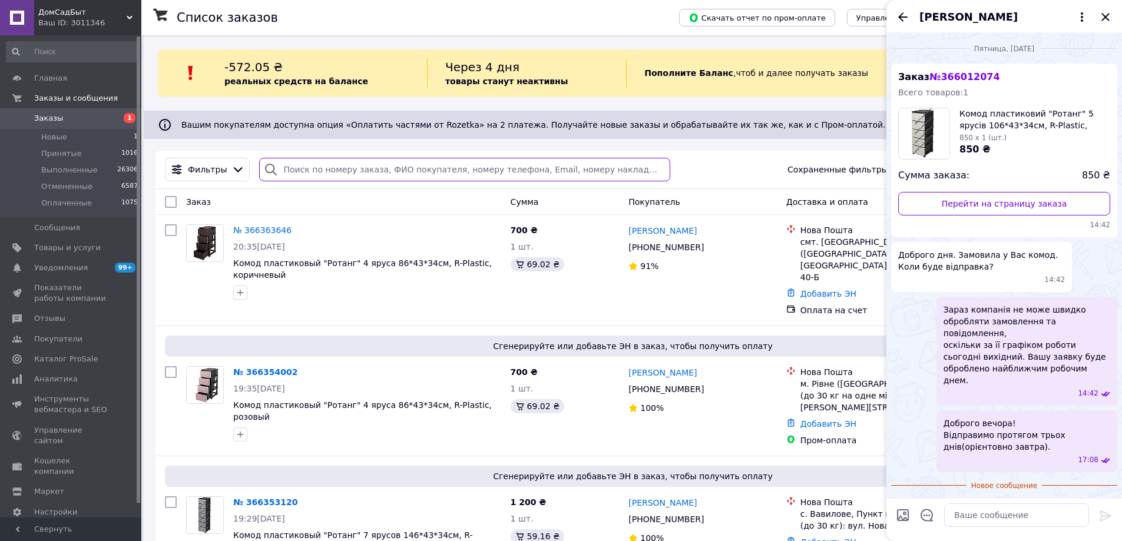
paste input "366012074"
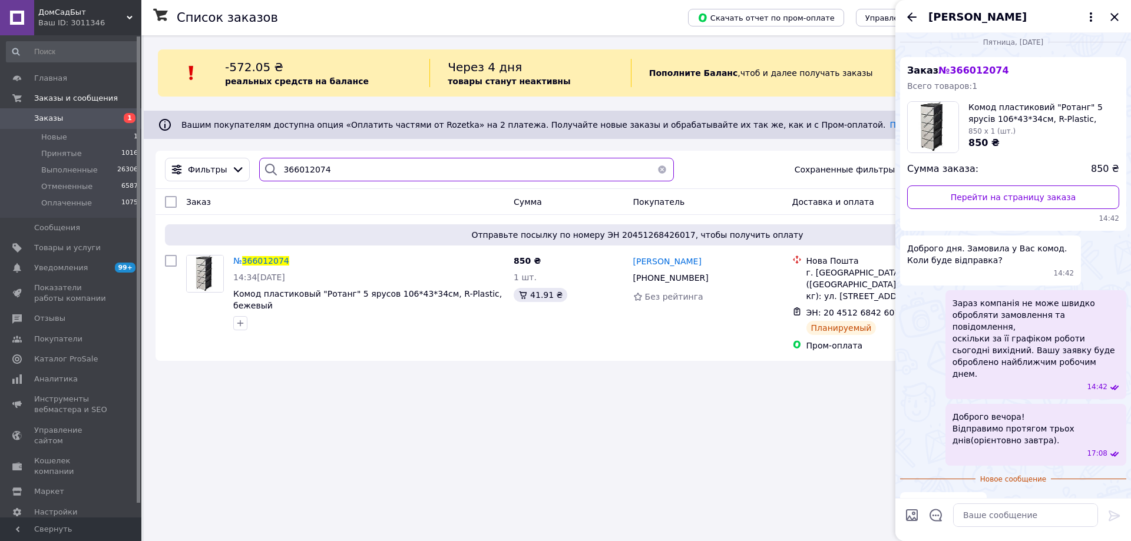
scroll to position [8, 0]
type input "366012074"
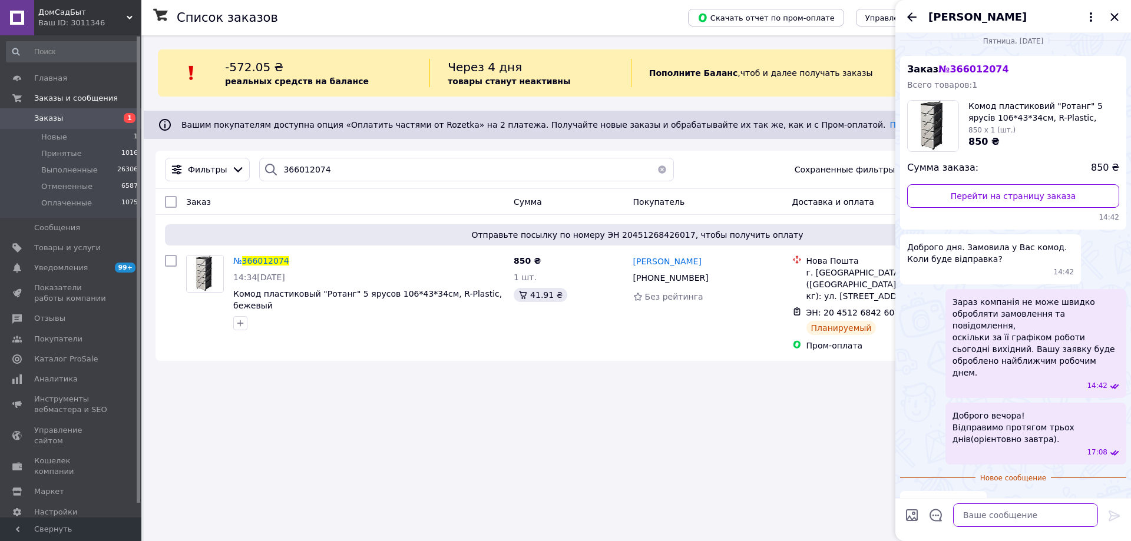
click at [1053, 518] on textarea at bounding box center [1025, 515] width 145 height 24
click at [941, 518] on textarea "Доброго вечора." at bounding box center [1013, 515] width 168 height 24
type textarea "Доброго вечора. Вибачте за затримку з відправленням. Завтра очвкуємо на постача…"
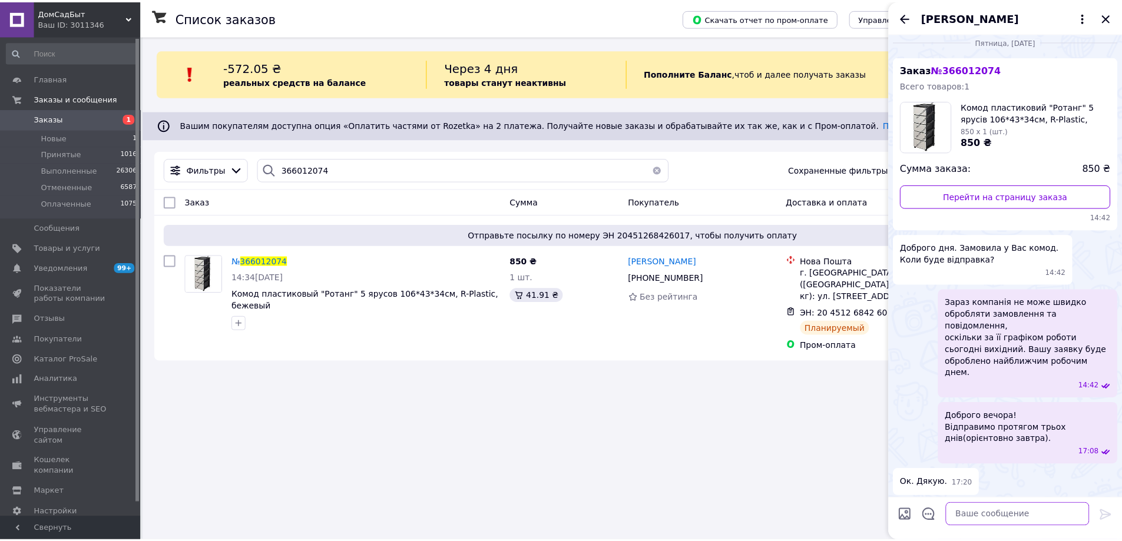
scroll to position [84, 0]
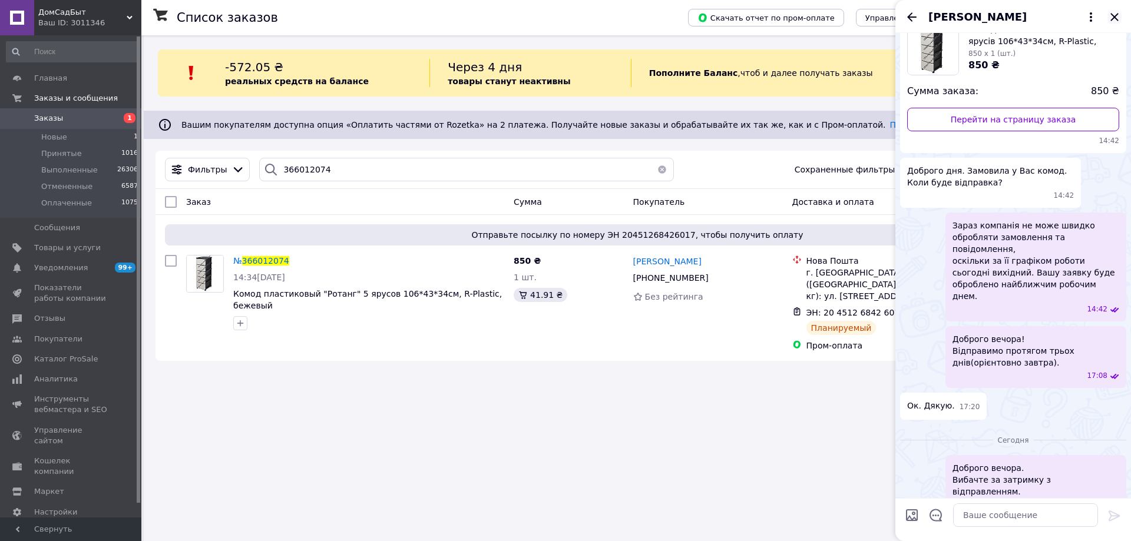
click at [1112, 16] on icon "Закрыть" at bounding box center [1114, 17] width 14 height 14
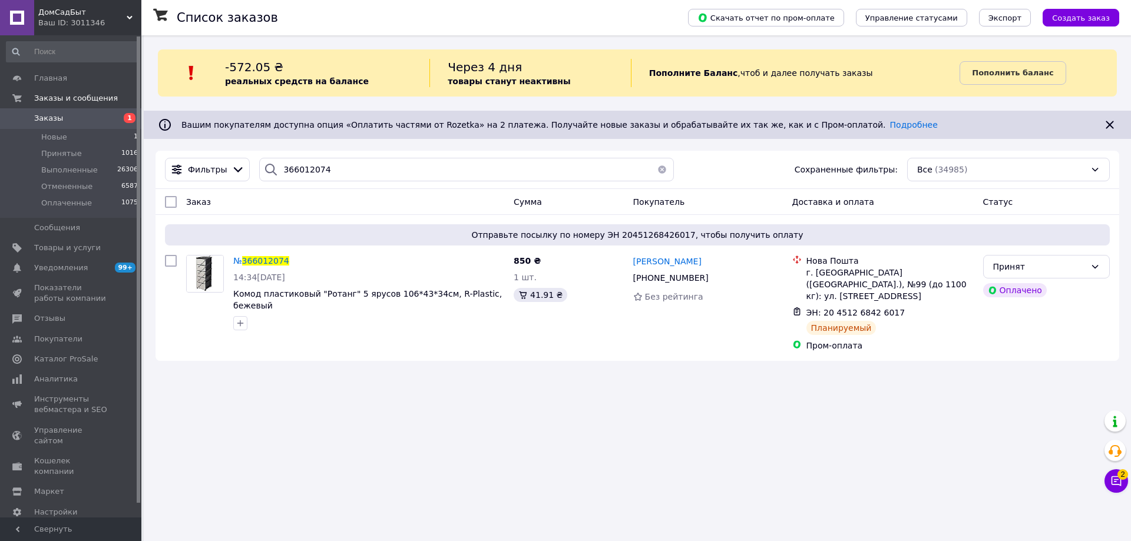
click at [42, 115] on span "Заказы" at bounding box center [48, 118] width 29 height 11
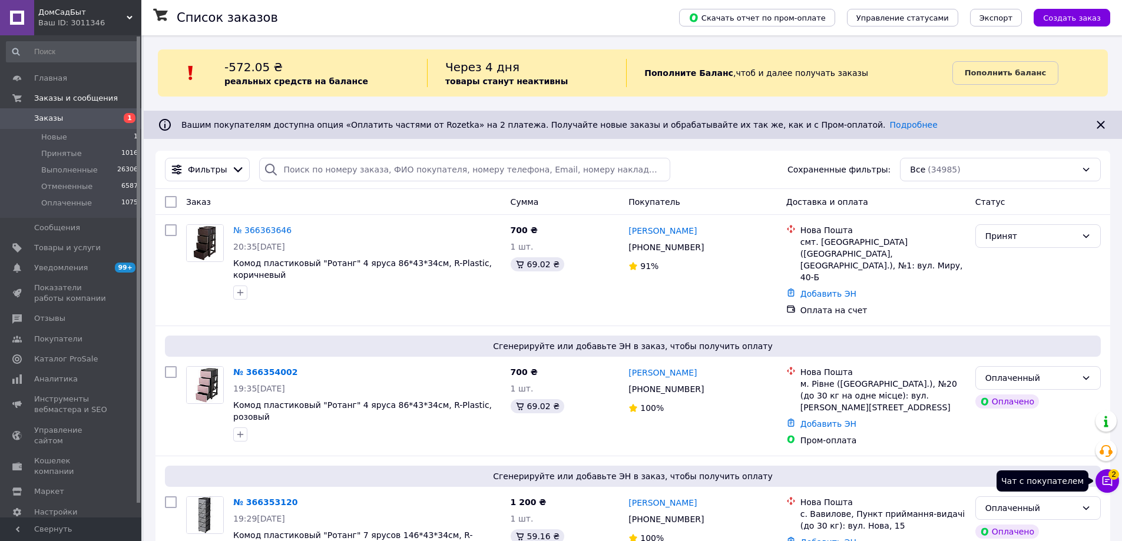
click at [1106, 483] on icon at bounding box center [1107, 481] width 12 height 12
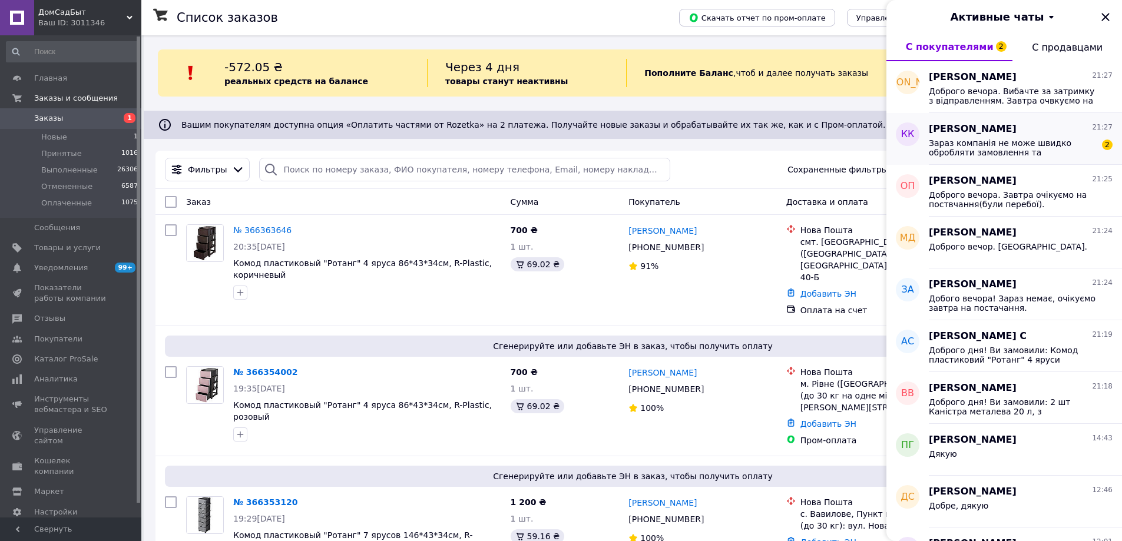
click at [995, 143] on span "Зараз компанія не може швидко обробляти замовлення та повідомлення, оскільки за…" at bounding box center [1012, 147] width 167 height 19
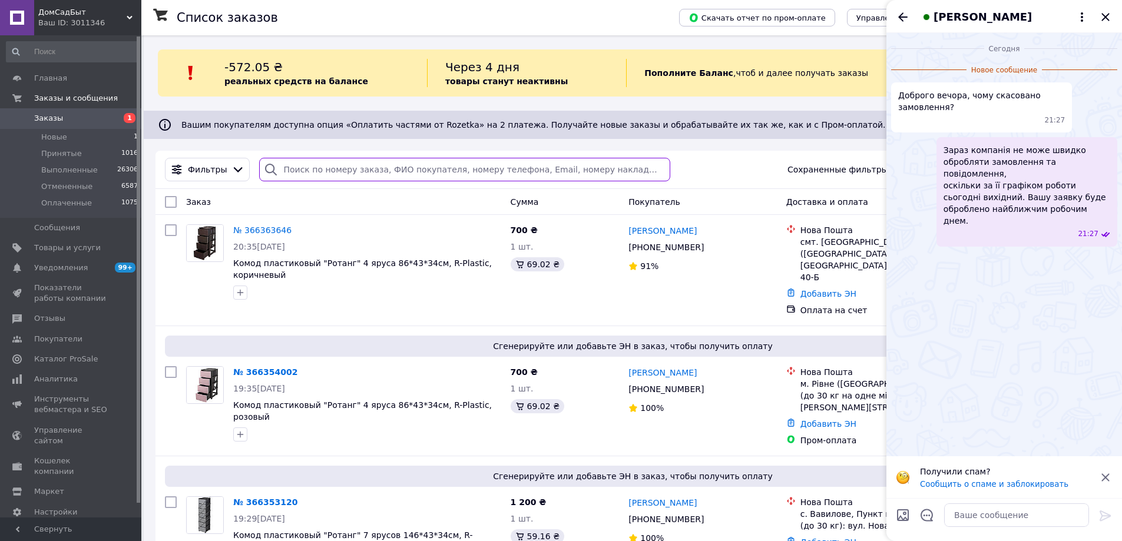
click at [316, 173] on input "search" at bounding box center [464, 170] width 410 height 24
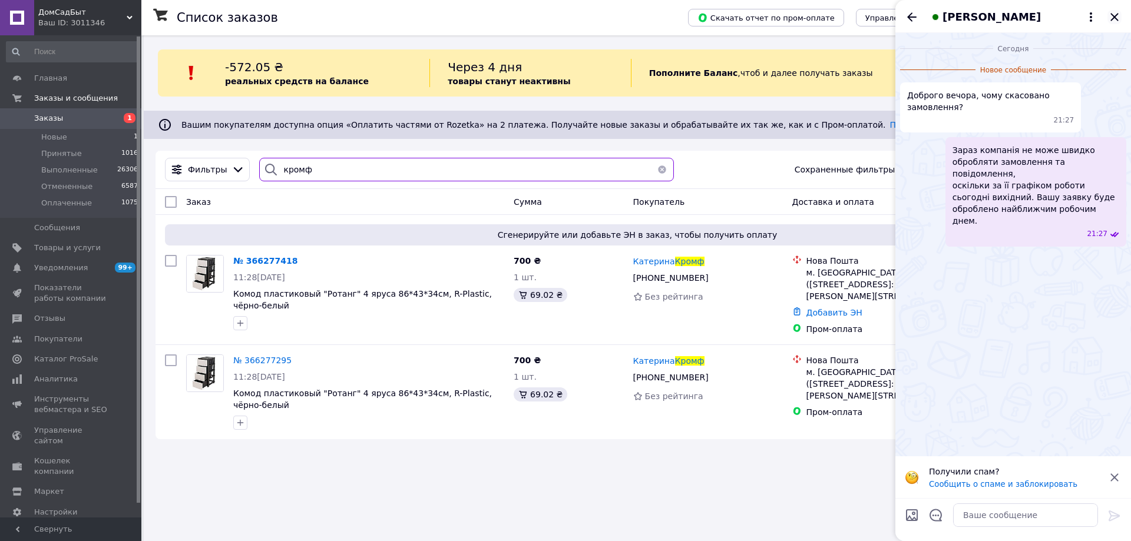
type input "кромф"
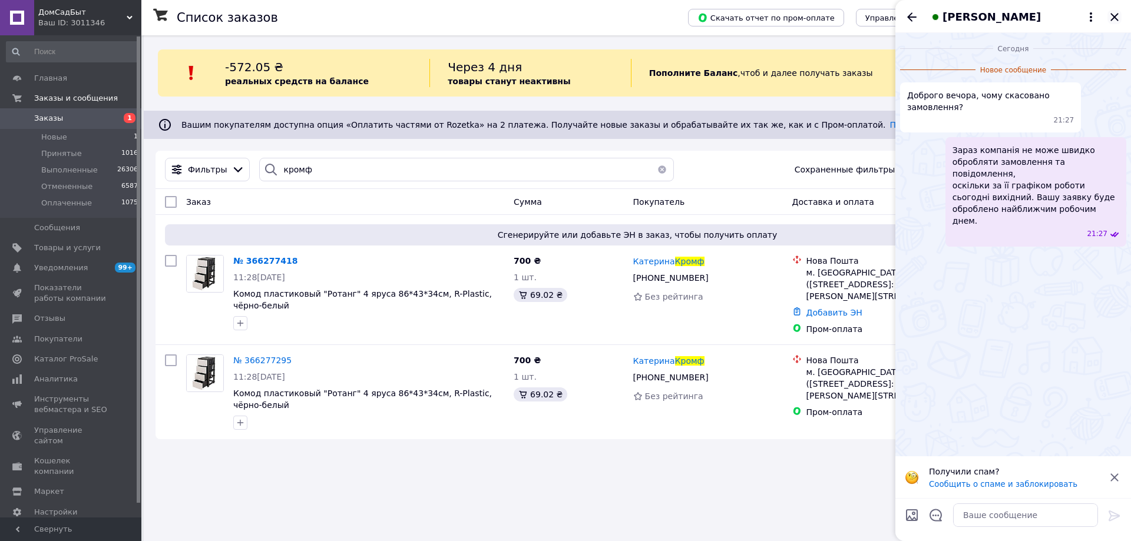
click at [1114, 15] on icon "Закрыть" at bounding box center [1114, 17] width 14 height 14
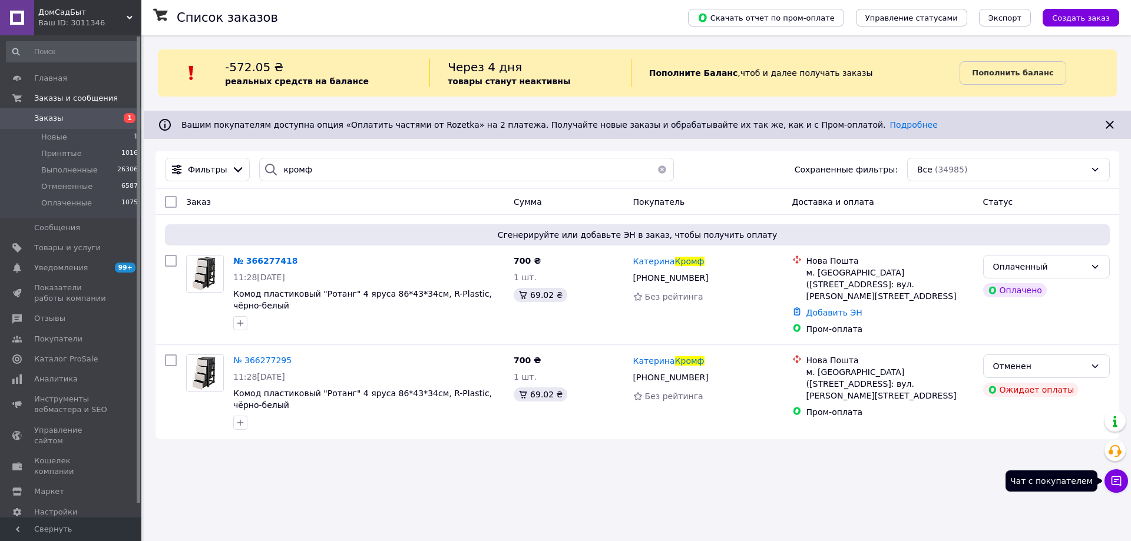
click at [1122, 479] on button "Чат с покупателем" at bounding box center [1116, 481] width 24 height 24
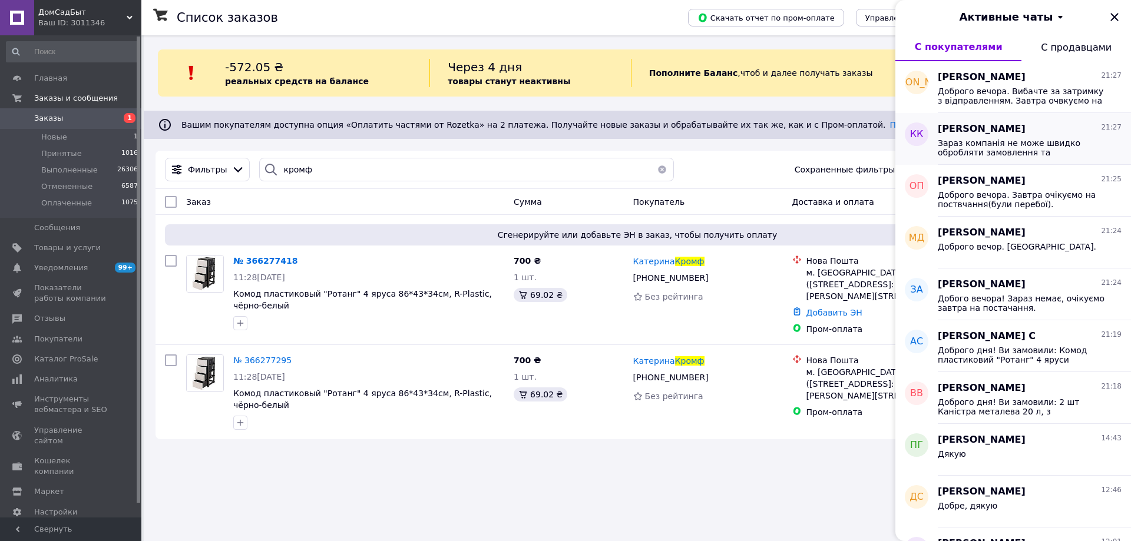
click at [996, 139] on span "Зараз компанія не може швидко обробляти замовлення та повідомлення, оскільки за…" at bounding box center [1020, 147] width 167 height 19
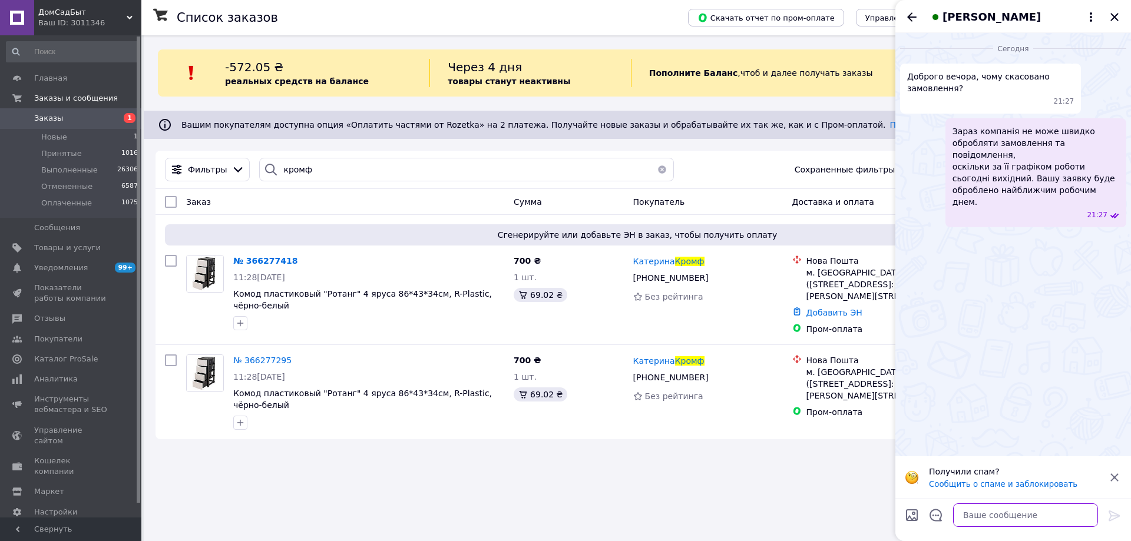
click at [1001, 516] on textarea at bounding box center [1025, 515] width 145 height 24
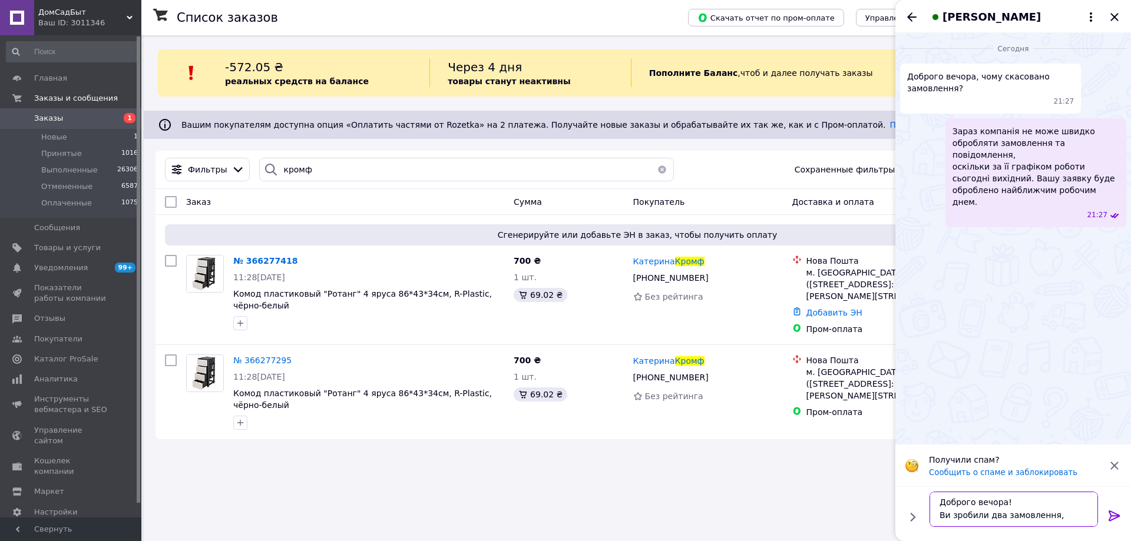
scroll to position [8, 0]
click at [945, 521] on textarea "Доброго вечора! Ви зробили два замовлення, сплатили заодне" at bounding box center [1013, 509] width 168 height 35
click at [968, 522] on textarea "Доброго вечора! Ви зробили два замовлення, сплатили за одне" at bounding box center [1013, 509] width 168 height 35
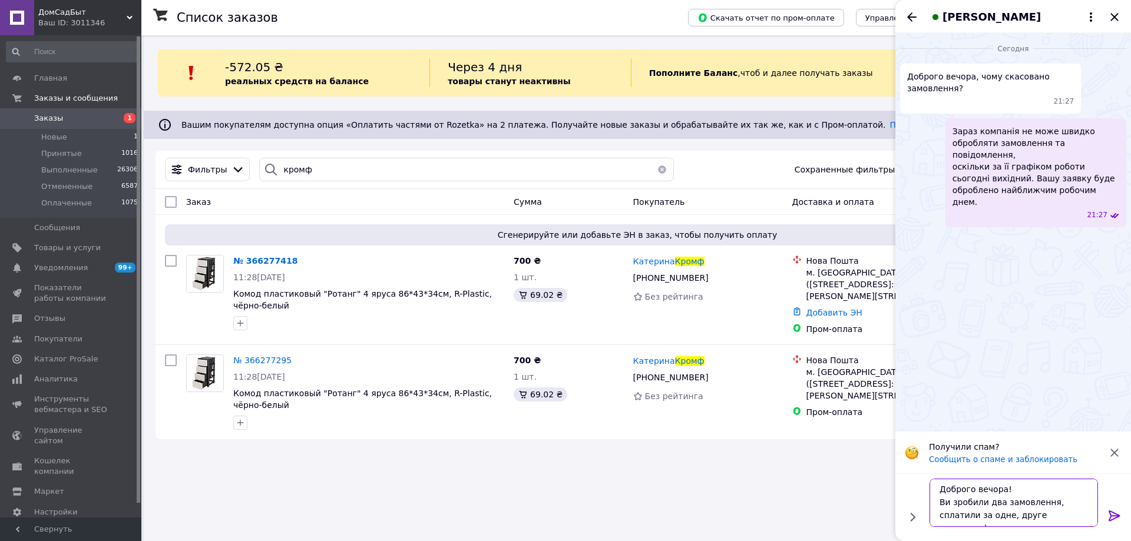
click at [1005, 488] on textarea "Доброго вечора! Ви зробили два замовлення, сплатили за одне, друге скасували)" at bounding box center [1013, 503] width 168 height 48
type textarea "Доброго вечора! Все добре. Ви зробили два замовлення, сплатили за одне, друге с…"
click at [1114, 513] on icon at bounding box center [1114, 516] width 14 height 14
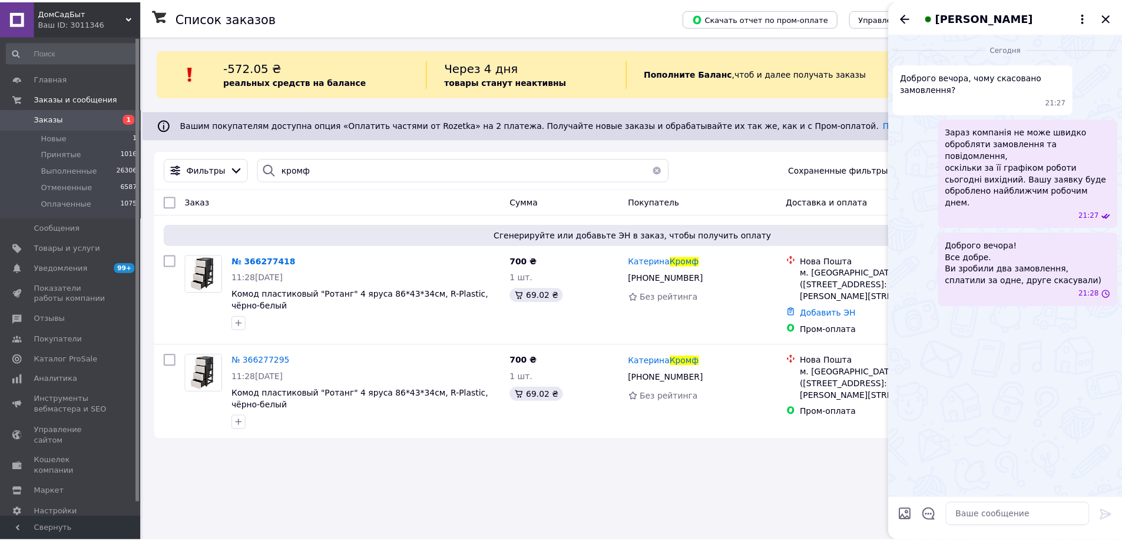
scroll to position [0, 0]
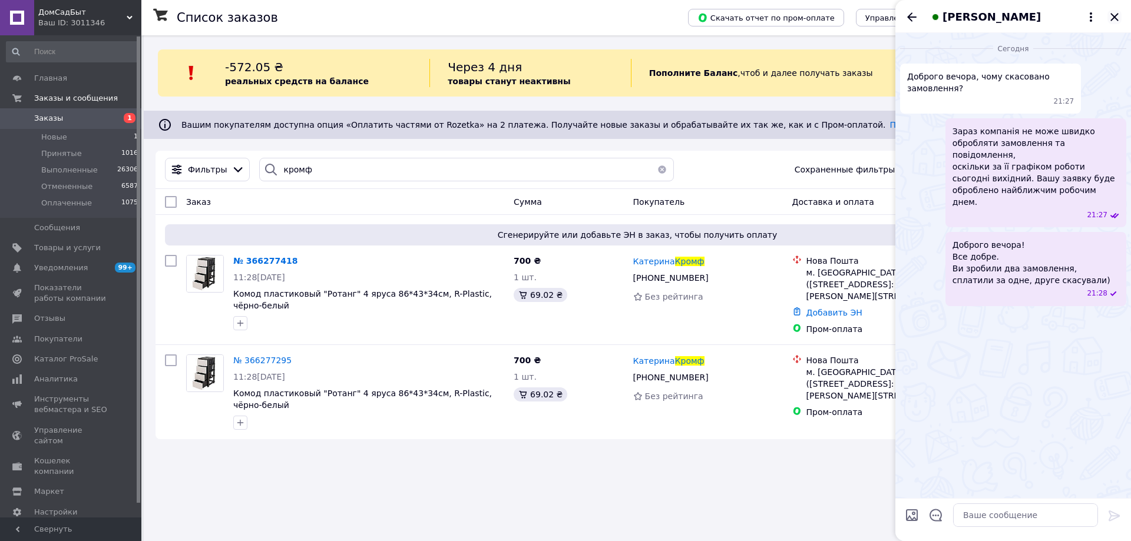
click at [1116, 15] on icon "Закрыть" at bounding box center [1114, 17] width 8 height 8
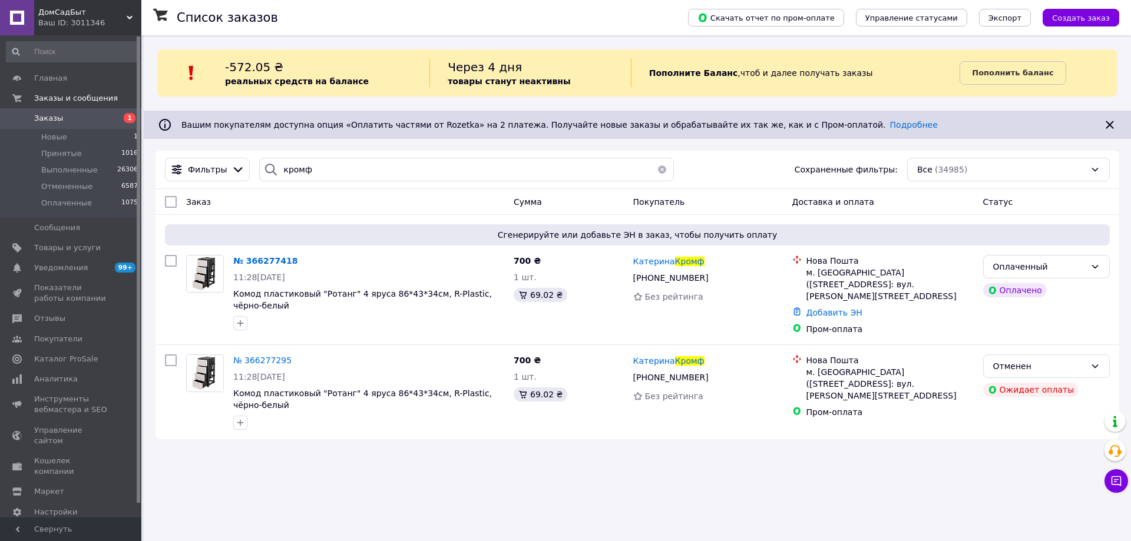
click at [45, 119] on span "Заказы" at bounding box center [48, 118] width 29 height 11
